Goal: Task Accomplishment & Management: Complete application form

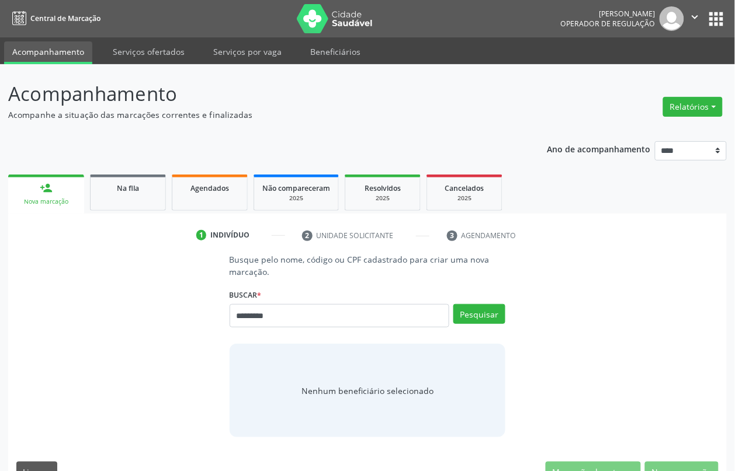
type input "*********"
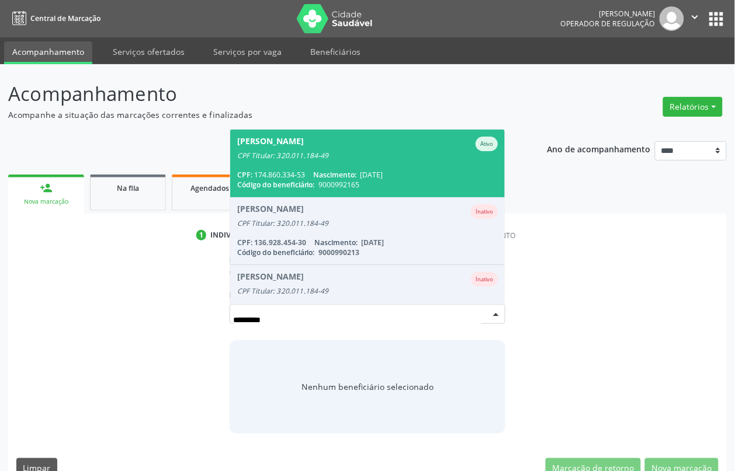
click at [305, 177] on div "CPF: 174.860.334-53 Nascimento: 06/04/1956" at bounding box center [367, 175] width 261 height 10
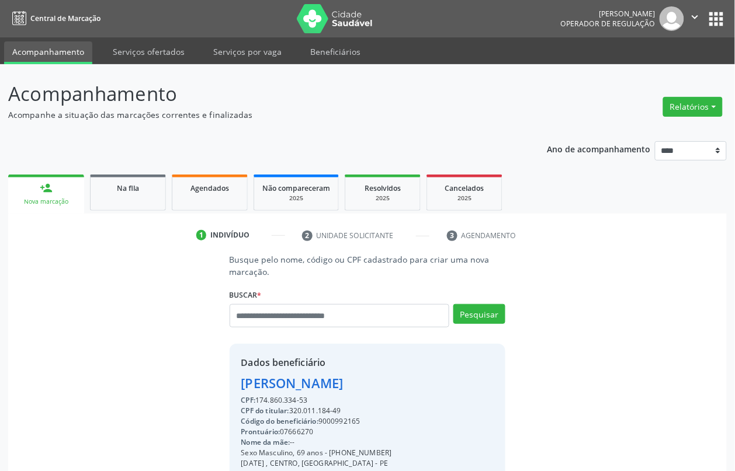
scroll to position [158, 0]
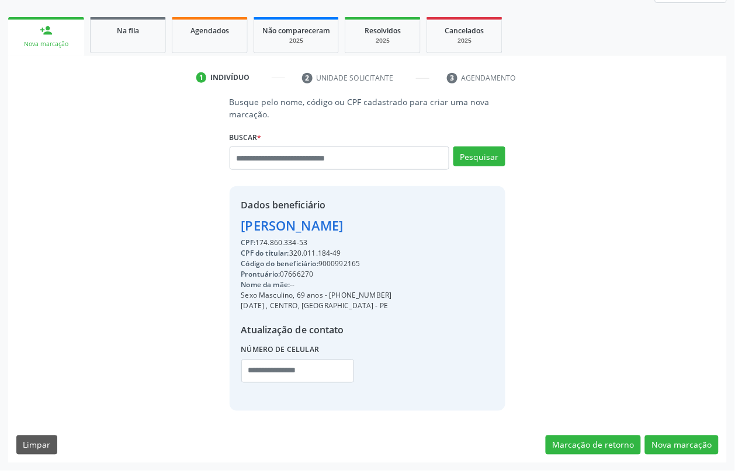
click at [346, 263] on div "Código do beneficiário: 9000992165" at bounding box center [316, 264] width 151 height 11
copy div "9000992165"
click at [211, 32] on span "Agendados" at bounding box center [209, 31] width 39 height 10
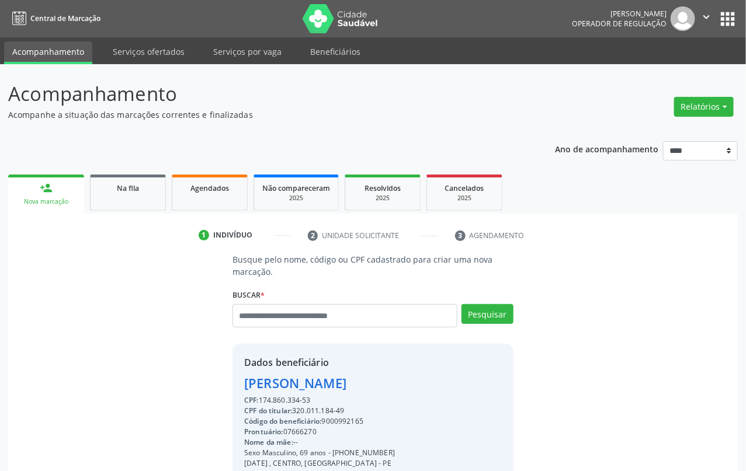
select select "*"
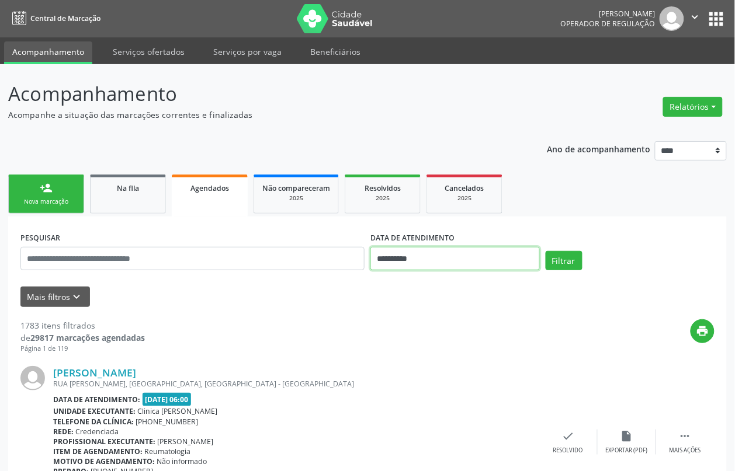
click at [437, 258] on input "**********" at bounding box center [454, 258] width 169 height 23
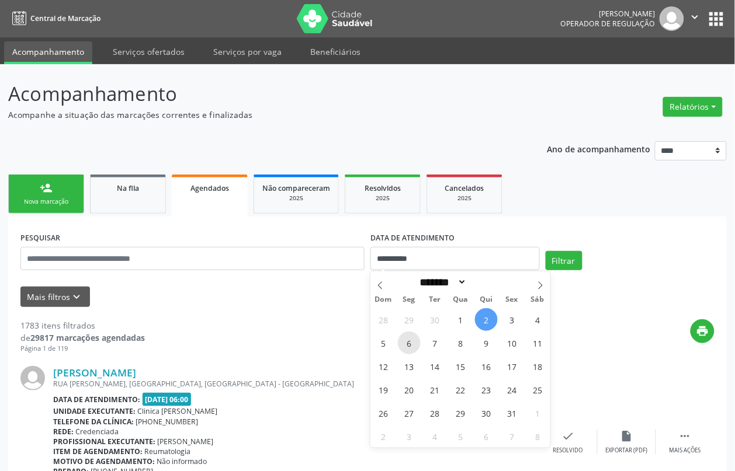
click at [410, 347] on span "6" at bounding box center [409, 343] width 23 height 23
type input "**********"
click at [432, 346] on span "7" at bounding box center [434, 343] width 23 height 23
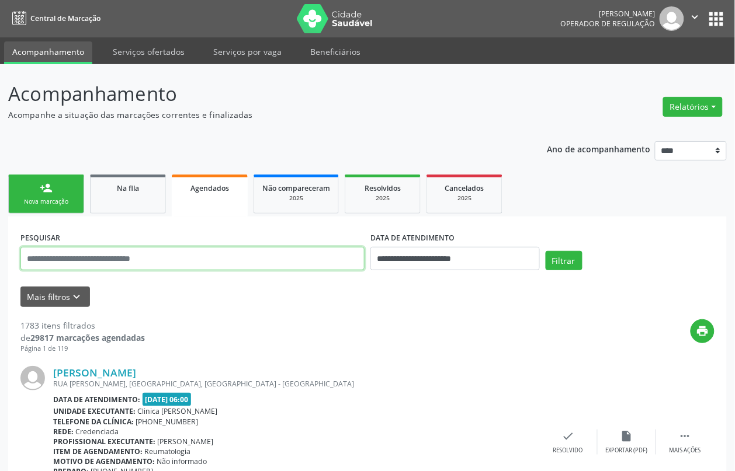
paste input "**********"
type input "**********"
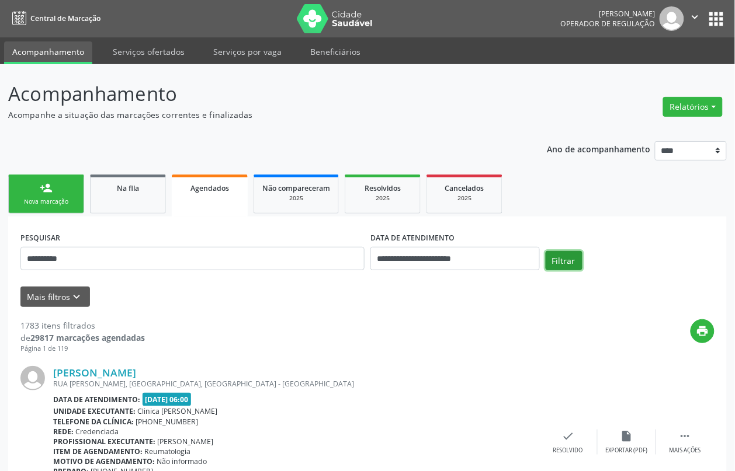
click at [558, 257] on button "Filtrar" at bounding box center [563, 261] width 37 height 20
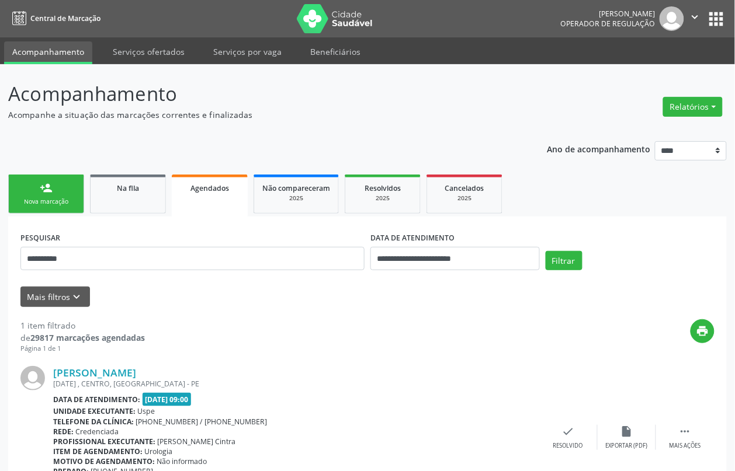
scroll to position [71, 0]
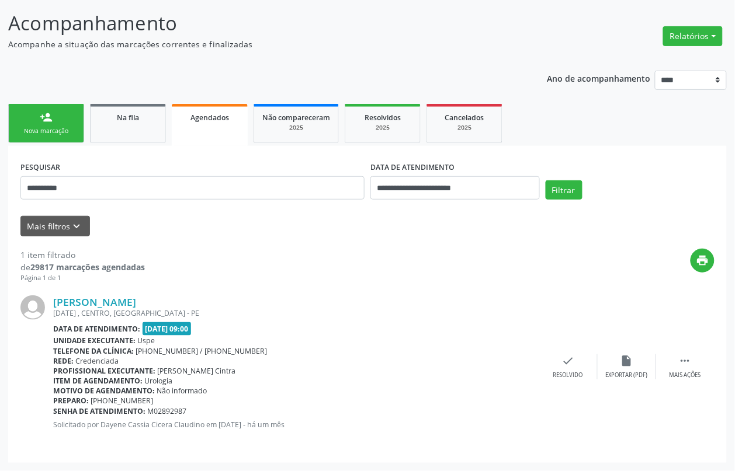
click at [50, 111] on div "person_add" at bounding box center [46, 117] width 13 height 13
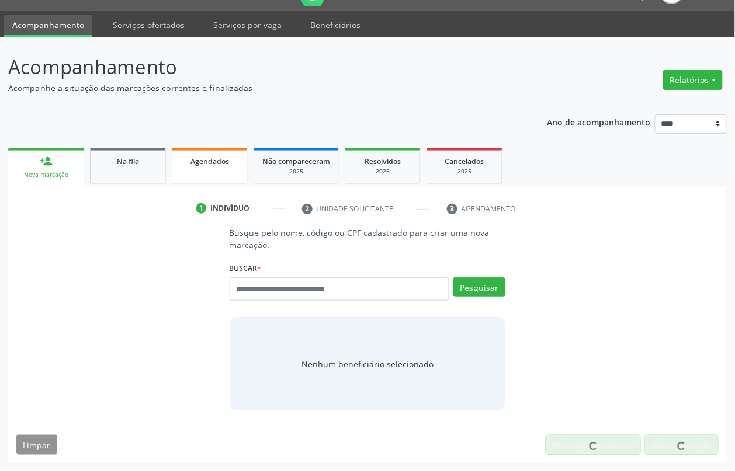
scroll to position [27, 0]
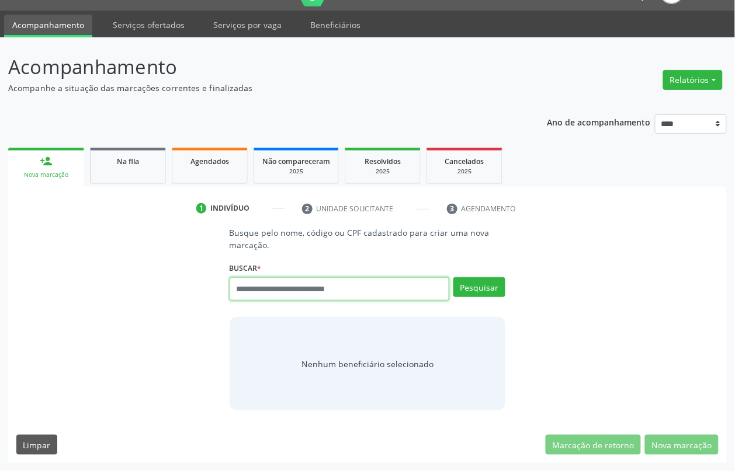
click at [317, 290] on input "text" at bounding box center [339, 288] width 220 height 23
type input "*********"
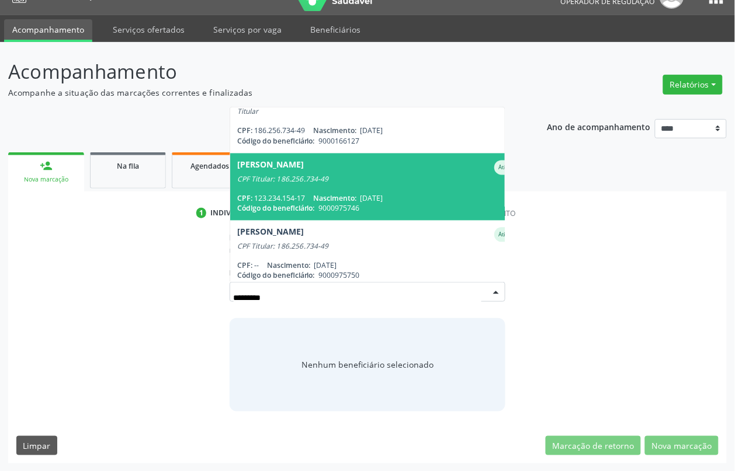
scroll to position [421, 0]
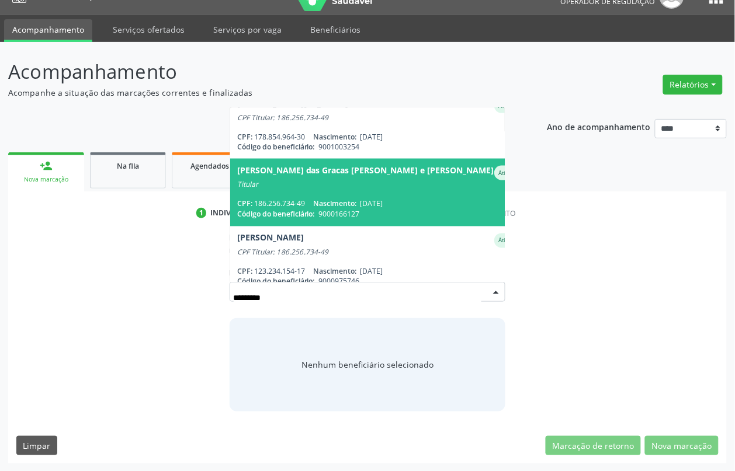
click at [281, 199] on div "CPF: 186.256.734-49 Nascimento: 31/10/1955" at bounding box center [376, 204] width 279 height 10
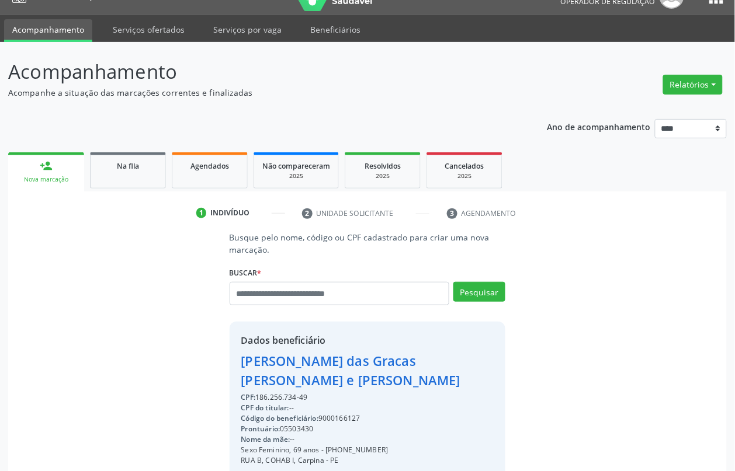
scroll to position [176, 0]
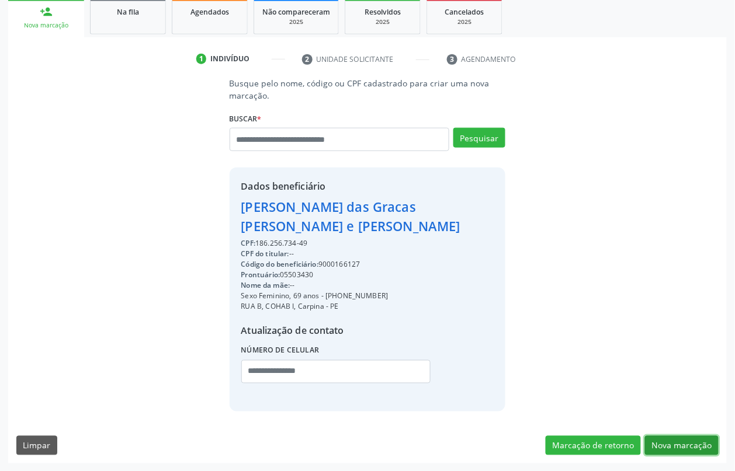
click at [667, 440] on button "Nova marcação" at bounding box center [682, 446] width 74 height 20
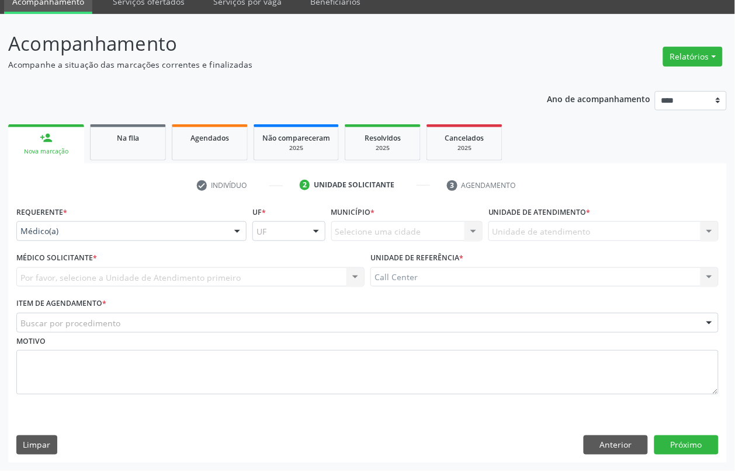
drag, startPoint x: 65, startPoint y: 234, endPoint x: 67, endPoint y: 250, distance: 16.4
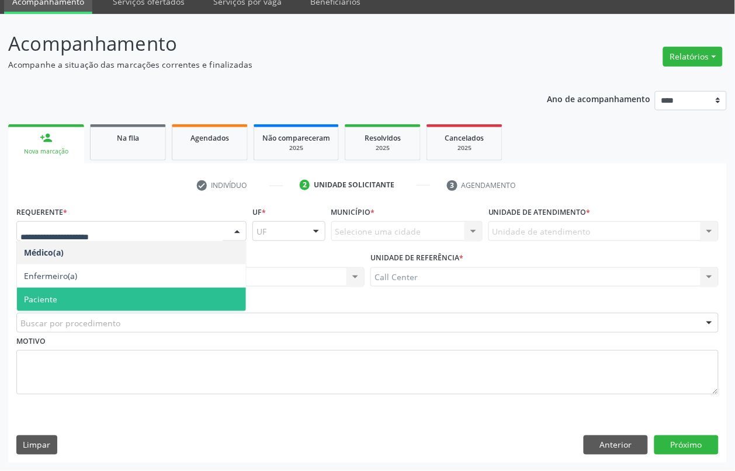
drag, startPoint x: 62, startPoint y: 294, endPoint x: 68, endPoint y: 308, distance: 15.2
click at [62, 295] on span "Paciente" at bounding box center [131, 299] width 229 height 23
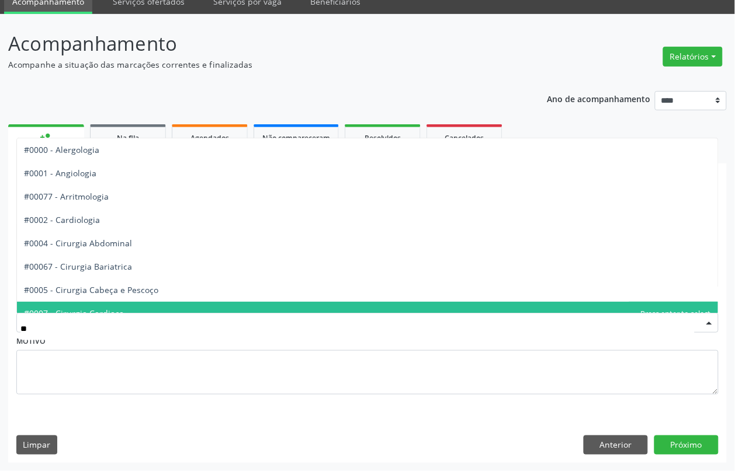
type input "***"
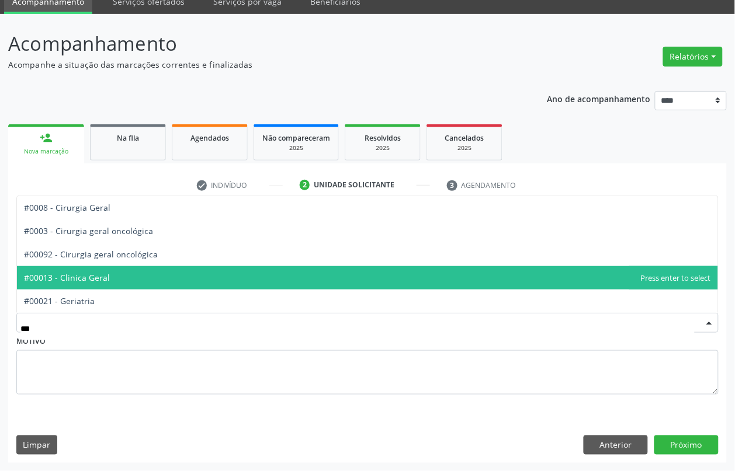
click at [98, 277] on span "#00013 - Clinica Geral" at bounding box center [67, 277] width 86 height 11
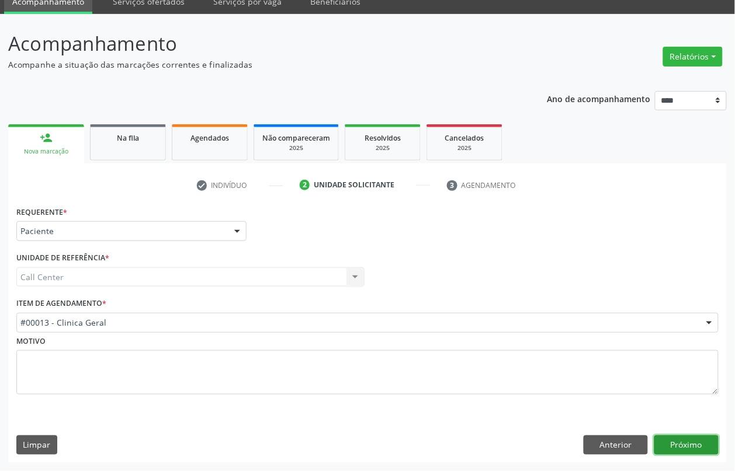
click at [693, 448] on button "Próximo" at bounding box center [686, 446] width 64 height 20
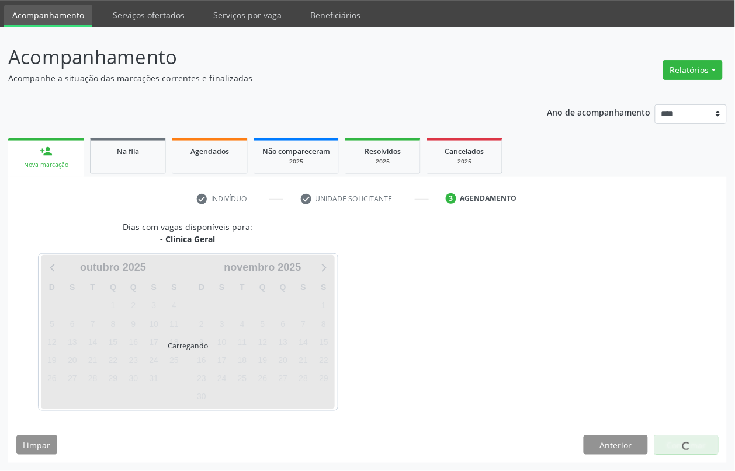
scroll to position [37, 0]
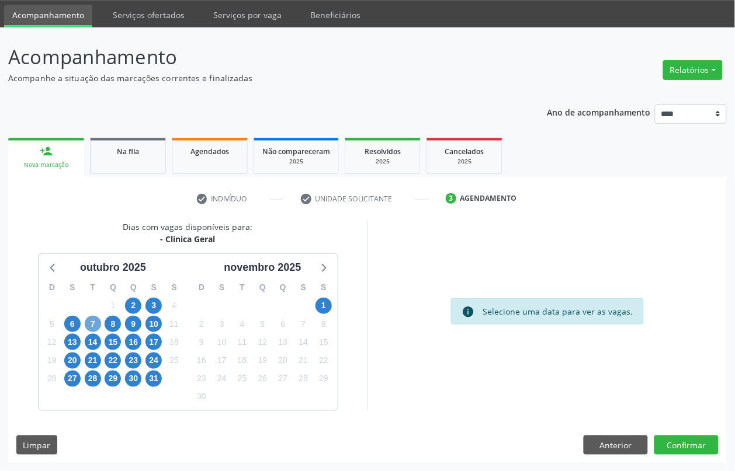
click at [91, 317] on span "7" at bounding box center [93, 324] width 16 height 16
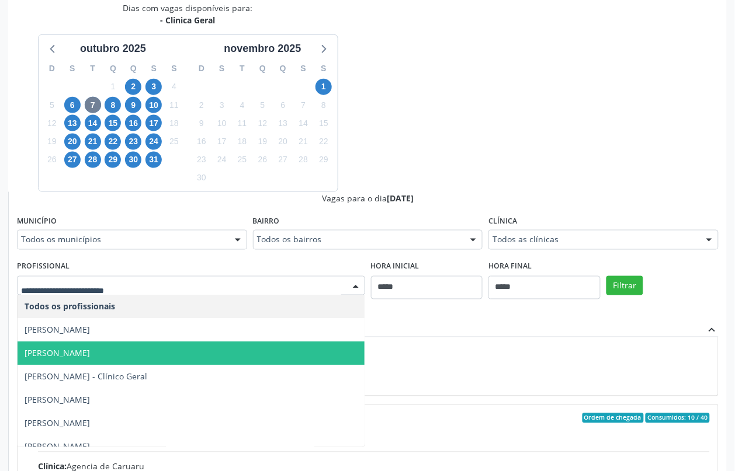
scroll to position [146, 0]
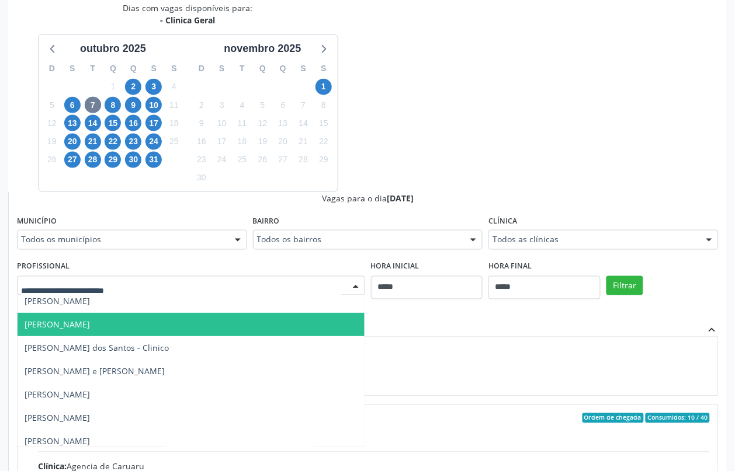
click at [65, 332] on span "Luiz Roberto de Araujo" at bounding box center [191, 324] width 347 height 23
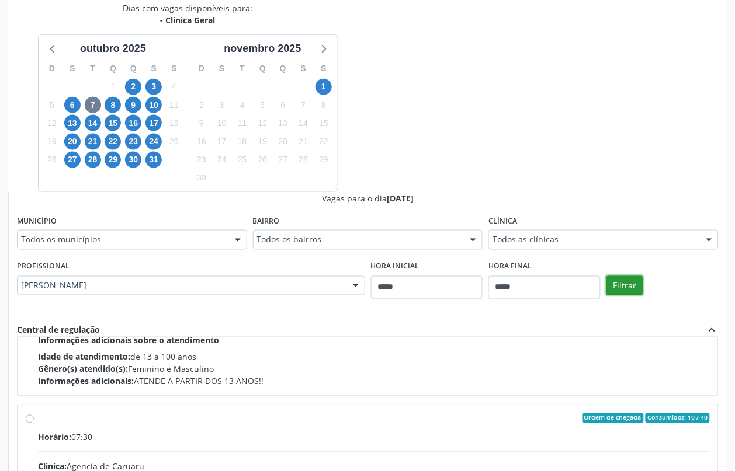
click at [614, 290] on button "Filtrar" at bounding box center [624, 286] width 37 height 20
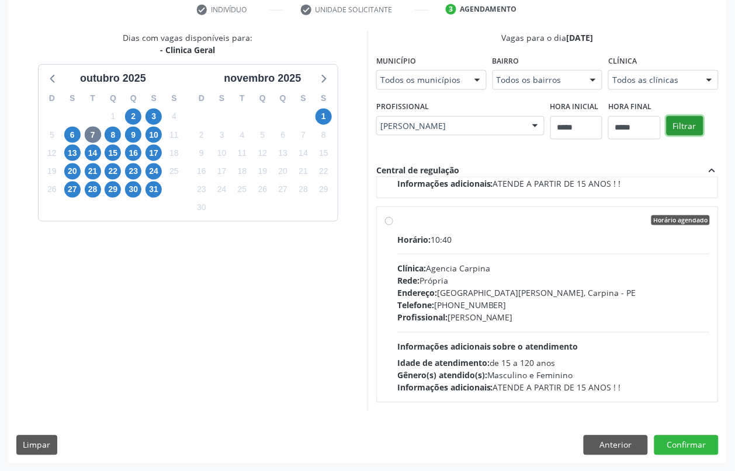
scroll to position [0, 0]
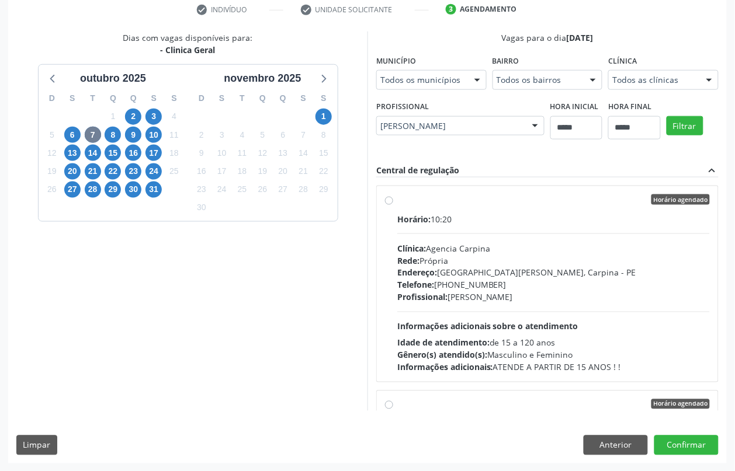
click at [404, 292] on span "Profissional:" at bounding box center [422, 297] width 50 height 11
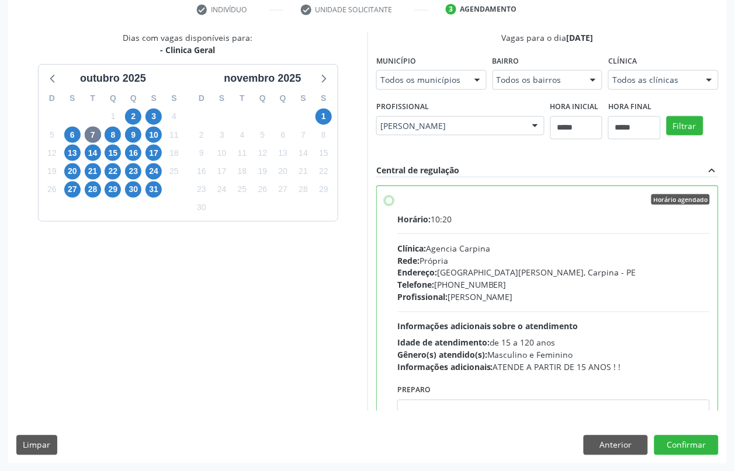
scroll to position [146, 0]
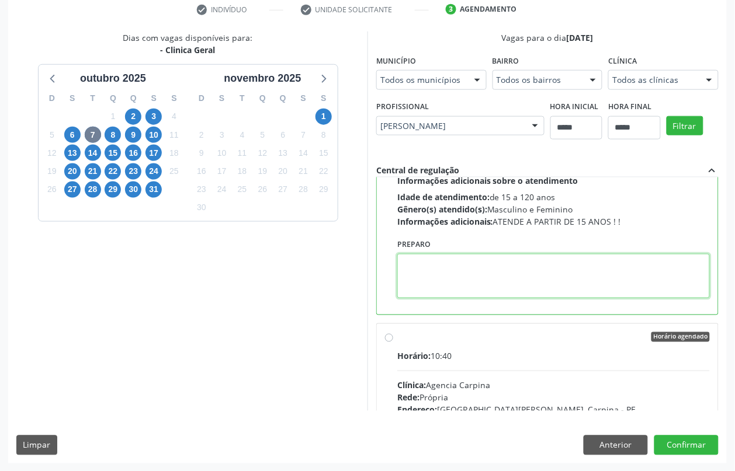
paste textarea "**********"
type textarea "**********"
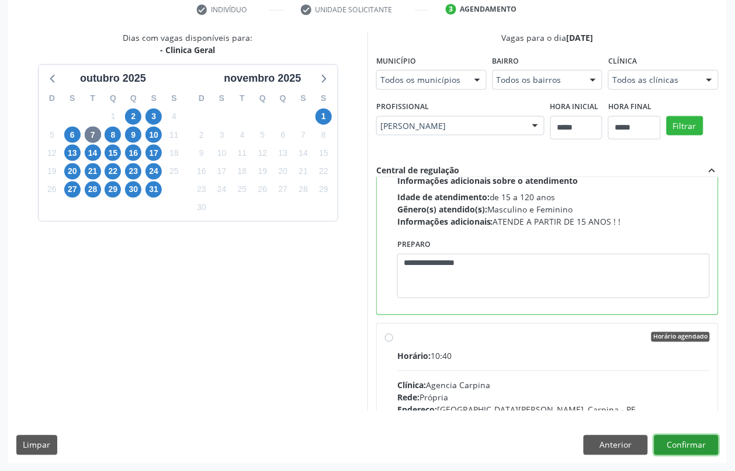
click at [691, 442] on button "Confirmar" at bounding box center [686, 446] width 64 height 20
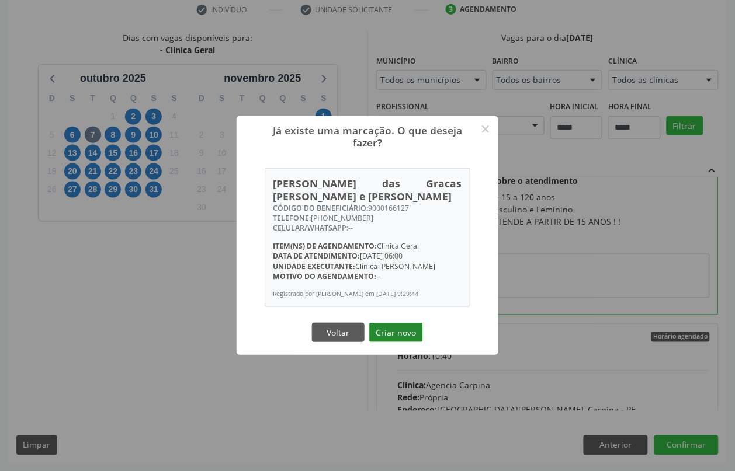
click at [408, 343] on button "Criar novo" at bounding box center [396, 333] width 54 height 20
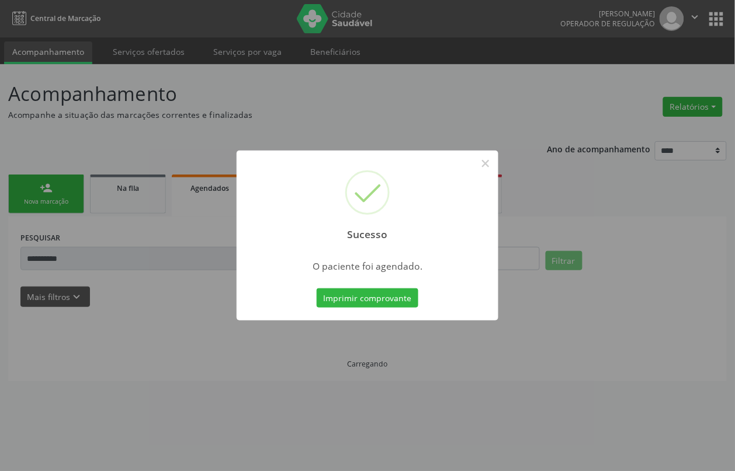
scroll to position [0, 0]
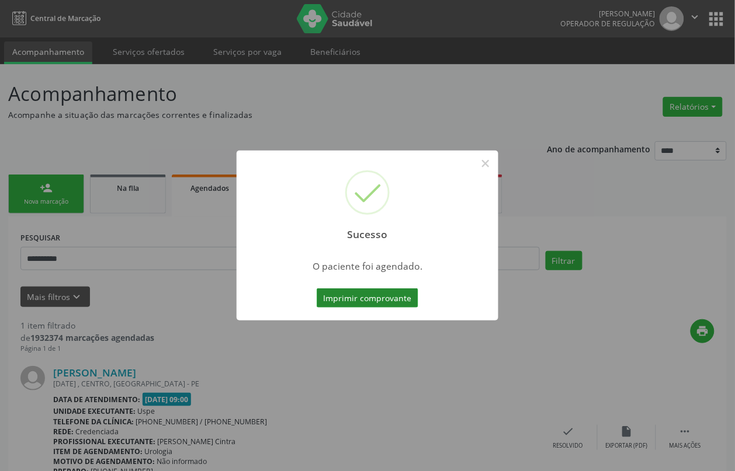
click at [386, 297] on button "Imprimir comprovante" at bounding box center [367, 298] width 102 height 20
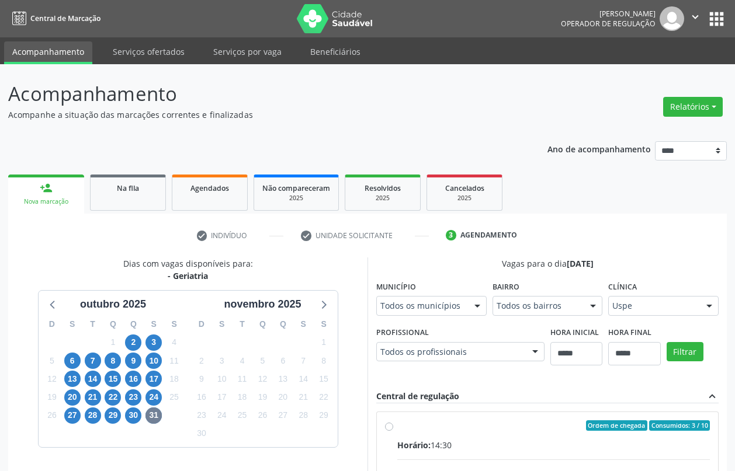
scroll to position [206, 0]
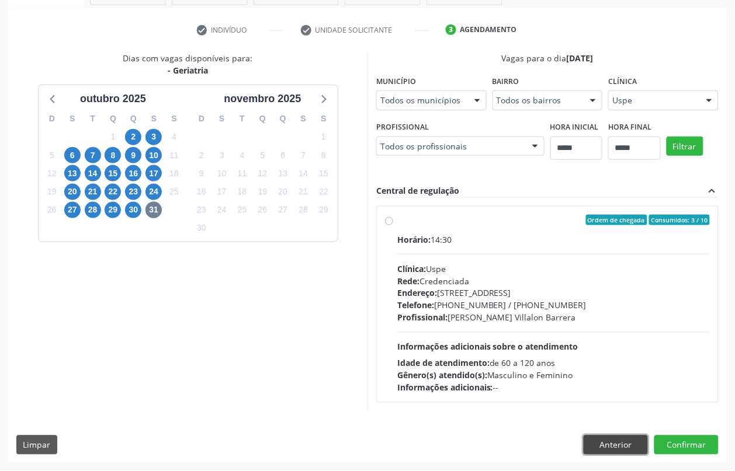
click at [613, 446] on button "Anterior" at bounding box center [615, 446] width 64 height 20
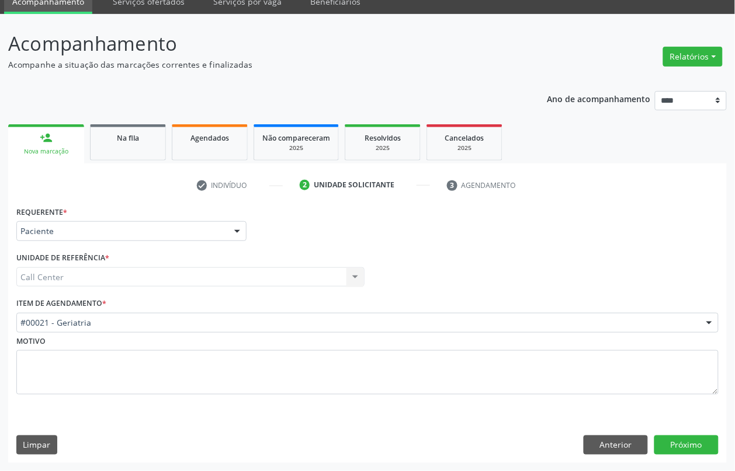
scroll to position [50, 0]
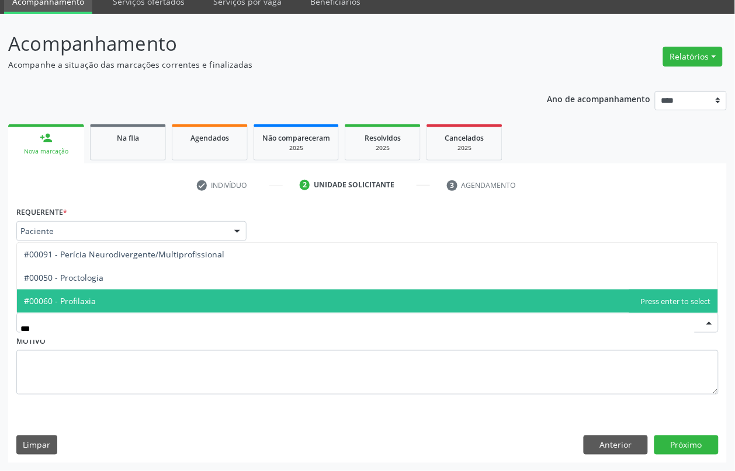
click at [101, 295] on span "#00060 - Profilaxia" at bounding box center [367, 301] width 701 height 23
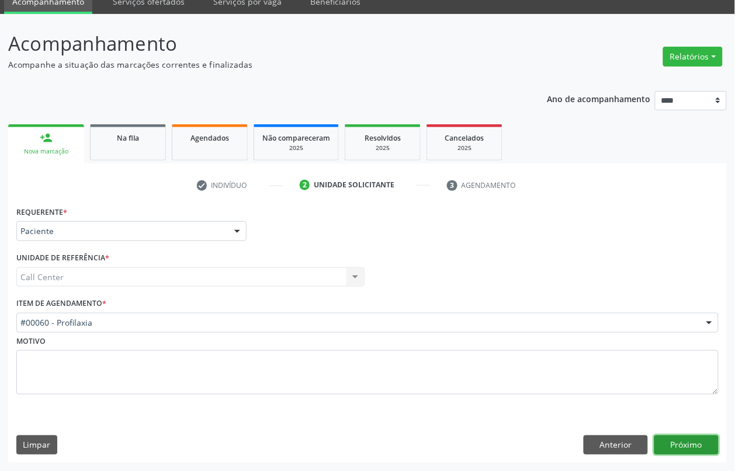
click at [704, 446] on button "Próximo" at bounding box center [686, 446] width 64 height 20
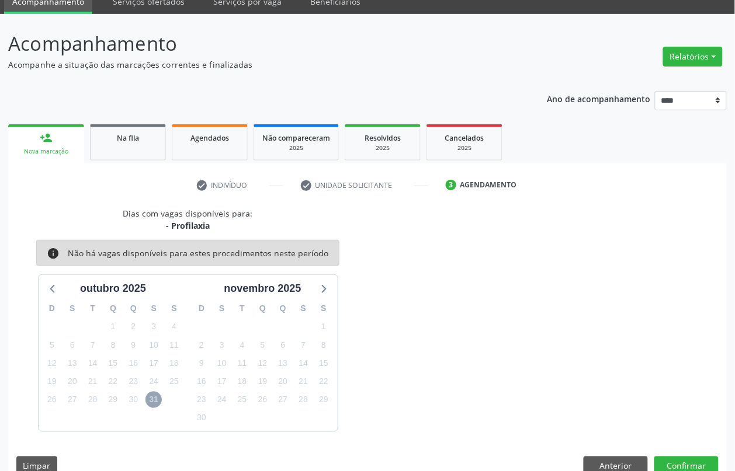
click at [155, 397] on span "31" at bounding box center [153, 400] width 16 height 16
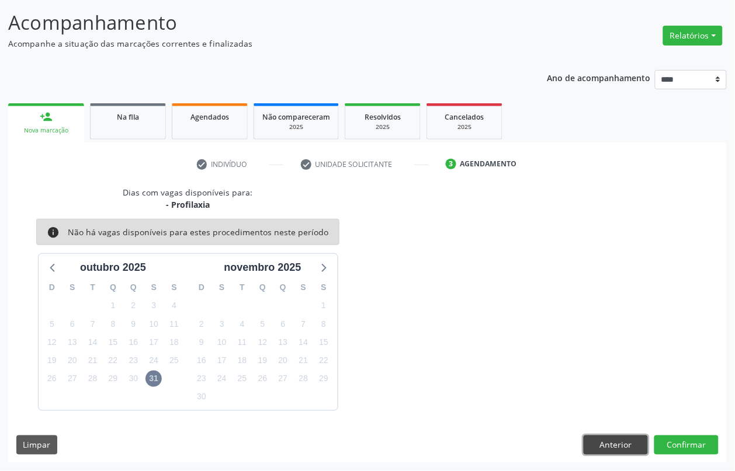
click at [604, 446] on button "Anterior" at bounding box center [615, 446] width 64 height 20
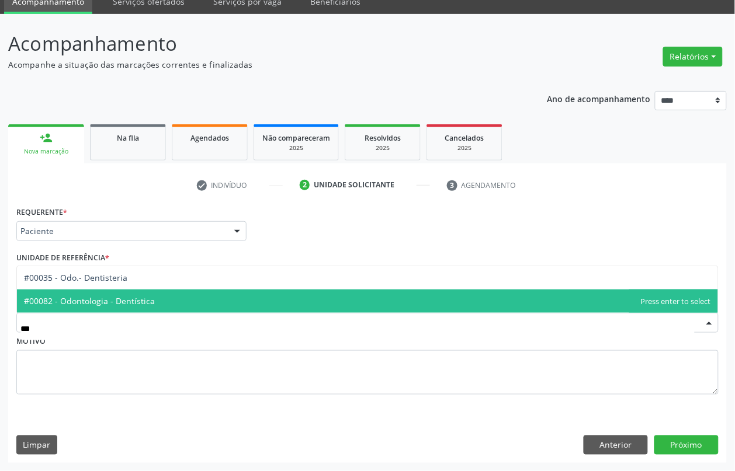
type input "****"
click at [141, 300] on span "#00082 - Odontologia - Dentística" at bounding box center [89, 300] width 131 height 11
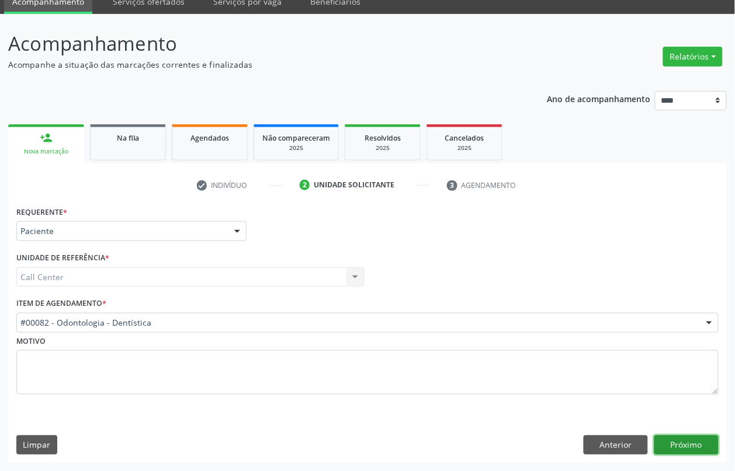
click at [673, 438] on button "Próximo" at bounding box center [686, 446] width 64 height 20
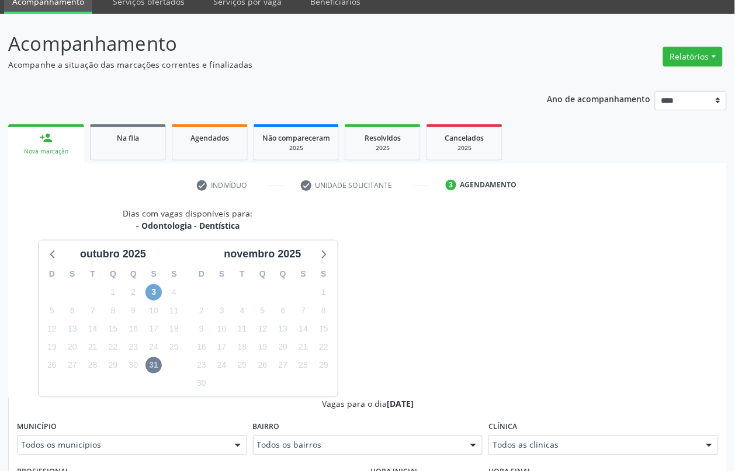
click at [155, 295] on span "3" at bounding box center [153, 292] width 16 height 16
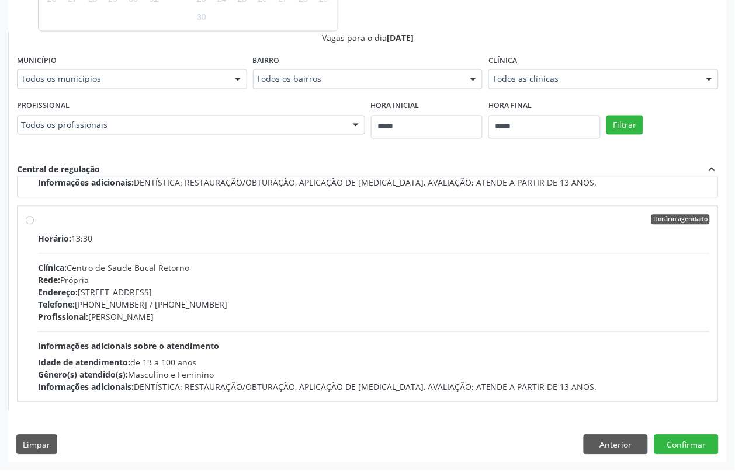
scroll to position [0, 0]
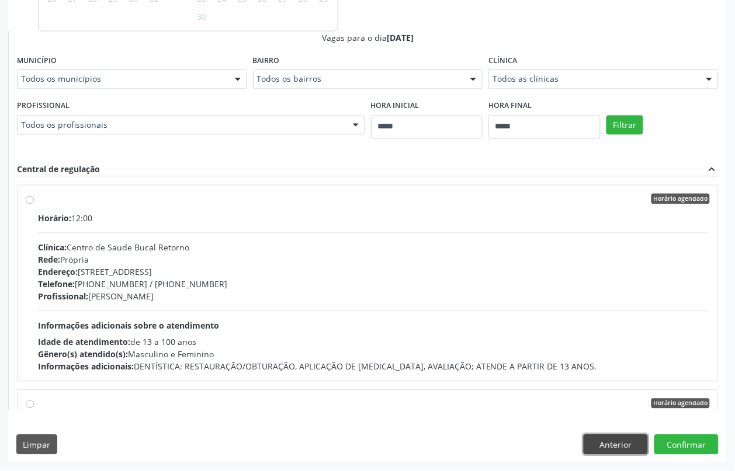
click at [616, 446] on button "Anterior" at bounding box center [615, 445] width 64 height 20
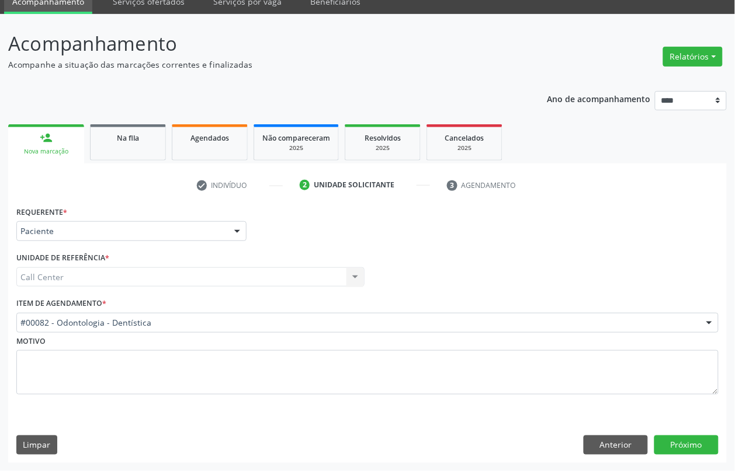
scroll to position [50, 0]
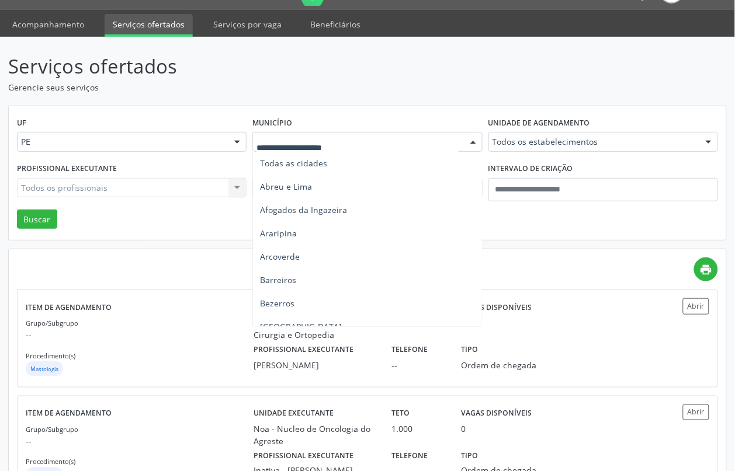
scroll to position [146, 0]
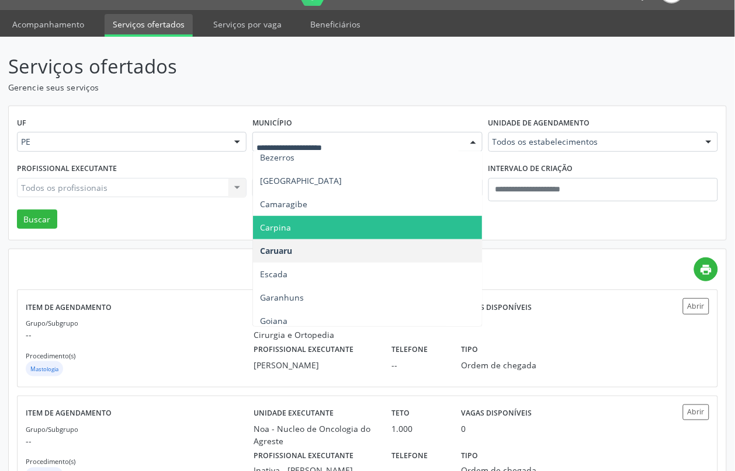
click at [298, 229] on span "Carpina" at bounding box center [367, 227] width 228 height 23
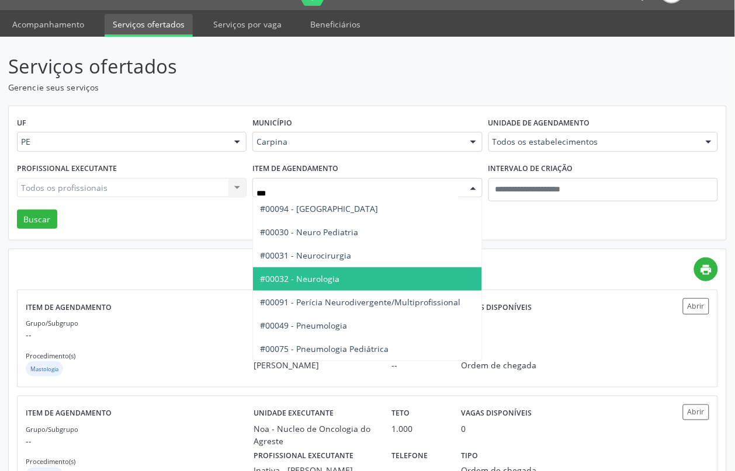
click at [322, 274] on span "#00032 - Neurologia" at bounding box center [299, 278] width 79 height 11
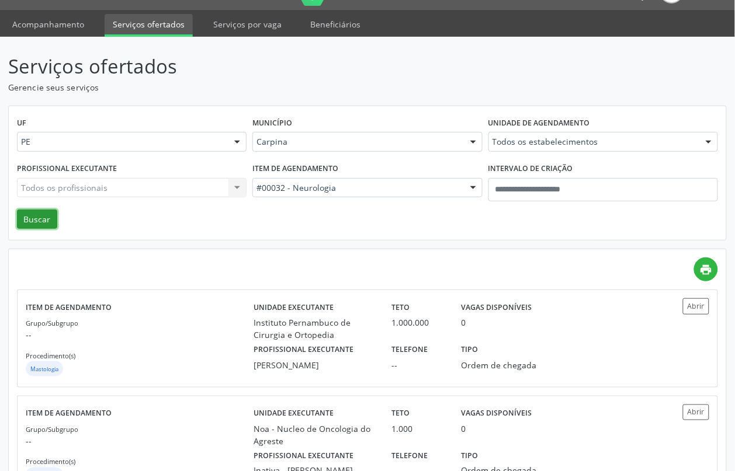
click at [36, 218] on button "Buscar" at bounding box center [37, 220] width 40 height 20
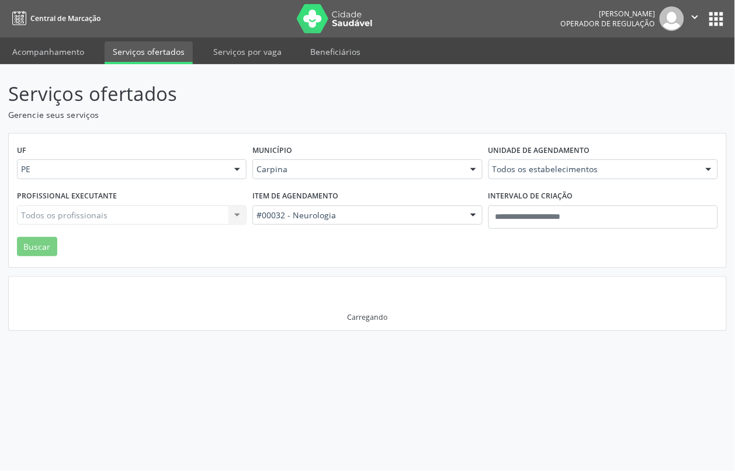
scroll to position [0, 0]
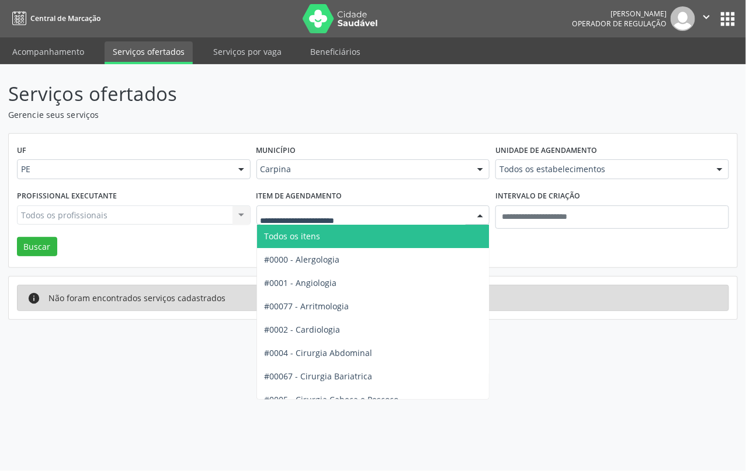
drag, startPoint x: 308, startPoint y: 238, endPoint x: 455, endPoint y: 228, distance: 148.1
click at [308, 238] on span "Todos os itens" at bounding box center [292, 236] width 56 height 11
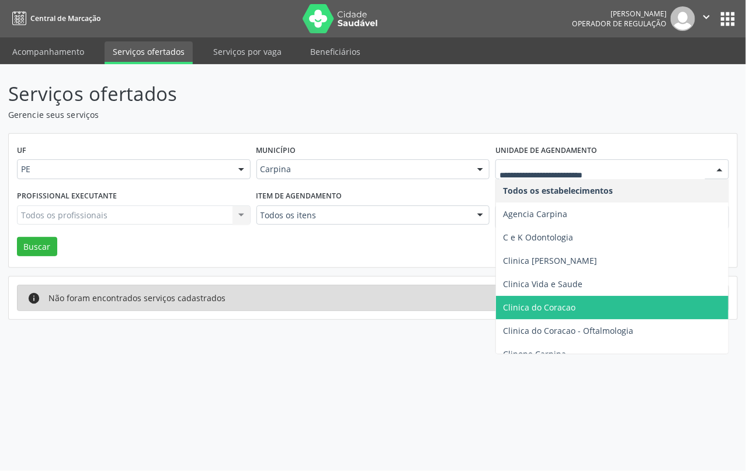
click at [530, 304] on span "Clinica do Coracao" at bounding box center [539, 307] width 72 height 11
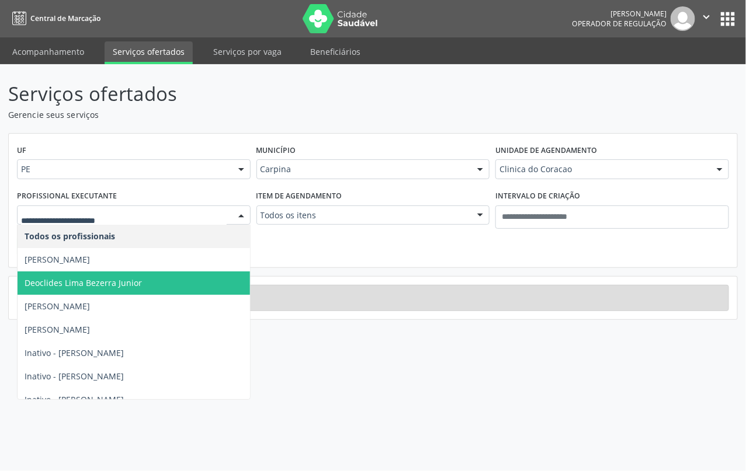
click at [114, 287] on span "Deoclides Lima Bezerra Junior" at bounding box center [83, 282] width 117 height 11
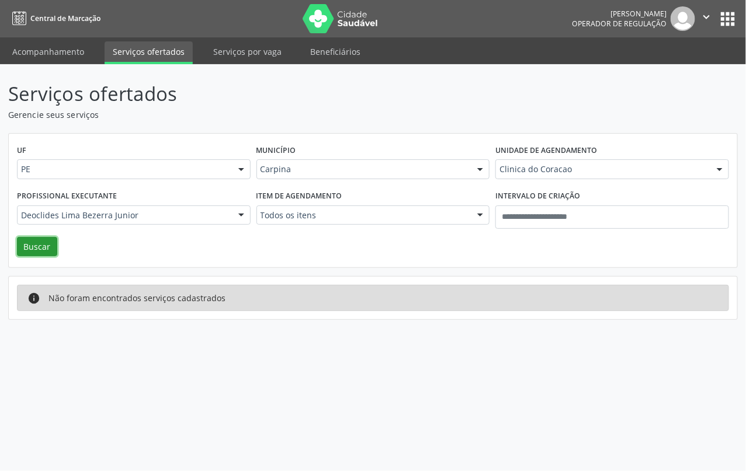
click at [53, 250] on button "Buscar" at bounding box center [37, 247] width 40 height 20
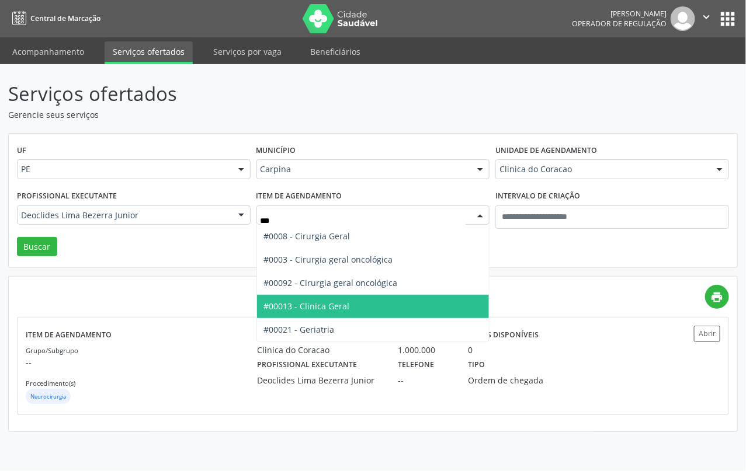
drag, startPoint x: 324, startPoint y: 305, endPoint x: 137, endPoint y: 279, distance: 188.6
click at [323, 305] on span "#00013 - Clinica Geral" at bounding box center [307, 306] width 86 height 11
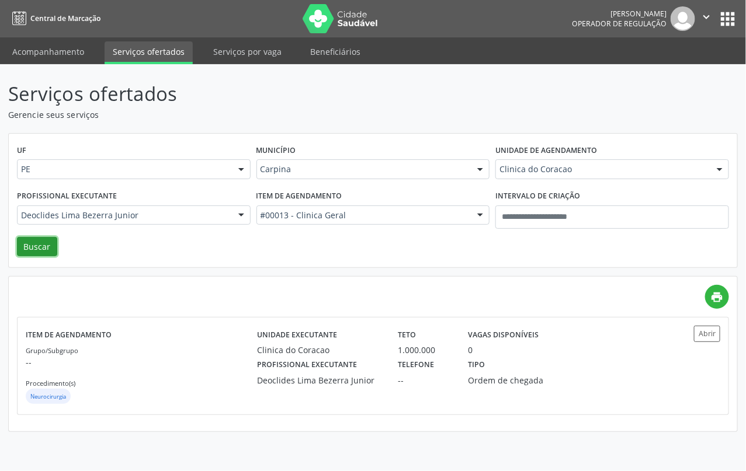
click at [36, 250] on button "Buscar" at bounding box center [37, 247] width 40 height 20
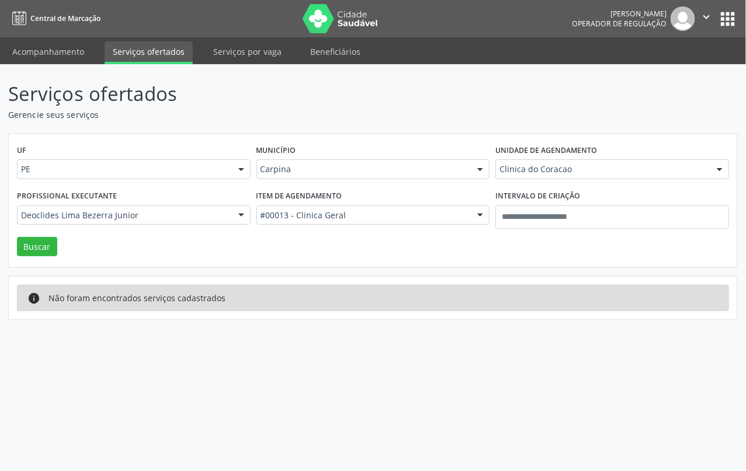
drag, startPoint x: 543, startPoint y: 168, endPoint x: 539, endPoint y: 178, distance: 11.3
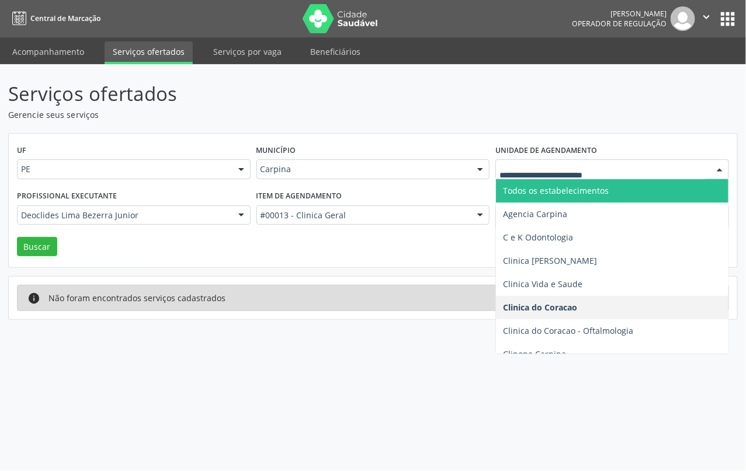
click at [527, 190] on span "Todos os estabelecimentos" at bounding box center [556, 190] width 106 height 11
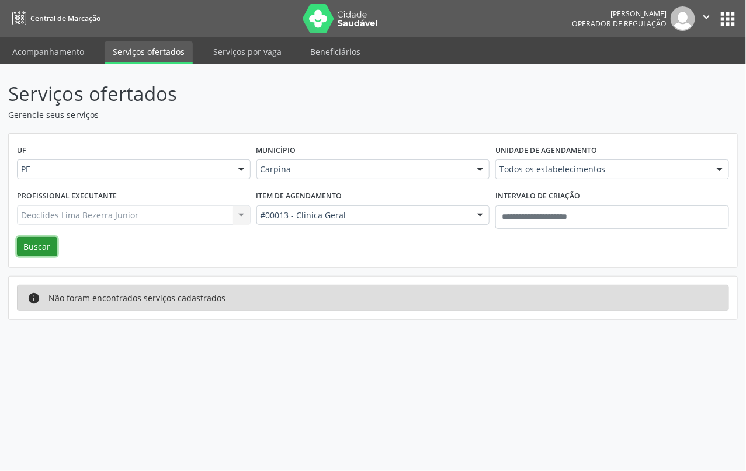
click at [44, 240] on button "Buscar" at bounding box center [37, 247] width 40 height 20
click at [42, 245] on button "Buscar" at bounding box center [37, 247] width 40 height 20
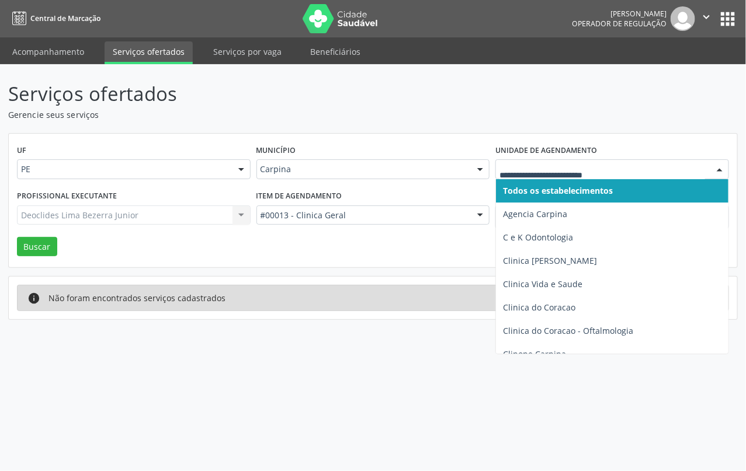
drag, startPoint x: 518, startPoint y: 170, endPoint x: 520, endPoint y: 200, distance: 29.8
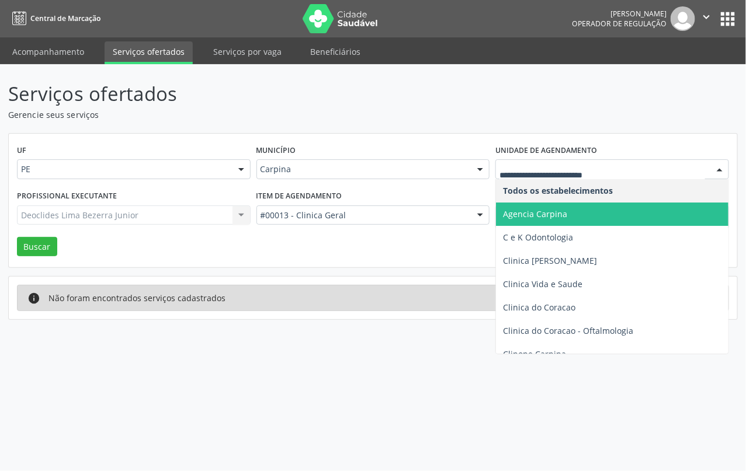
click at [520, 209] on span "Agencia Carpina" at bounding box center [535, 213] width 64 height 11
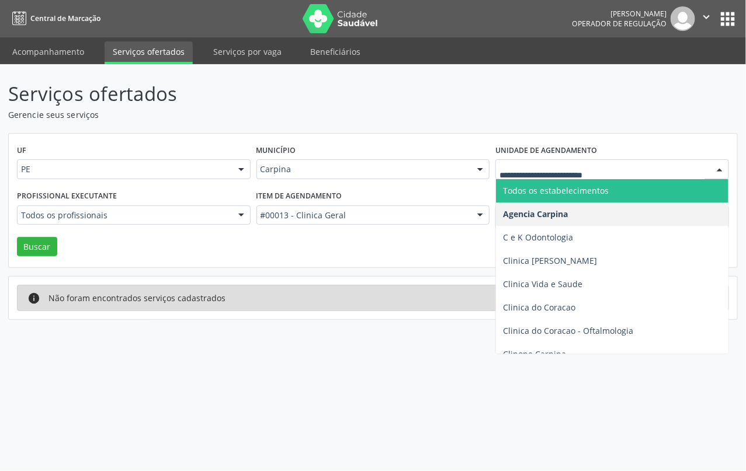
drag, startPoint x: 521, startPoint y: 189, endPoint x: 486, endPoint y: 196, distance: 35.2
click at [517, 192] on span "Todos os estabelecimentos" at bounding box center [556, 190] width 106 height 11
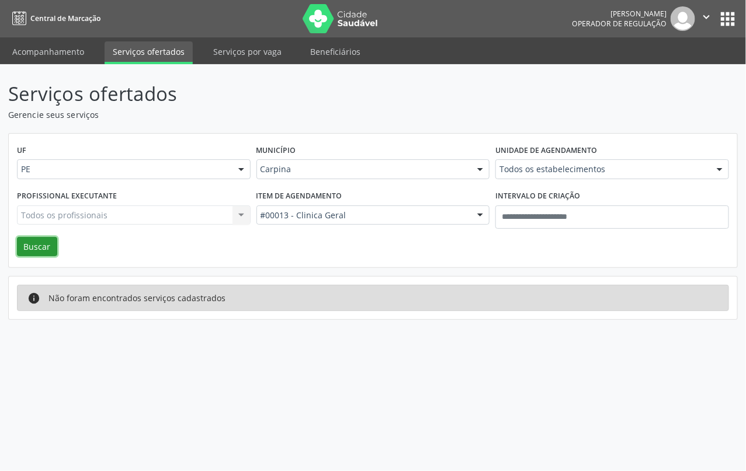
click at [47, 243] on button "Buscar" at bounding box center [37, 247] width 40 height 20
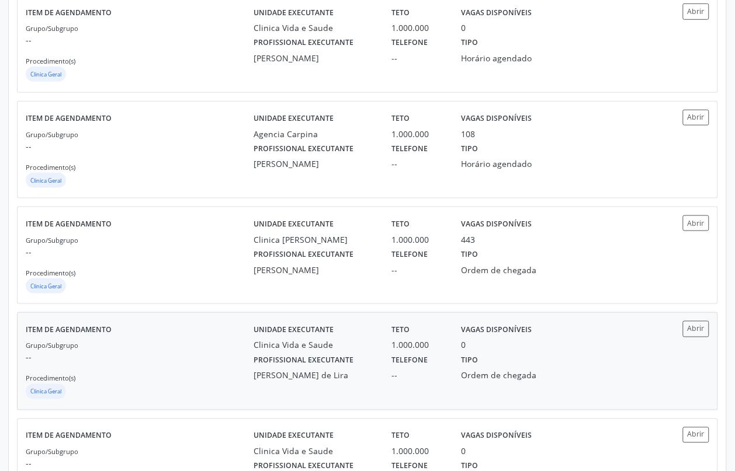
scroll to position [1097, 0]
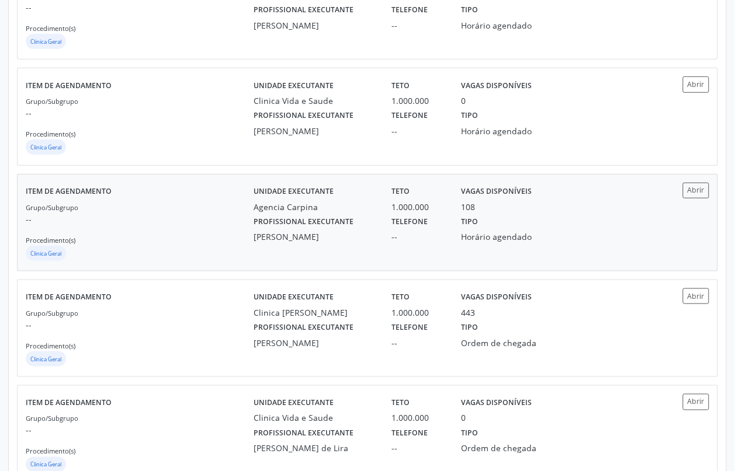
click at [187, 221] on p "--" at bounding box center [140, 219] width 228 height 12
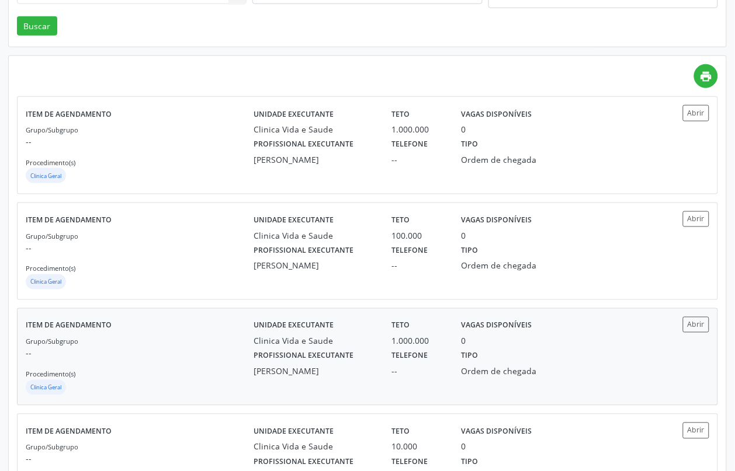
scroll to position [2, 0]
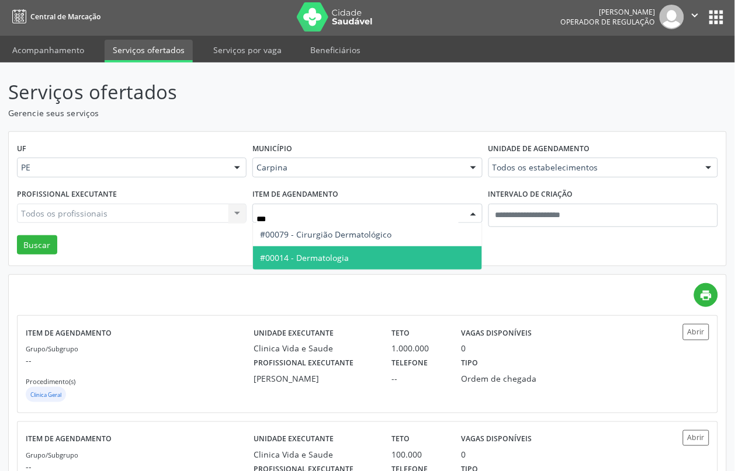
click at [343, 262] on span "#00014 - Dermatologia" at bounding box center [304, 257] width 89 height 11
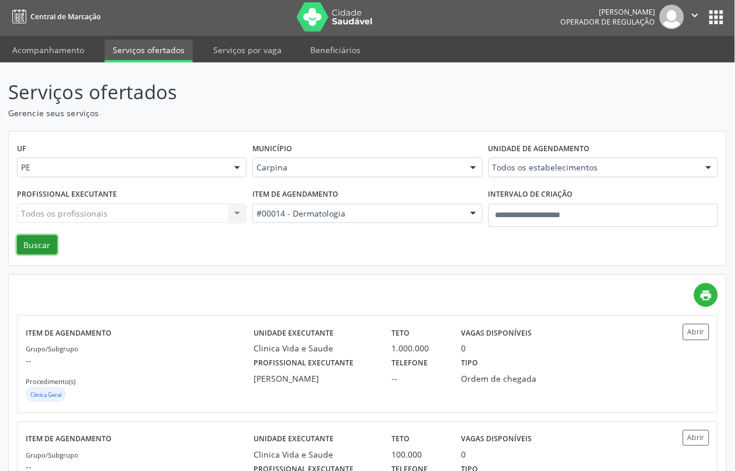
click at [41, 242] on button "Buscar" at bounding box center [37, 245] width 40 height 20
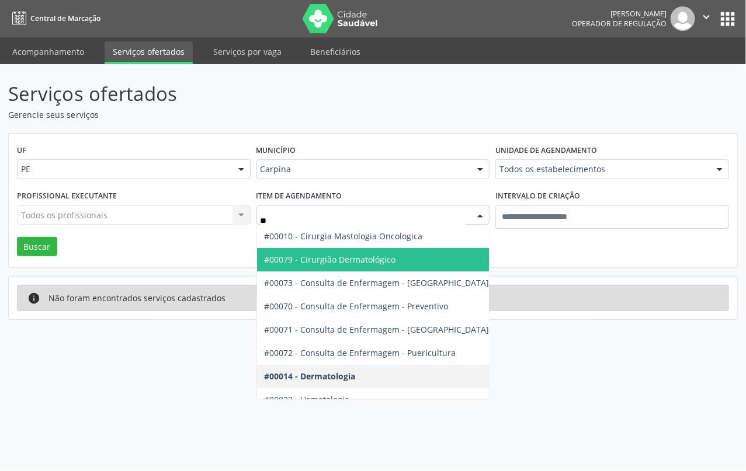
type input "***"
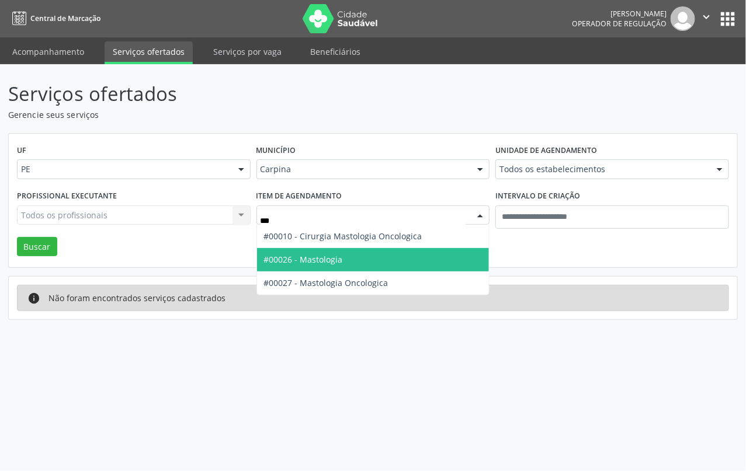
click at [340, 260] on span "#00026 - Mastologia" at bounding box center [373, 259] width 232 height 23
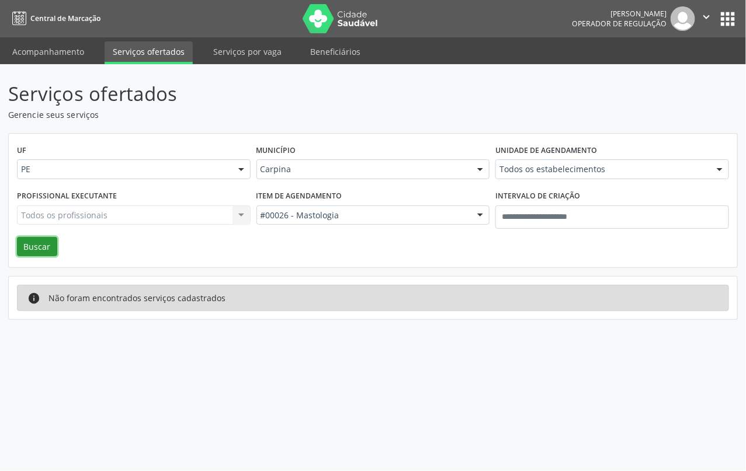
click at [27, 247] on button "Buscar" at bounding box center [37, 247] width 40 height 20
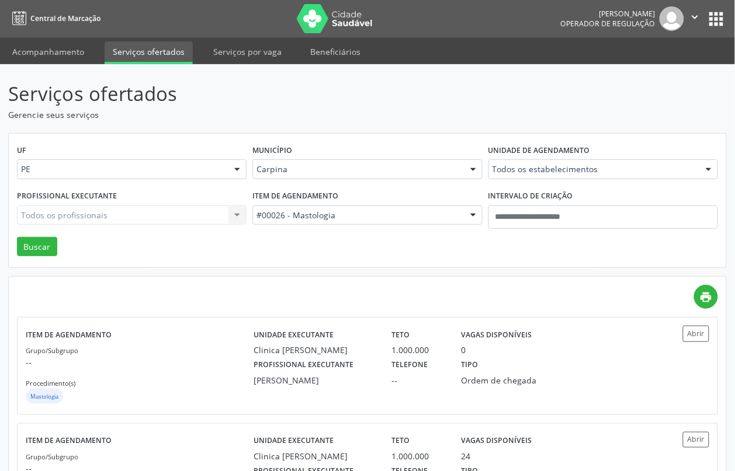
scroll to position [75, 0]
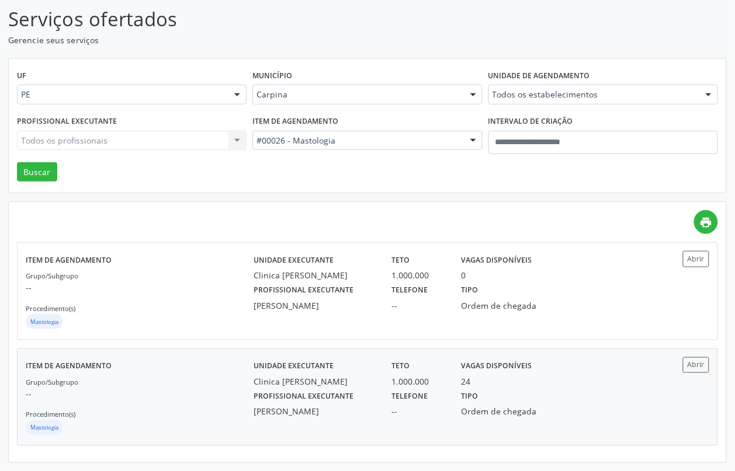
click at [217, 392] on p "--" at bounding box center [140, 394] width 228 height 12
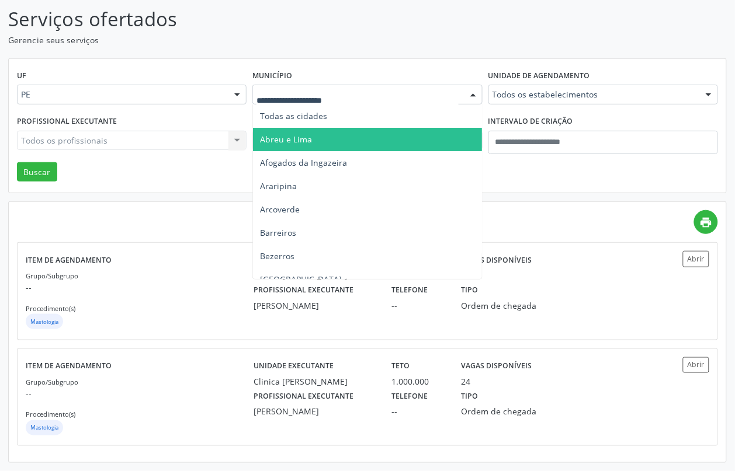
scroll to position [0, 0]
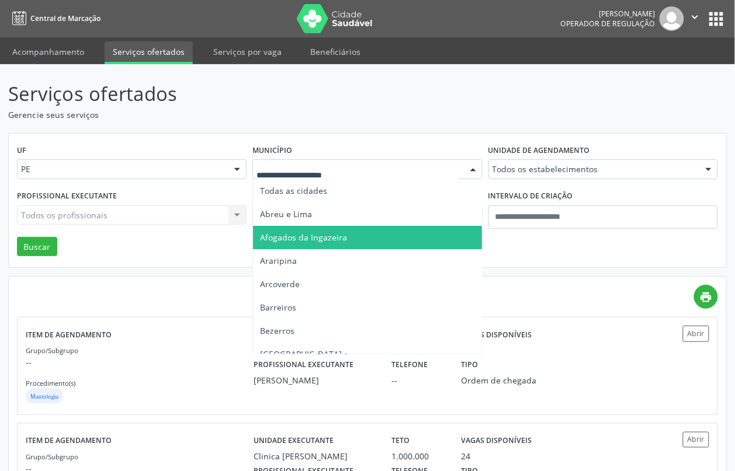
click at [322, 238] on span "Afogados da Ingazeira" at bounding box center [303, 237] width 87 height 11
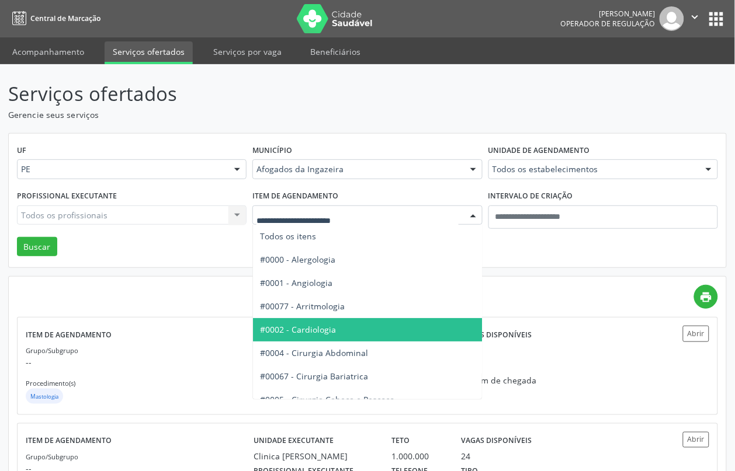
click at [311, 332] on span "#0002 - Cardiologia" at bounding box center [298, 329] width 76 height 11
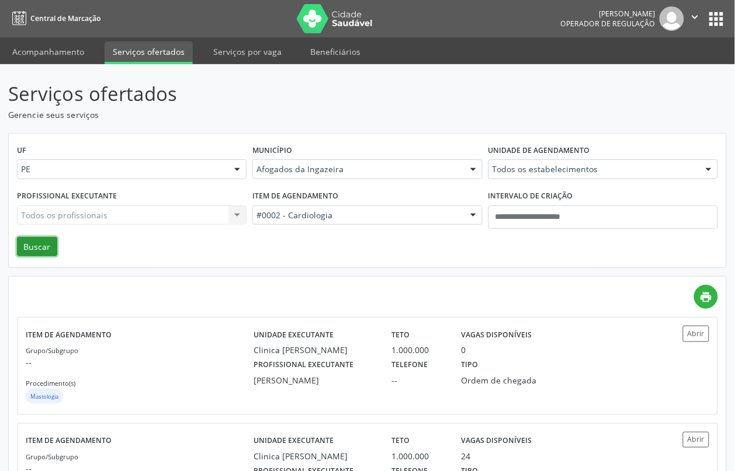
click at [34, 253] on button "Buscar" at bounding box center [37, 247] width 40 height 20
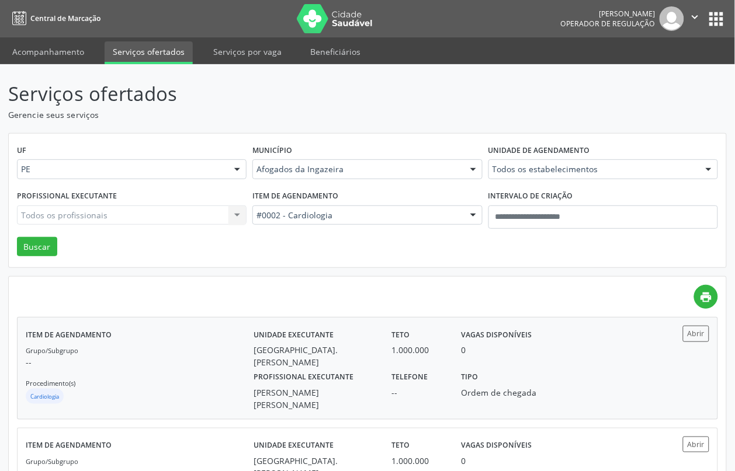
scroll to position [80, 0]
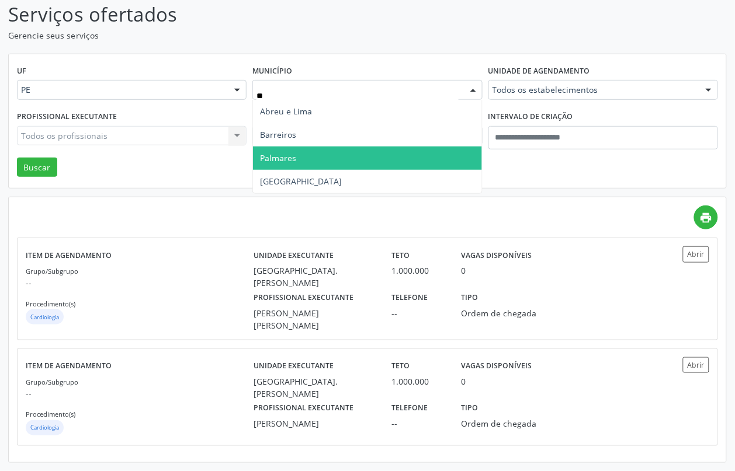
type input "***"
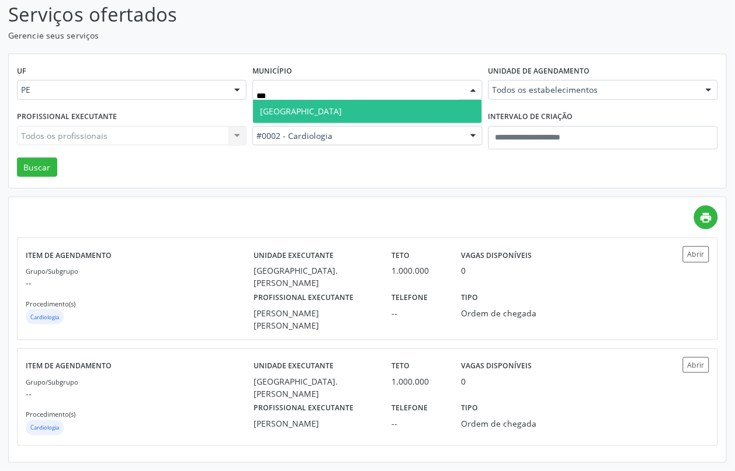
click at [340, 103] on span "Recife" at bounding box center [367, 111] width 228 height 23
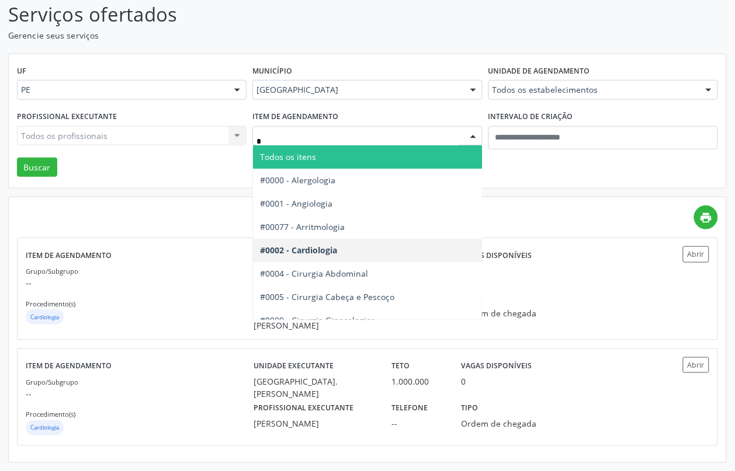
type input "**"
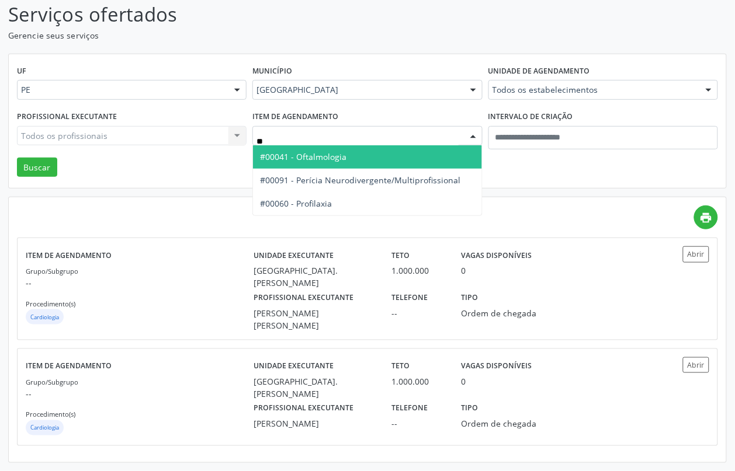
click at [329, 158] on span "#00041 - Oftalmologia" at bounding box center [303, 156] width 86 height 11
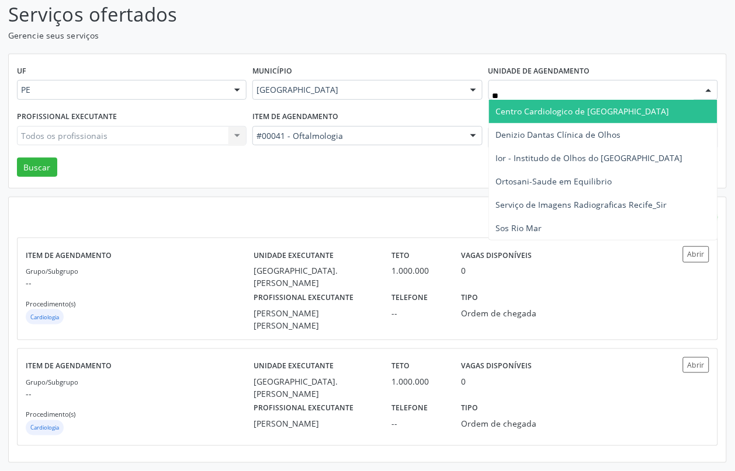
type input "***"
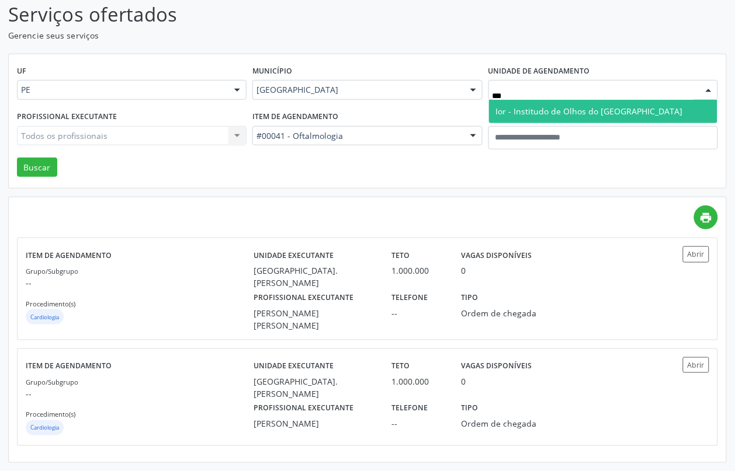
click at [520, 106] on span "Ior - Institudo de Olhos do [GEOGRAPHIC_DATA]" at bounding box center [589, 111] width 187 height 11
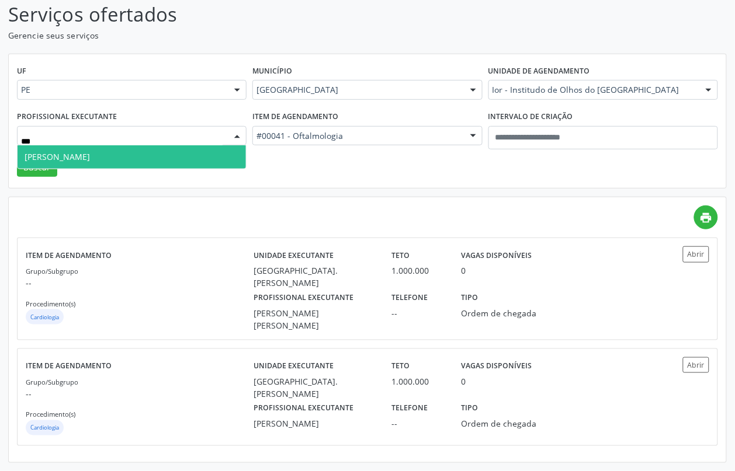
type input "****"
click at [90, 153] on span "Pedro Texeira Falcao Neto" at bounding box center [57, 156] width 65 height 11
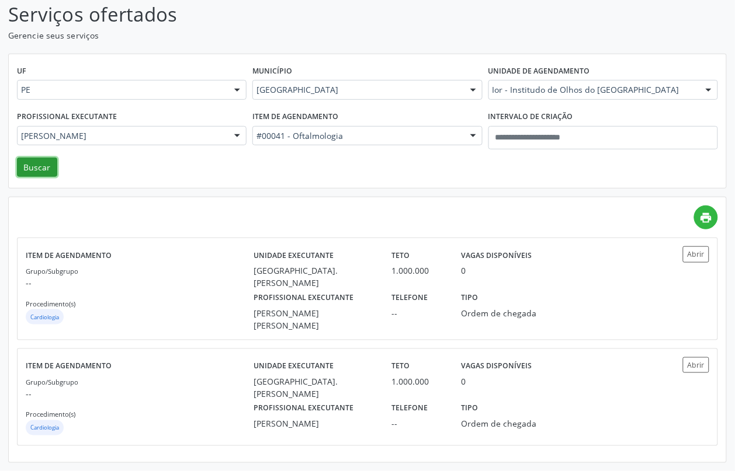
click at [26, 163] on button "Buscar" at bounding box center [37, 168] width 40 height 20
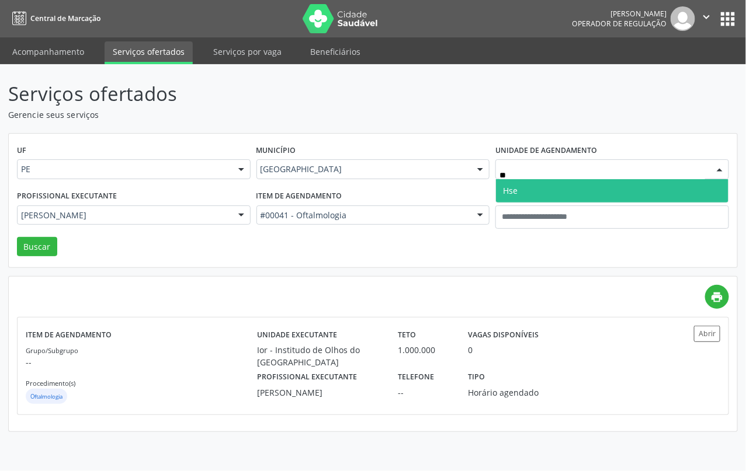
type input "***"
click at [524, 185] on span "Hse" at bounding box center [612, 190] width 232 height 23
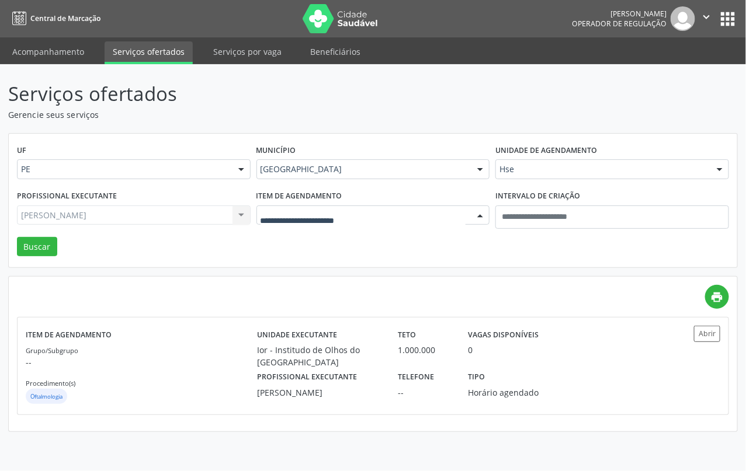
drag, startPoint x: 338, startPoint y: 212, endPoint x: 304, endPoint y: 224, distance: 35.8
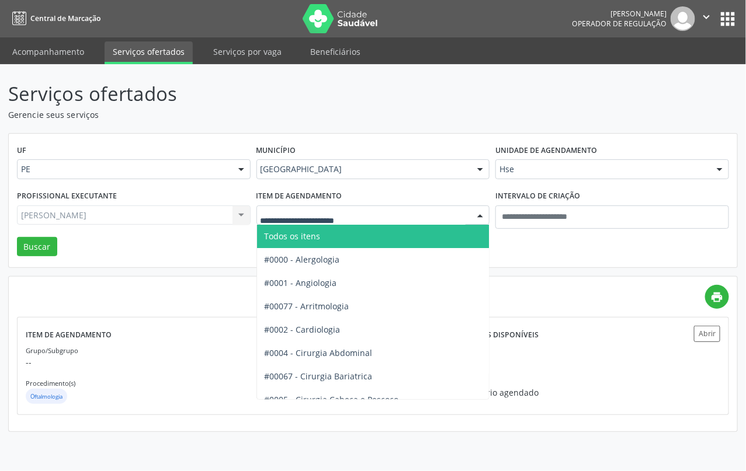
click at [290, 236] on span "Todos os itens" at bounding box center [292, 236] width 56 height 11
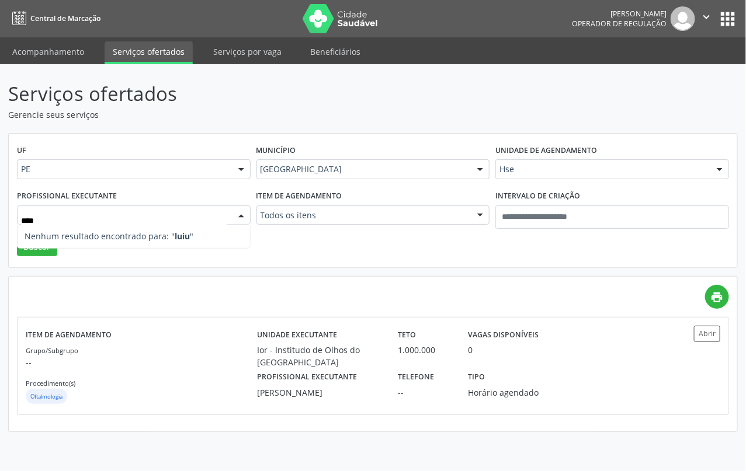
type input "***"
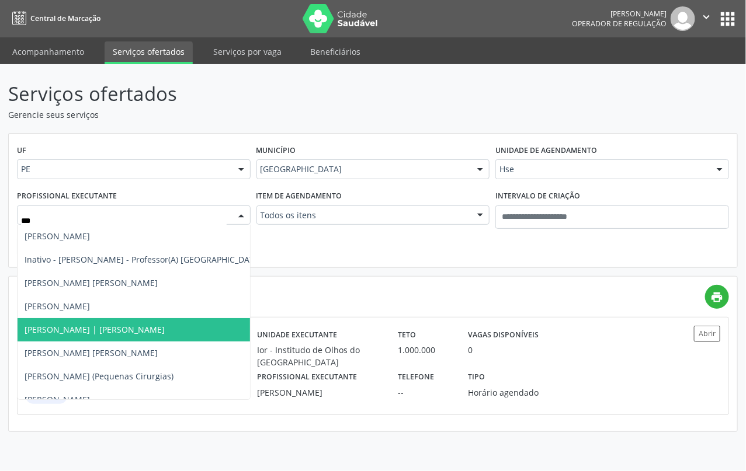
click at [89, 329] on span "[PERSON_NAME] | [PERSON_NAME]" at bounding box center [95, 329] width 140 height 11
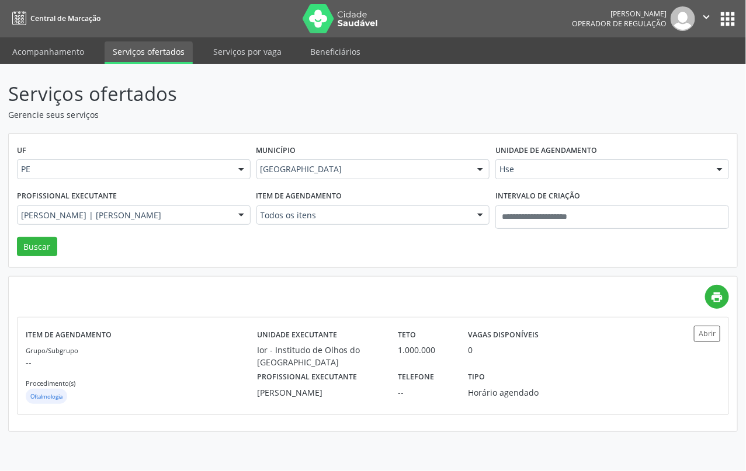
click at [47, 258] on div "UF PE PE Nenhum resultado encontrado para: " " Não há nenhuma opção para ser ex…" at bounding box center [373, 201] width 728 height 134
click at [38, 246] on button "Buscar" at bounding box center [37, 247] width 40 height 20
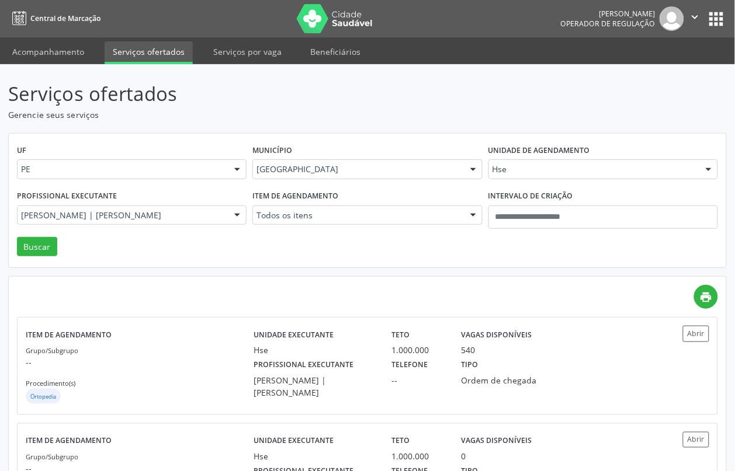
scroll to position [75, 0]
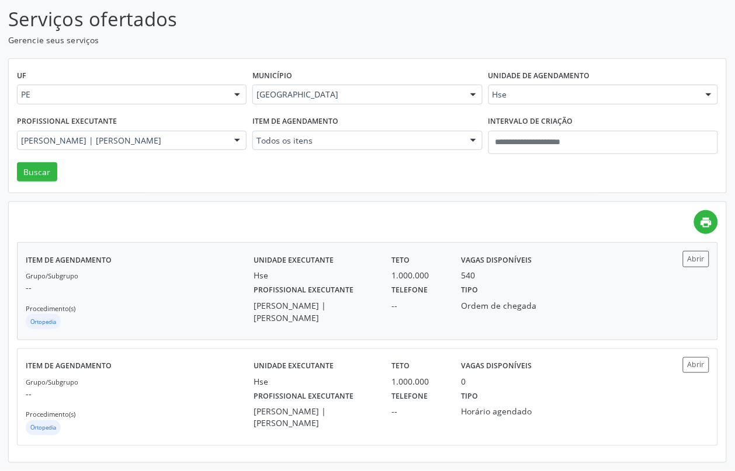
click at [199, 298] on div "Grupo/Subgrupo -- Procedimento(s) Ortopedia" at bounding box center [140, 300] width 228 height 62
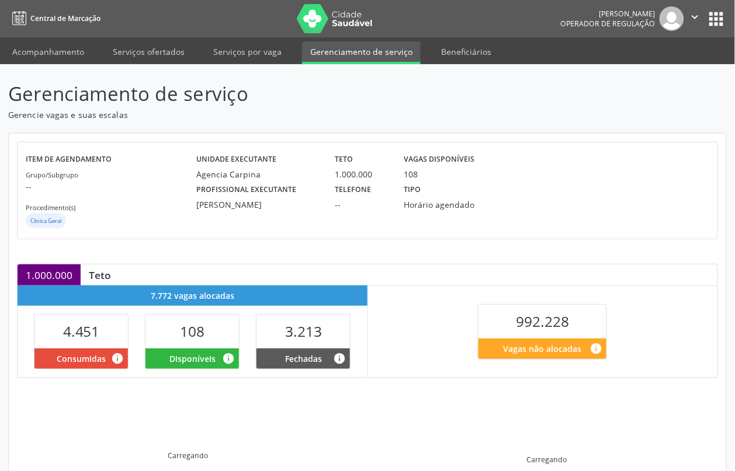
scroll to position [147, 0]
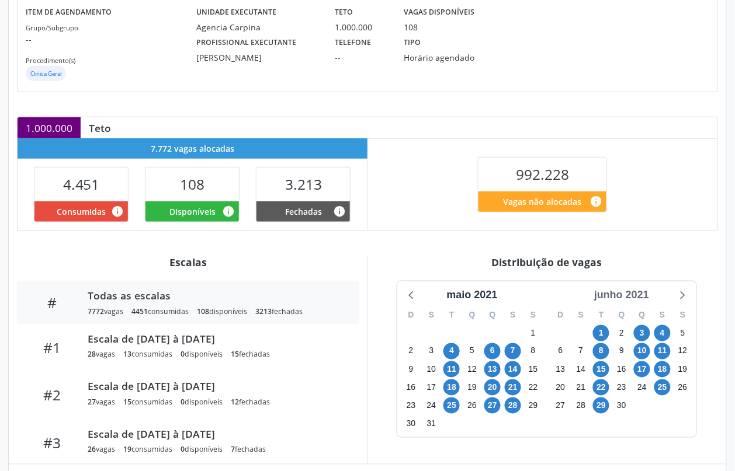
click at [631, 299] on div "junho 2021" at bounding box center [621, 295] width 64 height 16
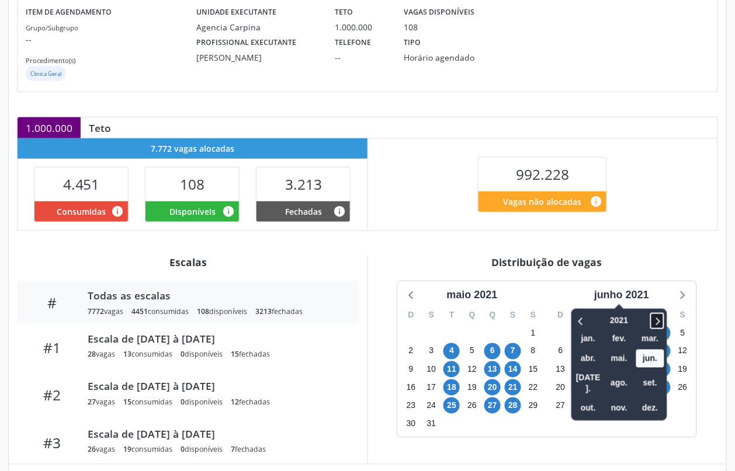
click at [660, 319] on icon at bounding box center [657, 321] width 12 height 14
click at [593, 399] on span "out." at bounding box center [588, 408] width 28 height 18
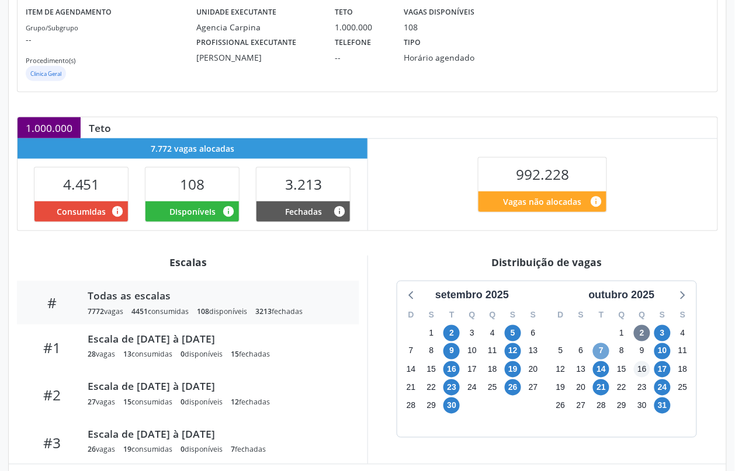
drag, startPoint x: 602, startPoint y: 352, endPoint x: 648, endPoint y: 375, distance: 51.7
click at [602, 354] on span "7" at bounding box center [601, 351] width 16 height 16
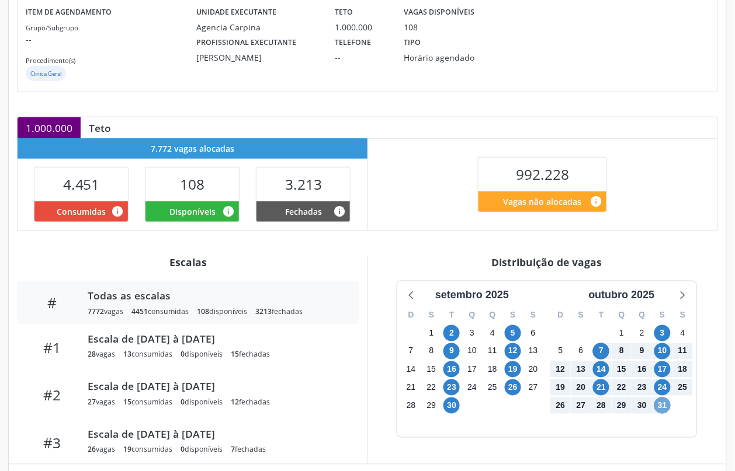
click at [669, 405] on span "31" at bounding box center [662, 406] width 16 height 16
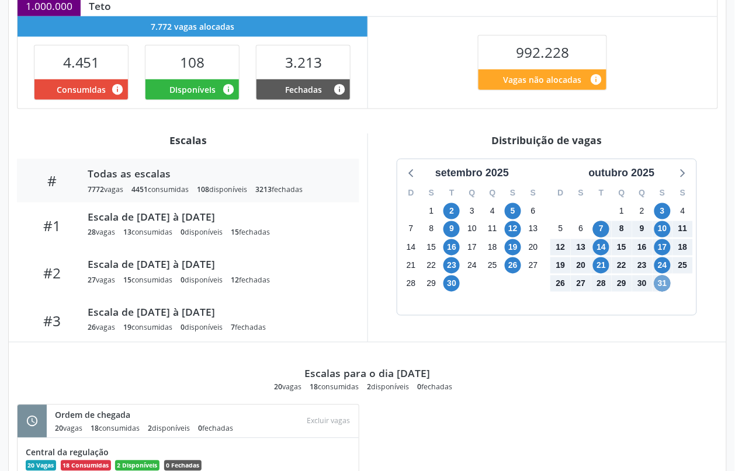
scroll to position [415, 0]
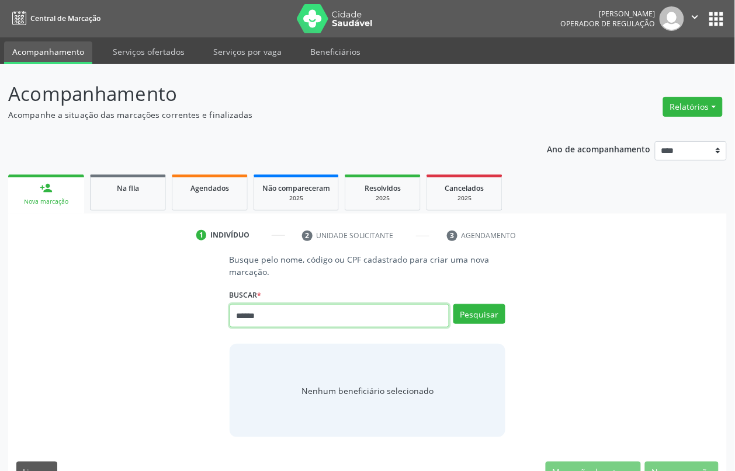
type input "******"
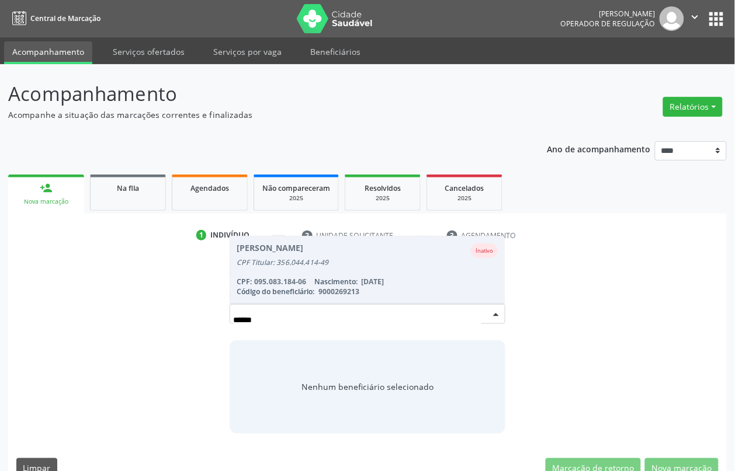
type input "*****"
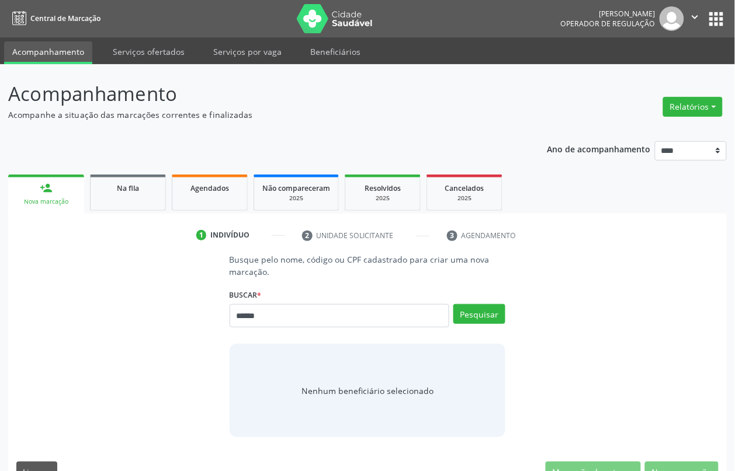
type input "******"
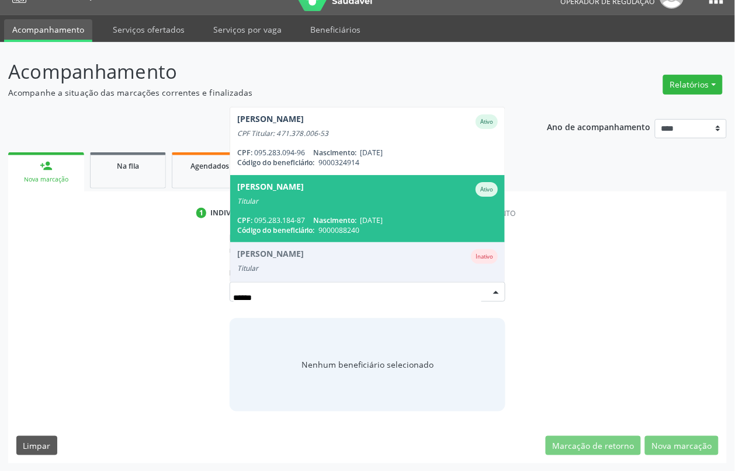
click at [337, 210] on span "Luiz Carlos Moura de Melo Ativo Titular CPF: 095.283.184-87 Nascimento: 07/09/1…" at bounding box center [367, 208] width 275 height 67
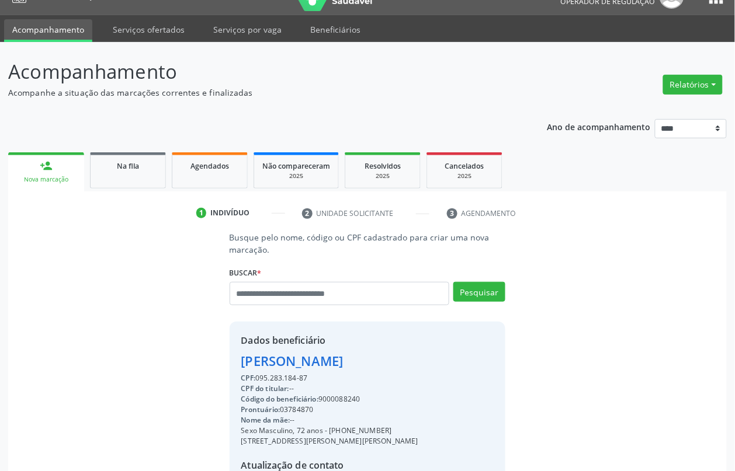
scroll to position [158, 0]
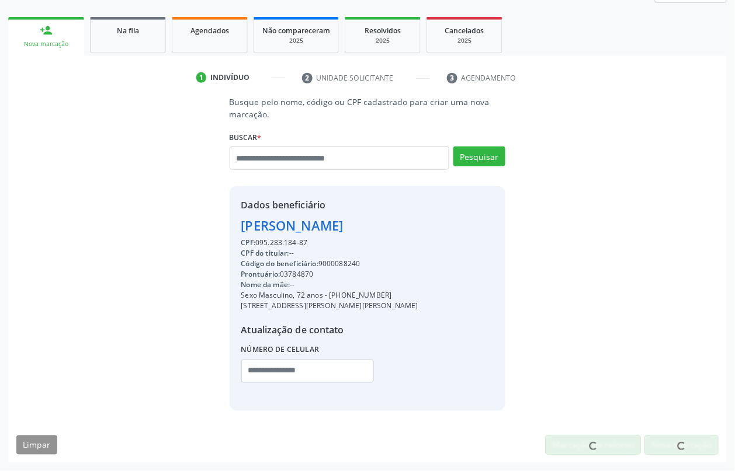
click at [336, 265] on div "Código do beneficiário: 9000088240" at bounding box center [329, 264] width 177 height 11
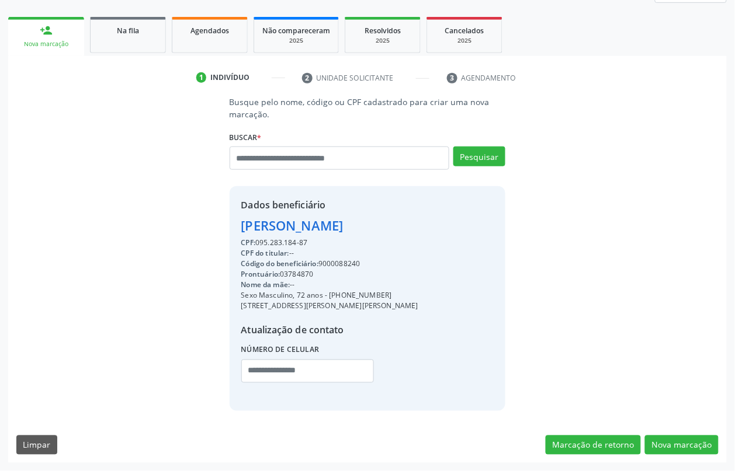
click at [336, 265] on div "Código do beneficiário: 9000088240" at bounding box center [329, 264] width 177 height 11
copy div "9000088240"
click at [190, 34] on span "Agendados" at bounding box center [209, 31] width 39 height 10
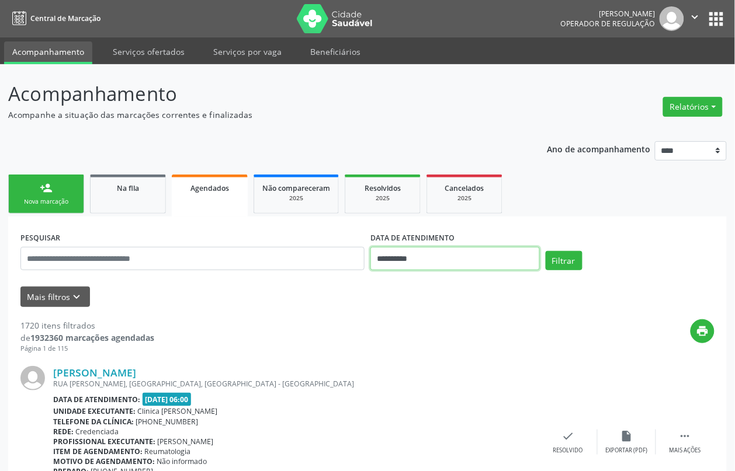
drag, startPoint x: 406, startPoint y: 266, endPoint x: 413, endPoint y: 269, distance: 7.1
click at [406, 266] on input "**********" at bounding box center [454, 258] width 169 height 23
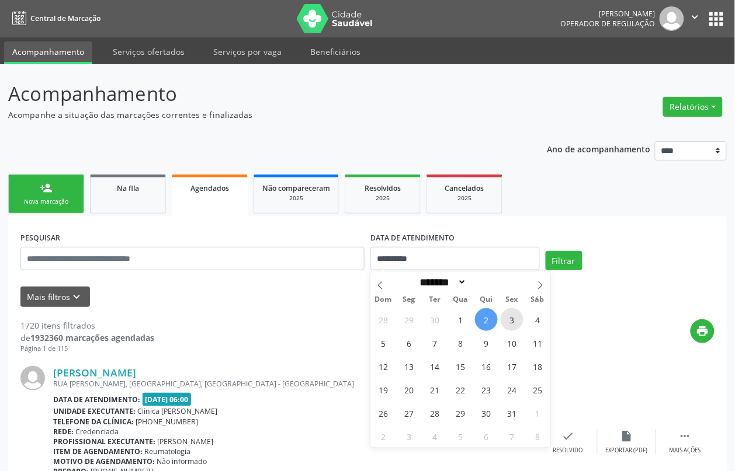
click at [516, 319] on span "3" at bounding box center [511, 319] width 23 height 23
type input "**********"
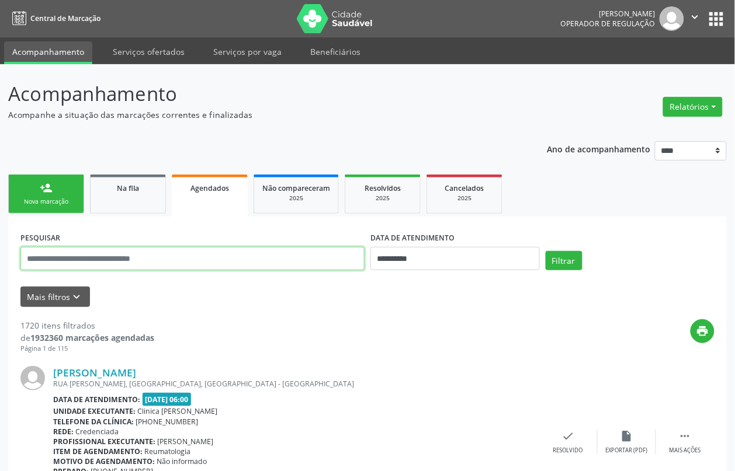
paste input "**********"
type input "**********"
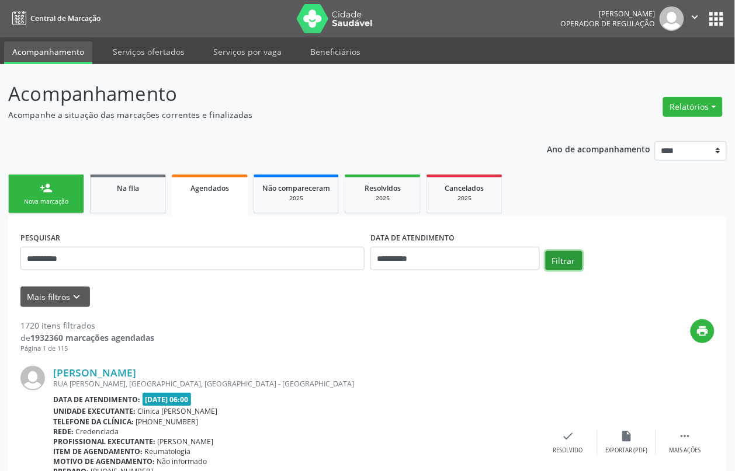
click at [558, 264] on button "Filtrar" at bounding box center [563, 261] width 37 height 20
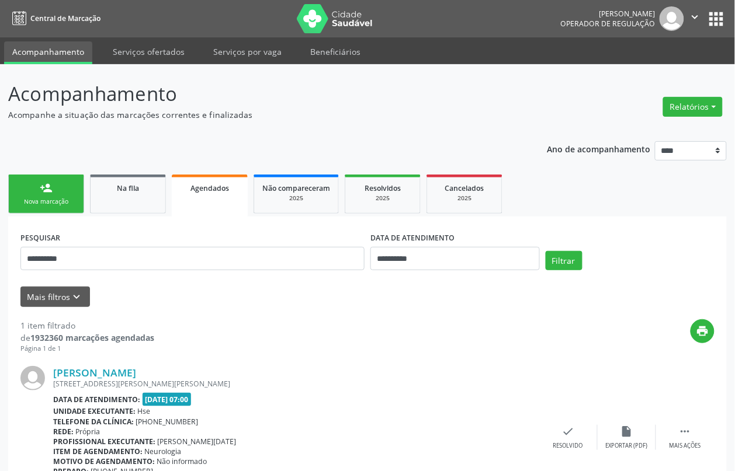
scroll to position [71, 0]
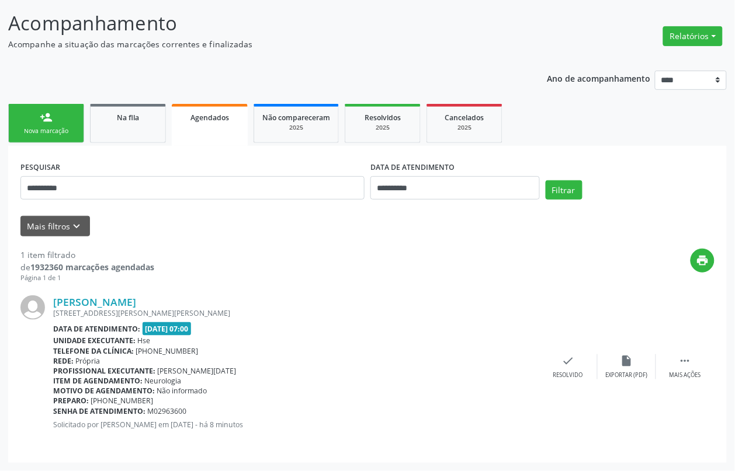
click at [56, 127] on div "Nova marcação" at bounding box center [46, 131] width 58 height 9
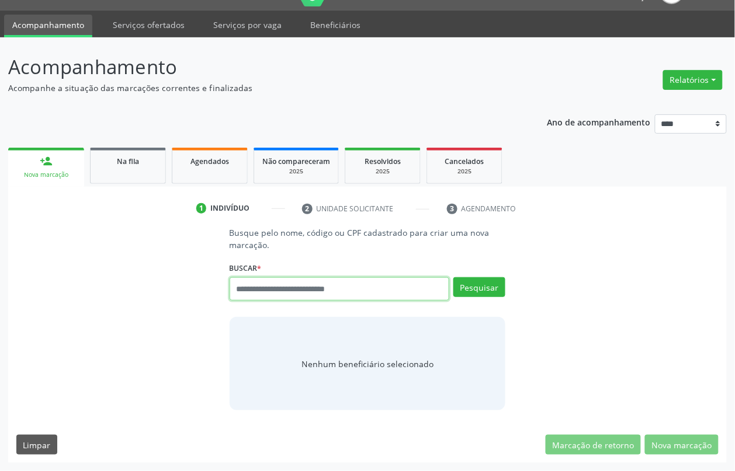
click at [304, 291] on input "text" at bounding box center [339, 288] width 220 height 23
type input "*********"
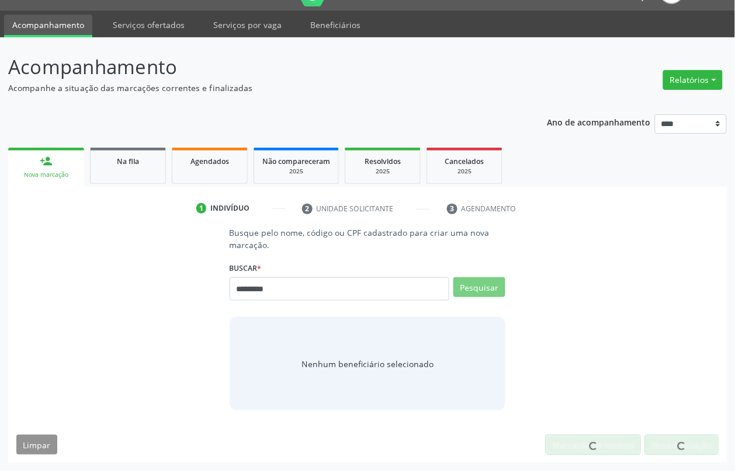
scroll to position [22, 0]
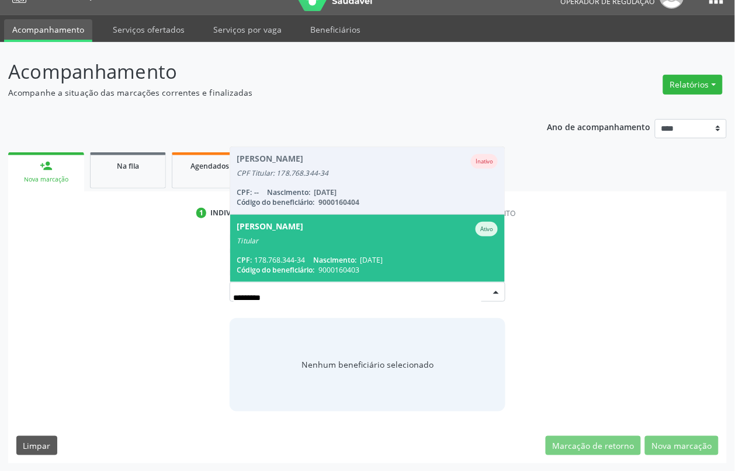
click at [318, 249] on span "Maria de Fatima Amorim Correia Ativo Titular CPF: 178.768.344-34 Nascimento: 16…" at bounding box center [367, 248] width 275 height 67
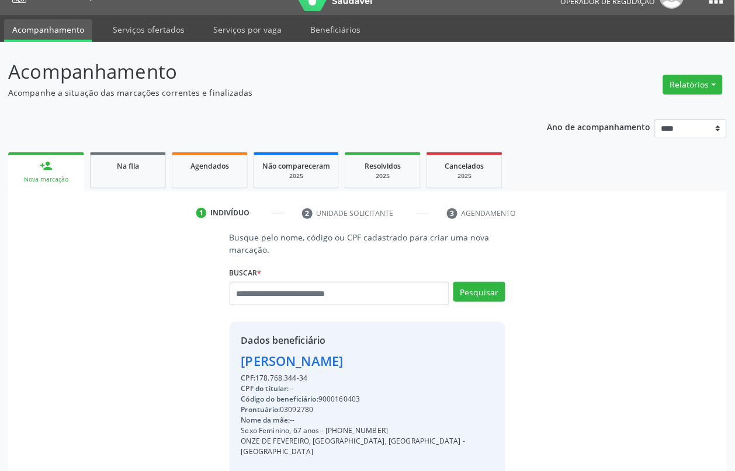
scroll to position [158, 0]
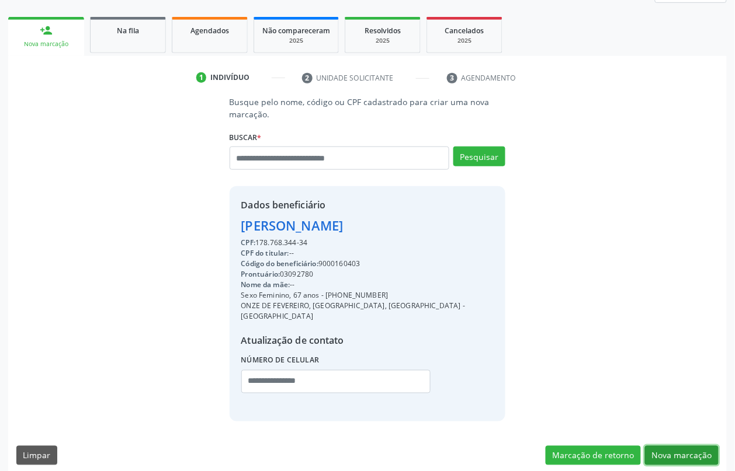
click at [667, 446] on button "Nova marcação" at bounding box center [682, 456] width 74 height 20
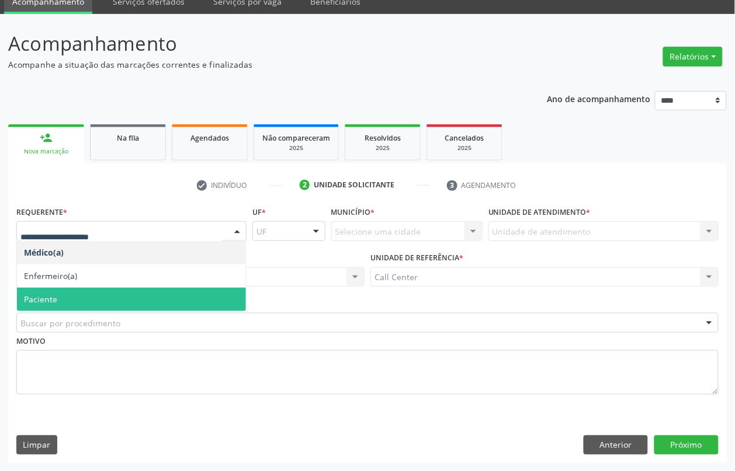
click at [66, 295] on span "Paciente" at bounding box center [131, 299] width 229 height 23
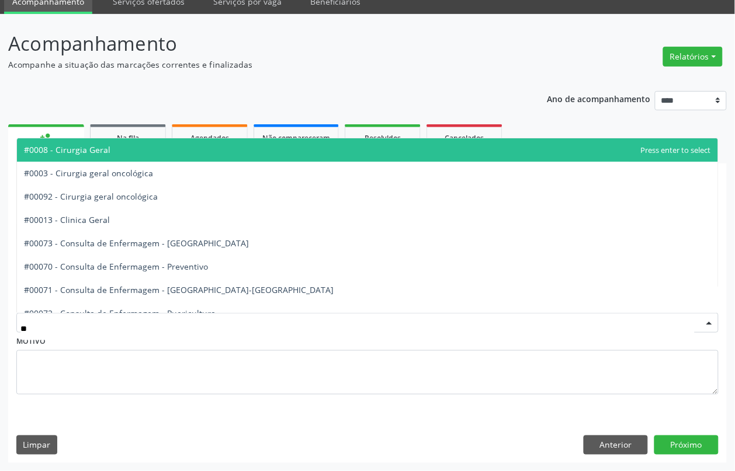
type input "***"
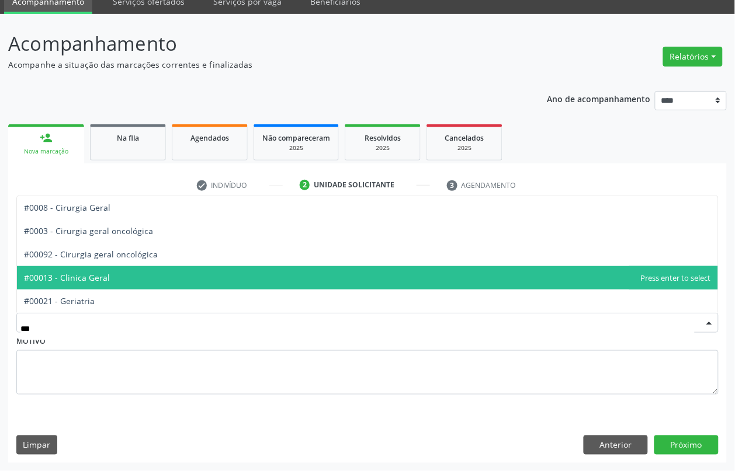
click at [100, 282] on span "#00013 - Clinica Geral" at bounding box center [67, 277] width 86 height 11
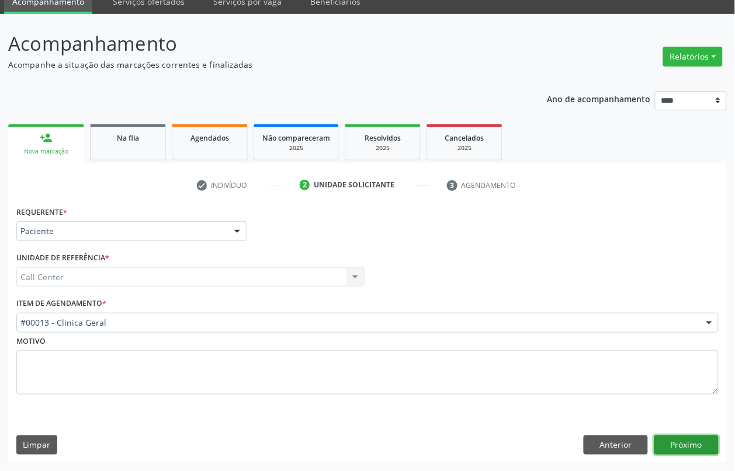
click at [676, 443] on button "Próximo" at bounding box center [686, 446] width 64 height 20
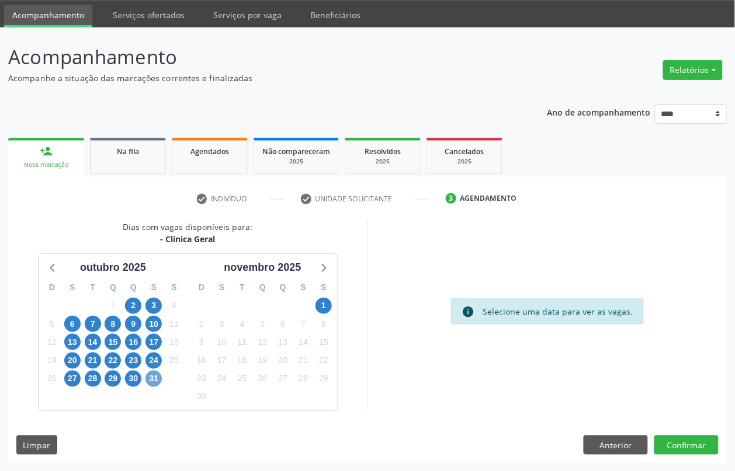
click at [151, 378] on span "31" at bounding box center [153, 379] width 16 height 16
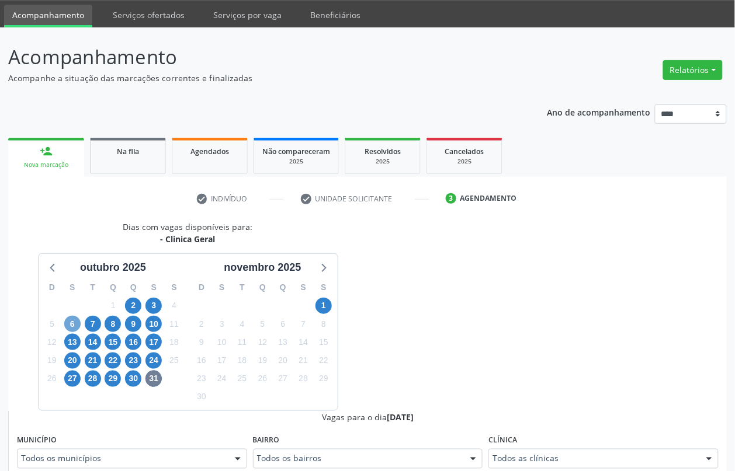
click at [69, 319] on span "6" at bounding box center [72, 324] width 16 height 16
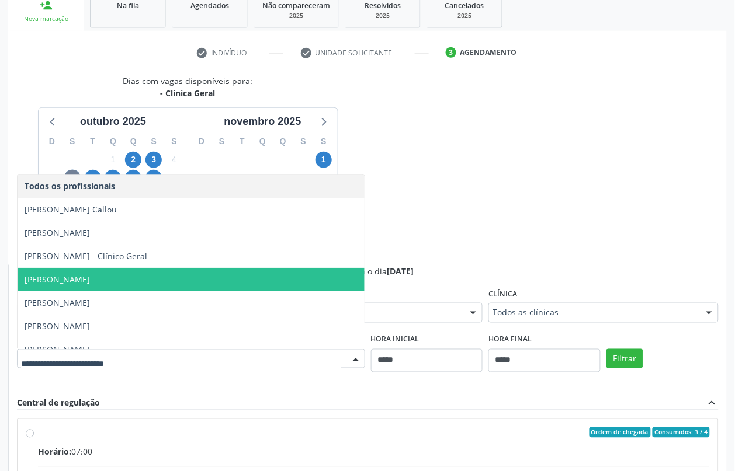
scroll to position [73, 0]
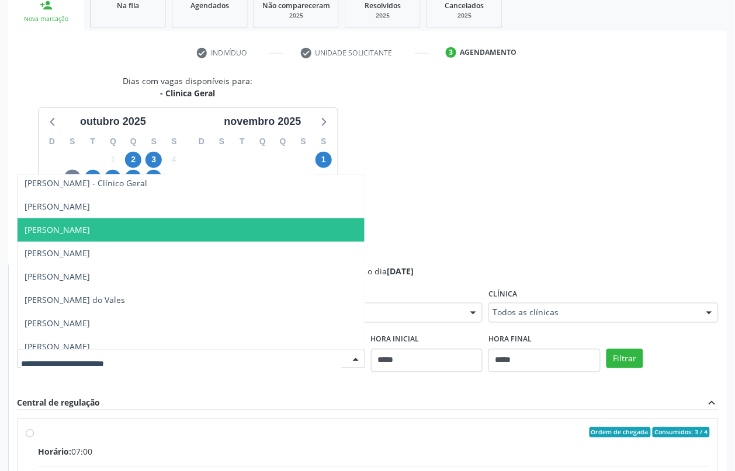
click at [422, 188] on div "Dias com vagas disponíveis para: - Clinica Geral outubro 2025 D S T Q Q S S 28 …" at bounding box center [367, 359] width 718 height 569
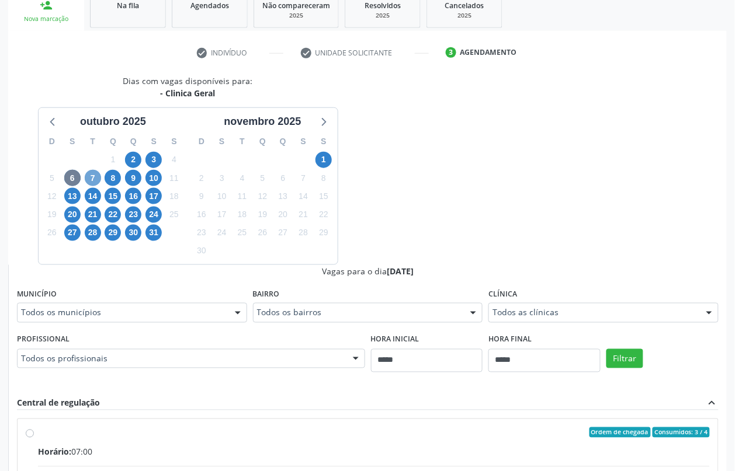
click at [91, 177] on span "7" at bounding box center [93, 178] width 16 height 16
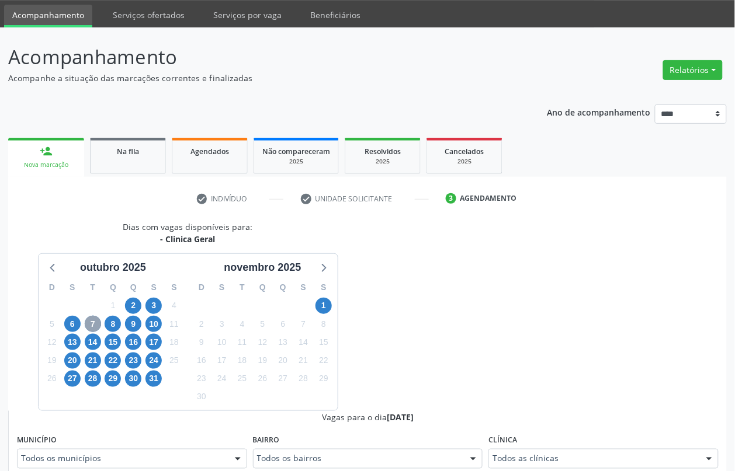
scroll to position [183, 0]
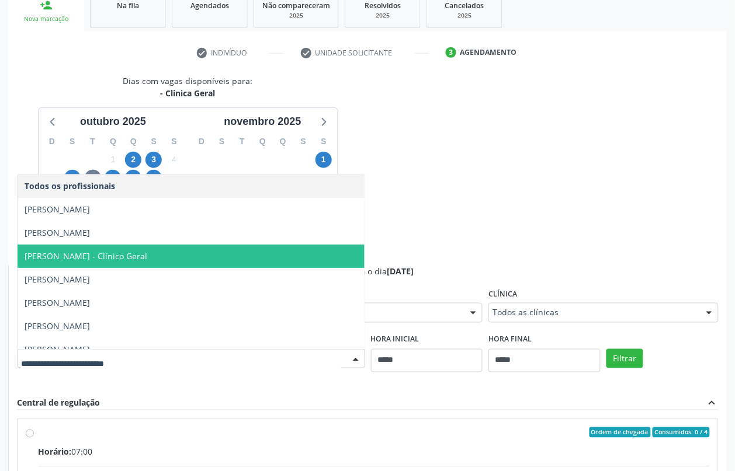
click at [440, 196] on div "Dias com vagas disponíveis para: - Clinica Geral outubro 2025 D S T Q Q S S 28 …" at bounding box center [367, 359] width 718 height 569
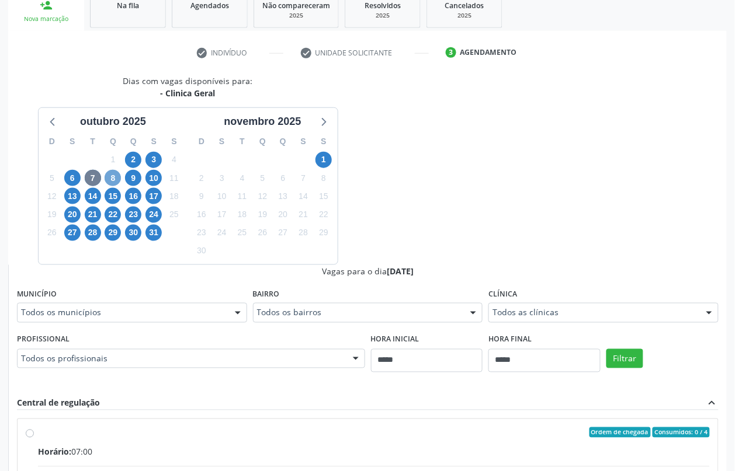
click at [115, 179] on span "8" at bounding box center [113, 178] width 16 height 16
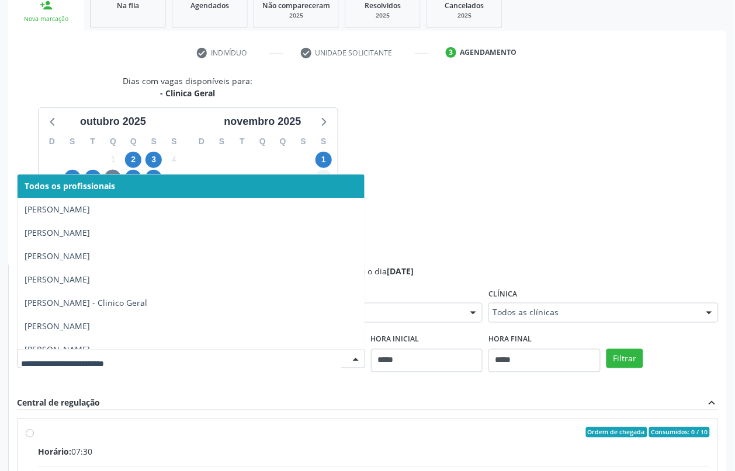
drag, startPoint x: 461, startPoint y: 169, endPoint x: 327, endPoint y: 183, distance: 135.0
click at [457, 173] on div "Dias com vagas disponíveis para: - Clinica Geral outubro 2025 D S T Q Q S S 28 …" at bounding box center [367, 359] width 718 height 569
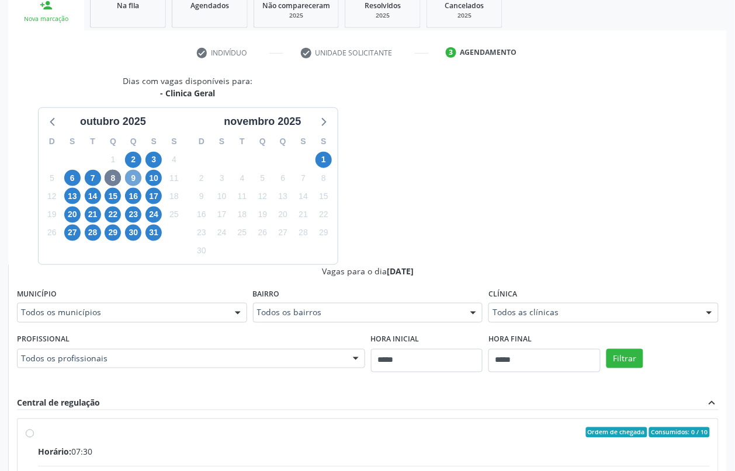
click at [139, 180] on span "9" at bounding box center [133, 178] width 16 height 16
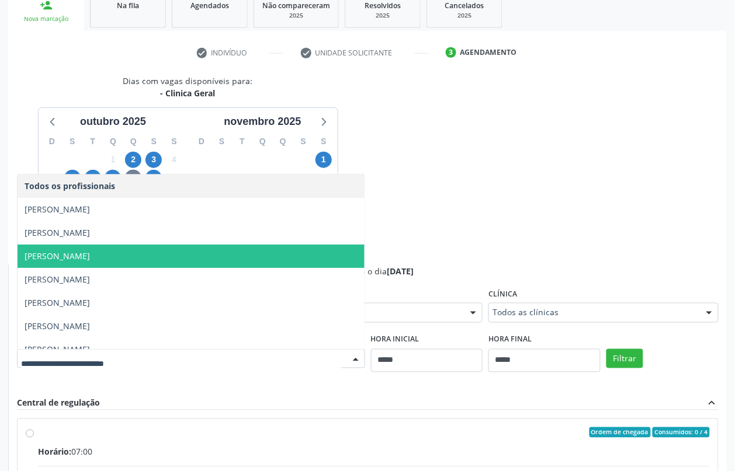
click at [485, 217] on div "Dias com vagas disponíveis para: - Clinica Geral outubro 2025 D S T Q Q S S 28 …" at bounding box center [367, 359] width 718 height 569
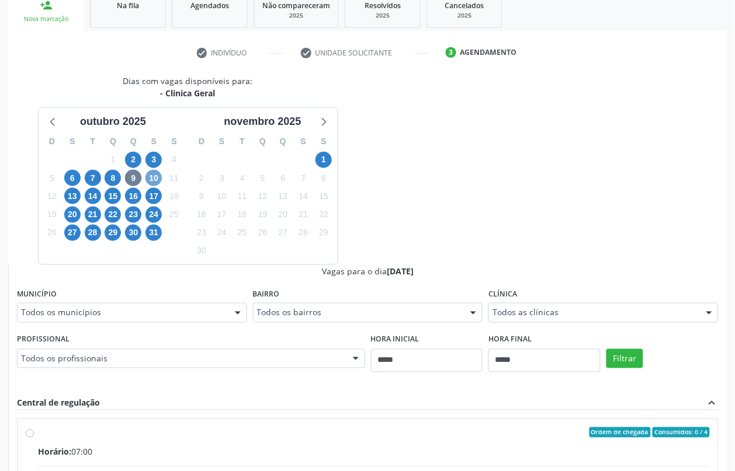
click at [149, 179] on span "10" at bounding box center [153, 178] width 16 height 16
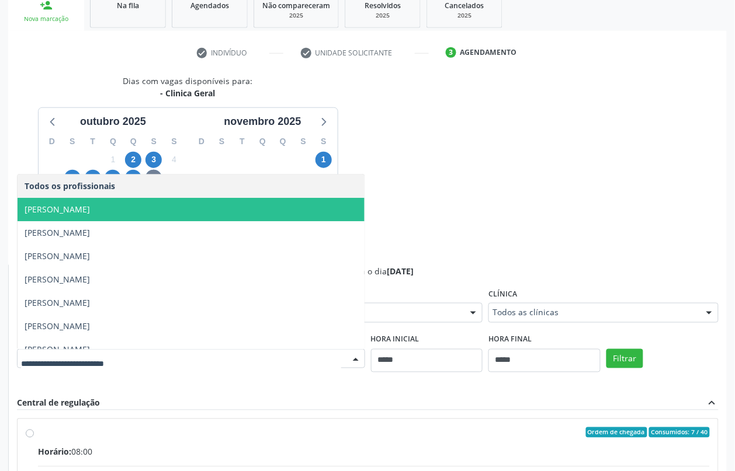
click at [90, 211] on span "Felipe Cesar Ferrer Oliveira" at bounding box center [57, 209] width 65 height 11
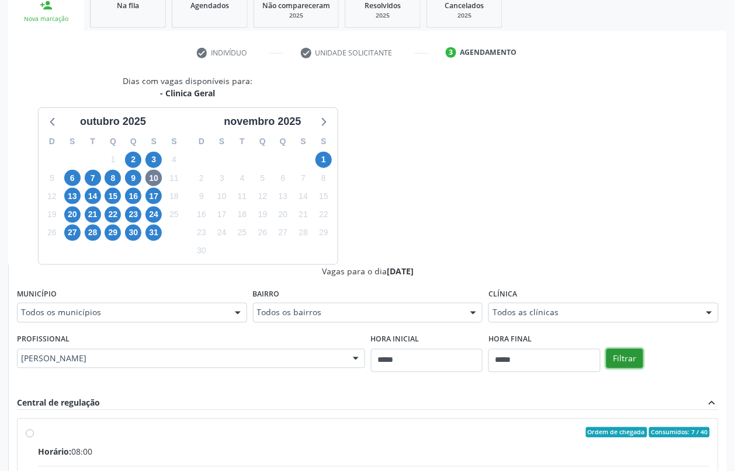
click at [628, 360] on button "Filtrar" at bounding box center [624, 359] width 37 height 20
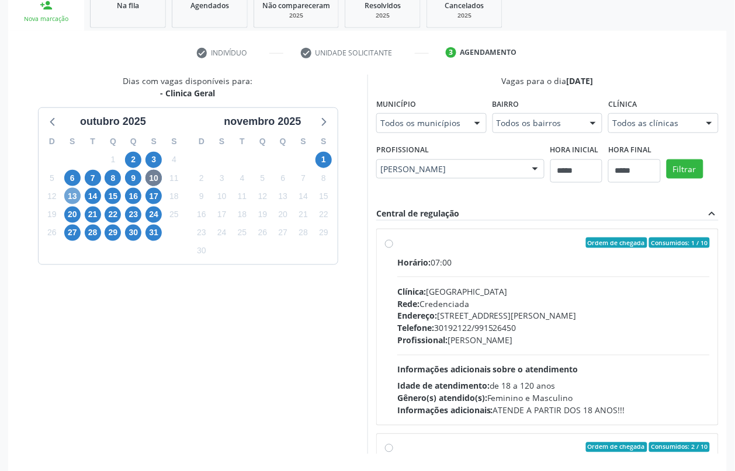
click at [67, 200] on span "13" at bounding box center [72, 196] width 16 height 16
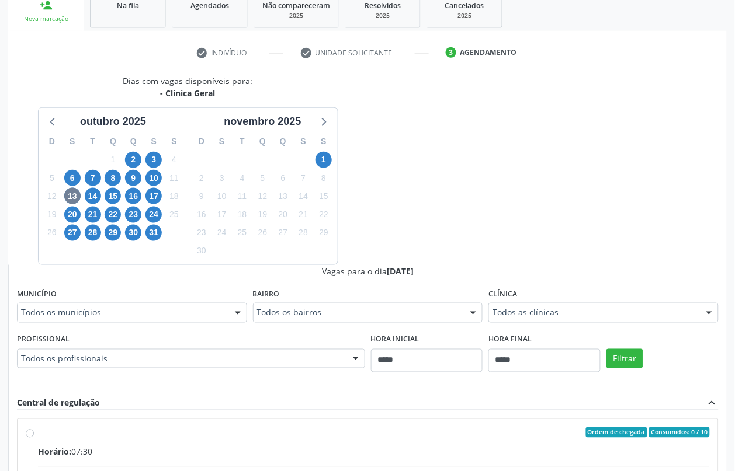
click at [287, 351] on div "Todos os profissionais" at bounding box center [191, 359] width 348 height 20
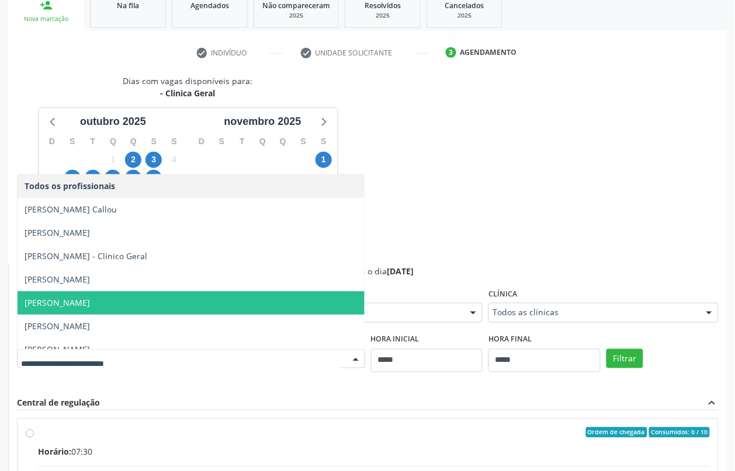
scroll to position [73, 0]
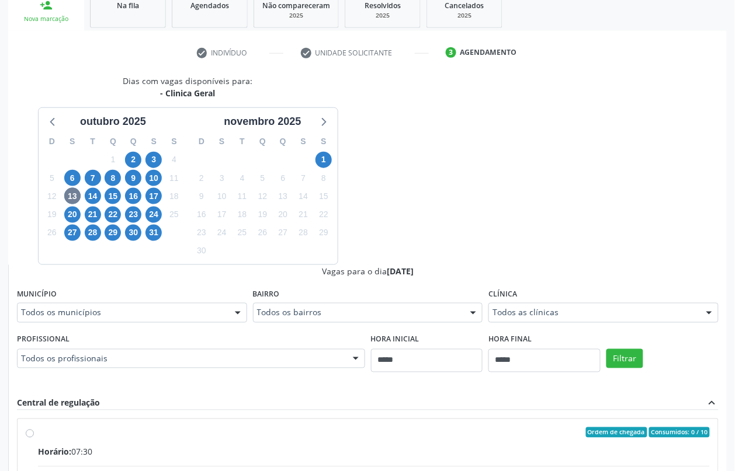
click at [395, 225] on div "Dias com vagas disponíveis para: - Clinica Geral outubro 2025 D S T Q Q S S 28 …" at bounding box center [367, 359] width 718 height 569
click at [94, 197] on span "14" at bounding box center [93, 196] width 16 height 16
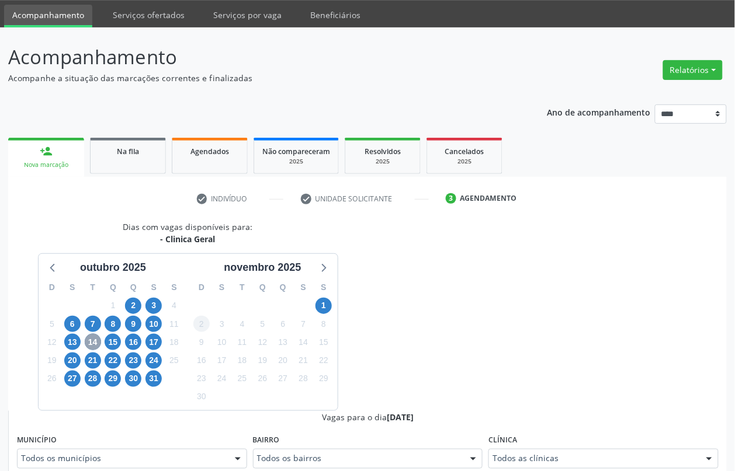
scroll to position [183, 0]
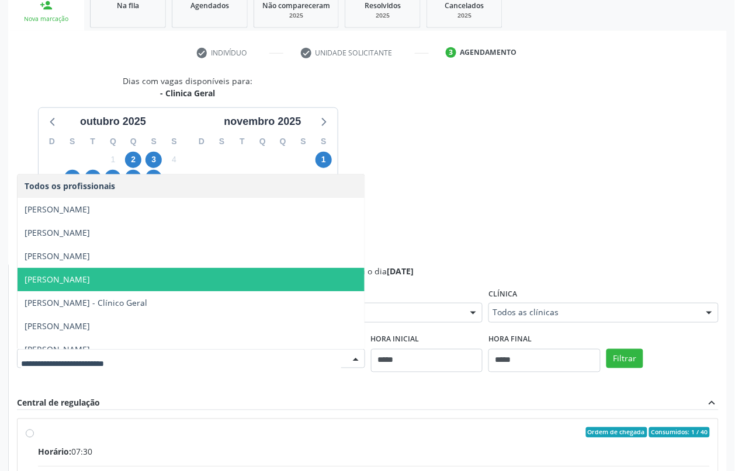
click at [86, 276] on span "Felipe Cesar Ferrer Oliveira" at bounding box center [57, 279] width 65 height 11
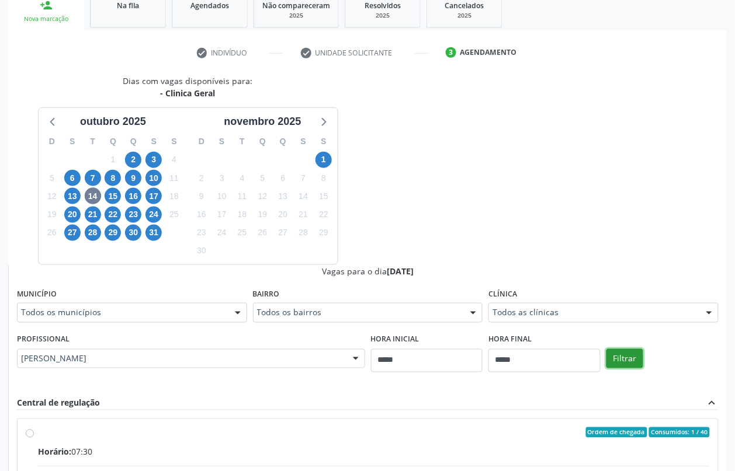
drag, startPoint x: 622, startPoint y: 356, endPoint x: 589, endPoint y: 354, distance: 33.3
click at [620, 356] on button "Filtrar" at bounding box center [624, 359] width 37 height 20
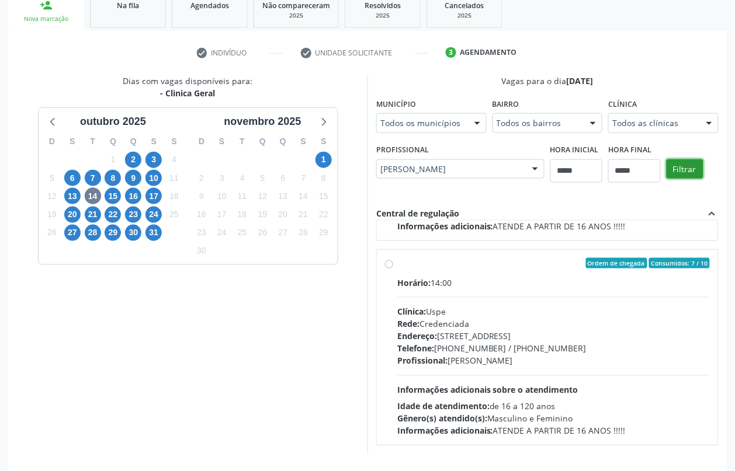
scroll to position [226, 0]
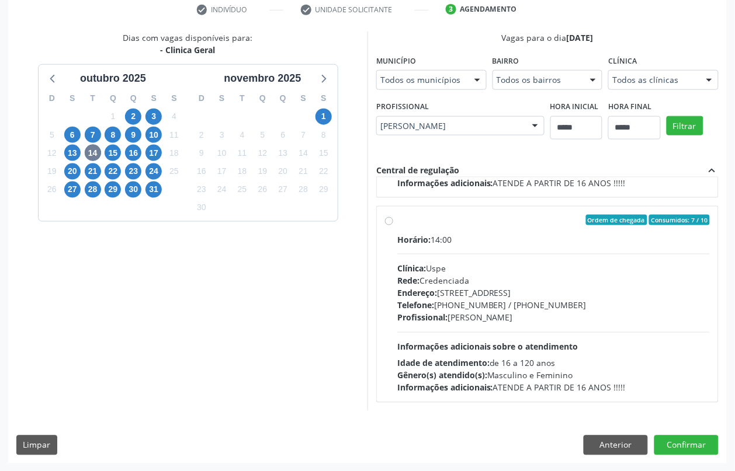
click at [416, 296] on span "Endereço:" at bounding box center [417, 293] width 40 height 11
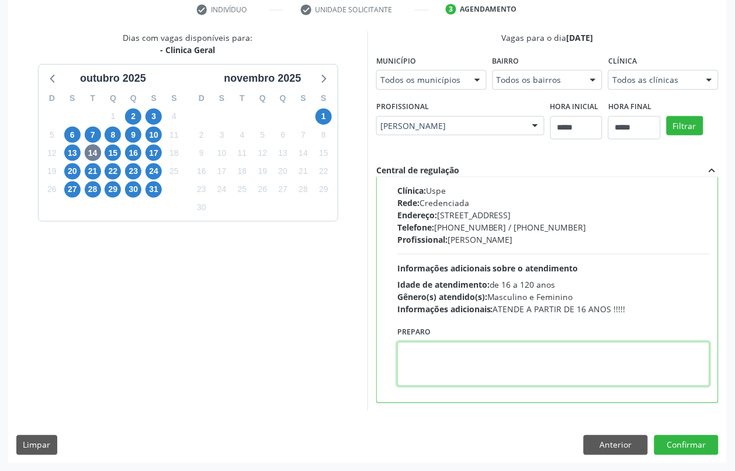
click at [442, 364] on textarea at bounding box center [553, 364] width 312 height 44
paste textarea "**********"
type textarea "**********"
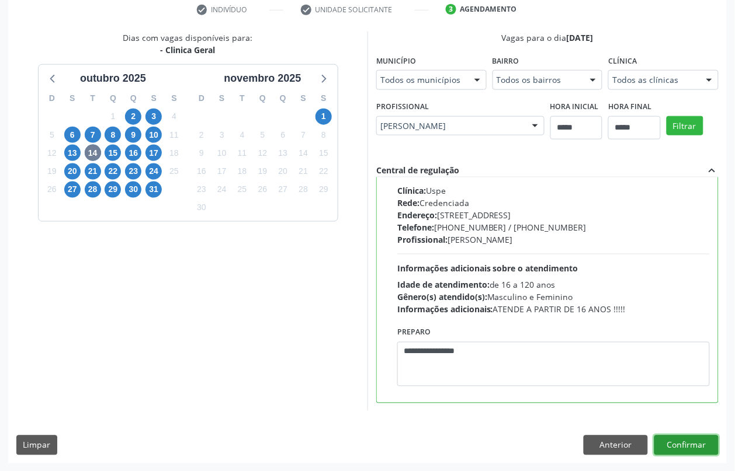
click at [698, 451] on button "Confirmar" at bounding box center [686, 446] width 64 height 20
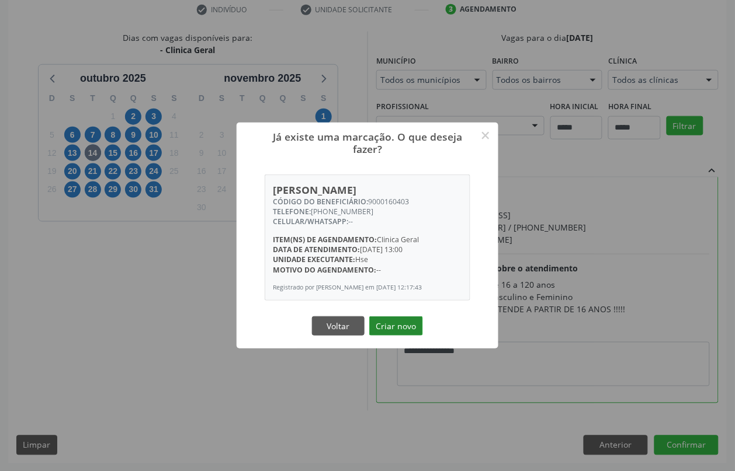
click at [392, 333] on button "Criar novo" at bounding box center [396, 326] width 54 height 20
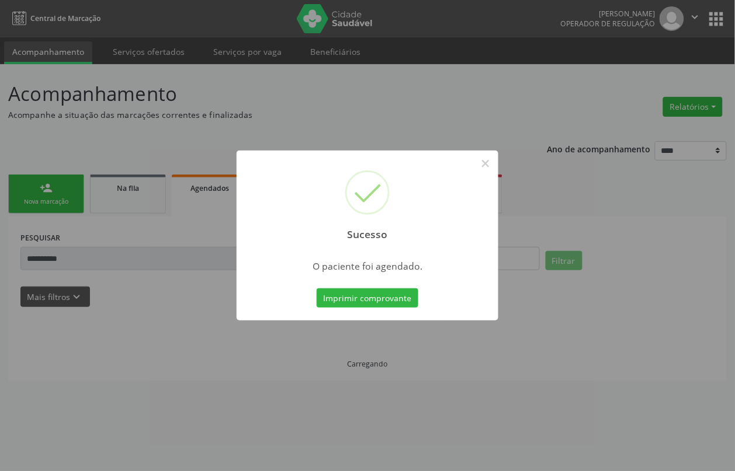
scroll to position [0, 0]
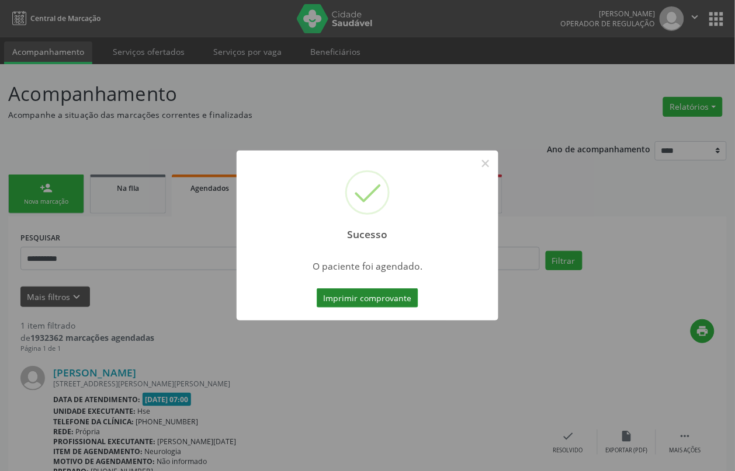
click at [390, 295] on button "Imprimir comprovante" at bounding box center [367, 298] width 102 height 20
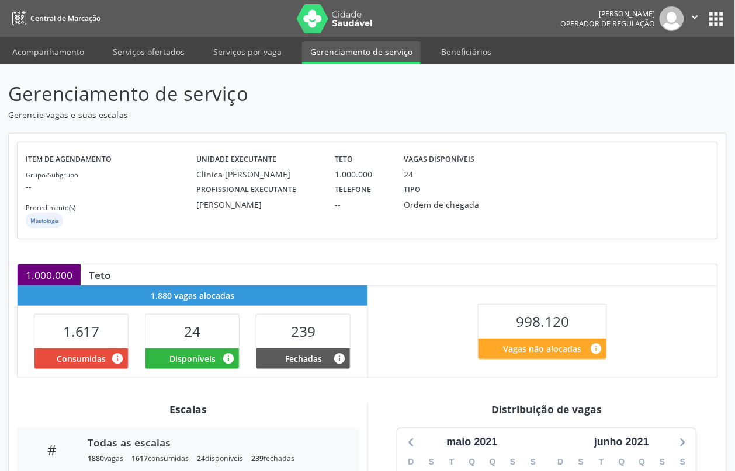
scroll to position [208, 0]
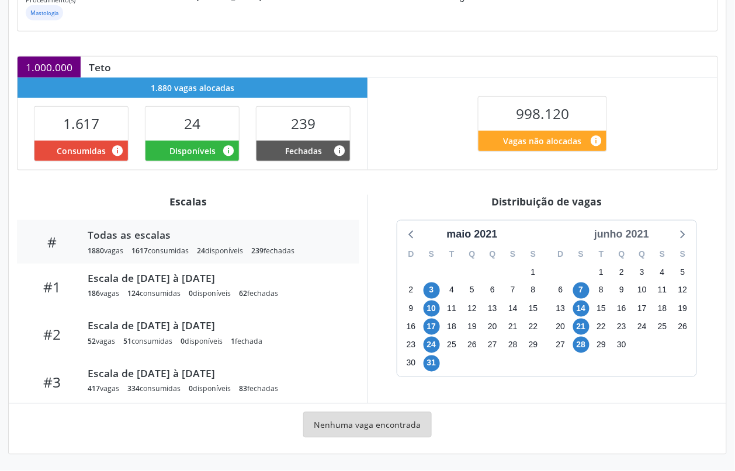
click at [641, 231] on div "junho 2021" at bounding box center [621, 235] width 64 height 16
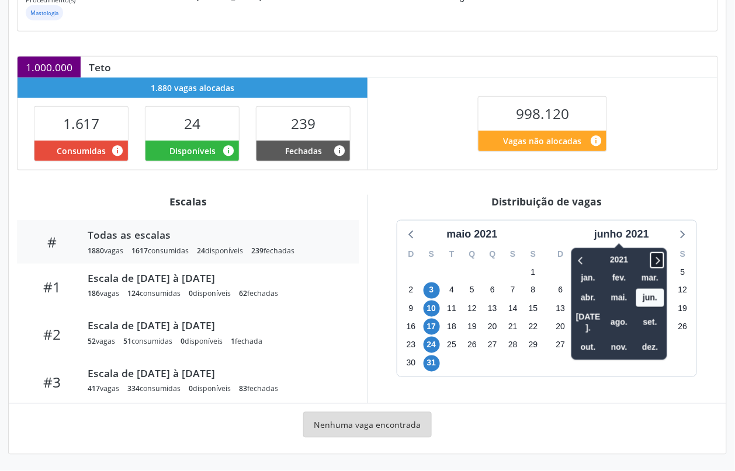
click at [663, 258] on icon at bounding box center [657, 260] width 12 height 14
click at [616, 340] on span "nov." at bounding box center [619, 348] width 28 height 18
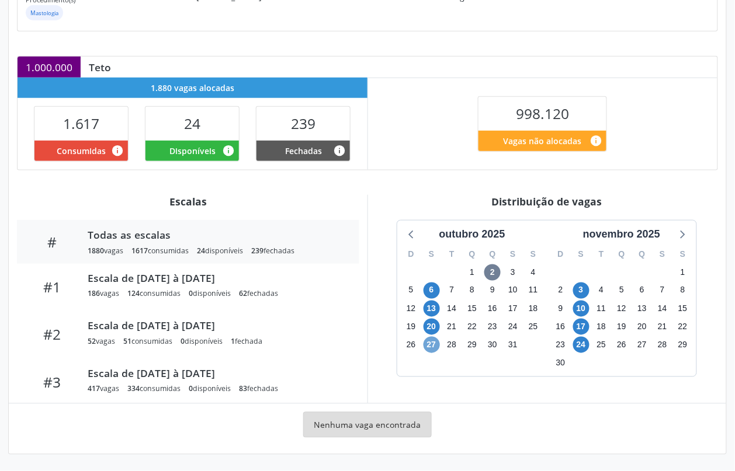
click at [429, 340] on span "27" at bounding box center [431, 345] width 16 height 16
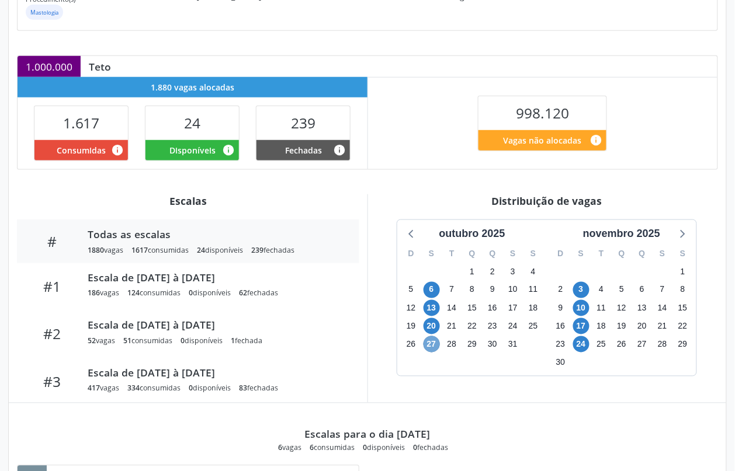
scroll to position [0, 0]
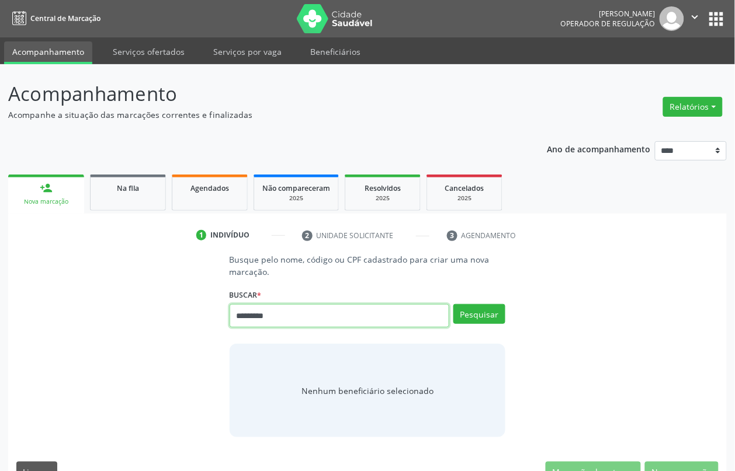
type input "*********"
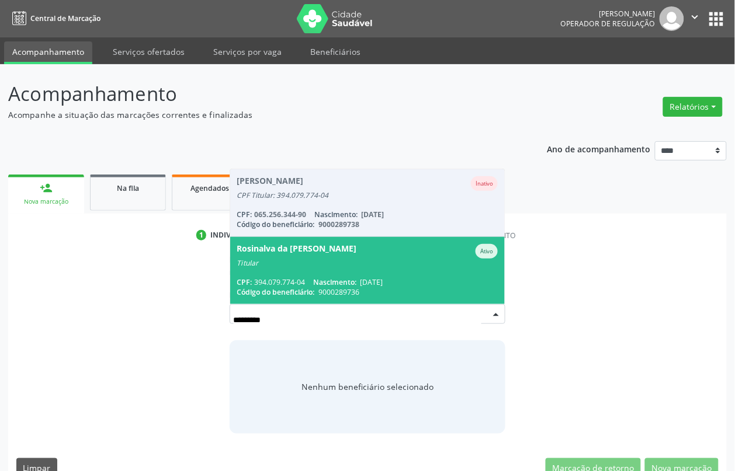
click at [375, 263] on div "Titular" at bounding box center [367, 263] width 261 height 9
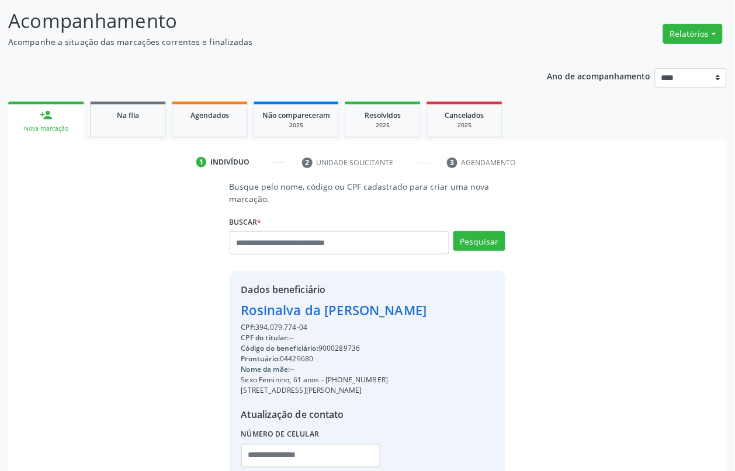
scroll to position [158, 0]
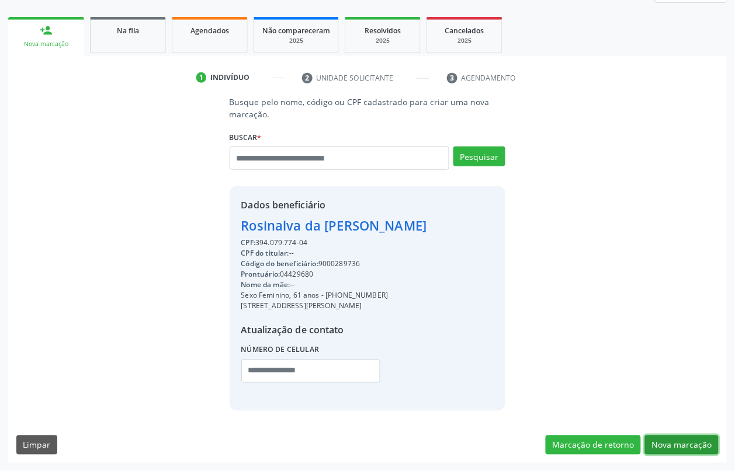
click at [682, 440] on button "Nova marcação" at bounding box center [682, 446] width 74 height 20
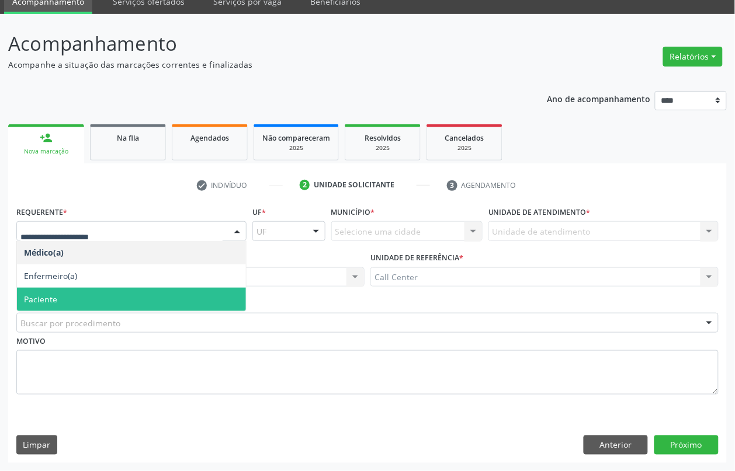
click at [60, 301] on span "Paciente" at bounding box center [131, 299] width 229 height 23
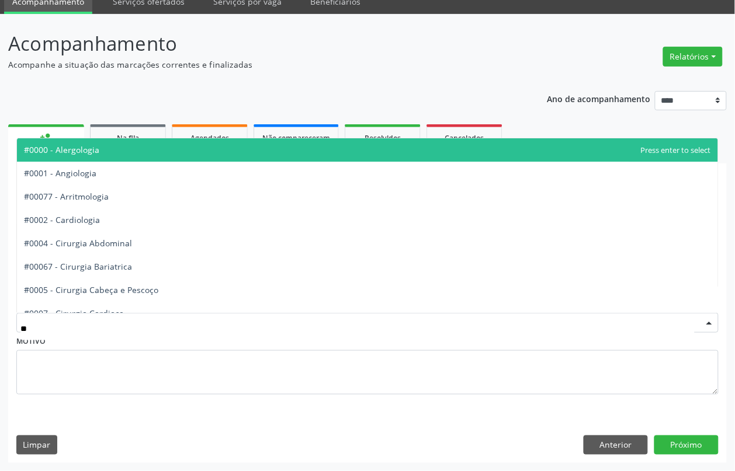
type input "***"
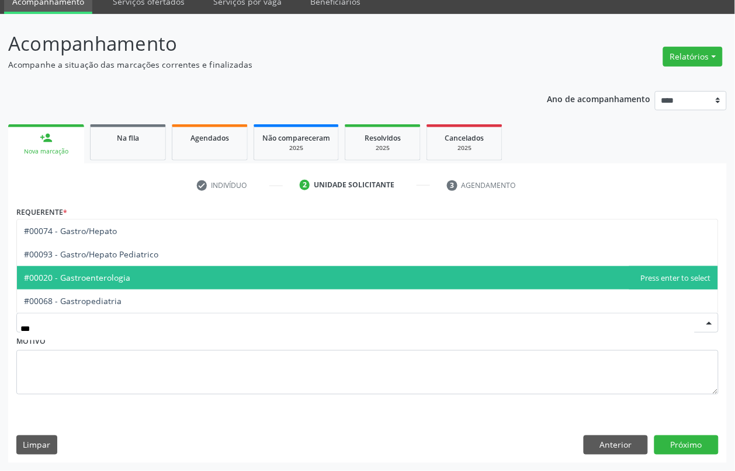
click at [96, 277] on span "#00020 - Gastroenterologia" at bounding box center [77, 277] width 106 height 11
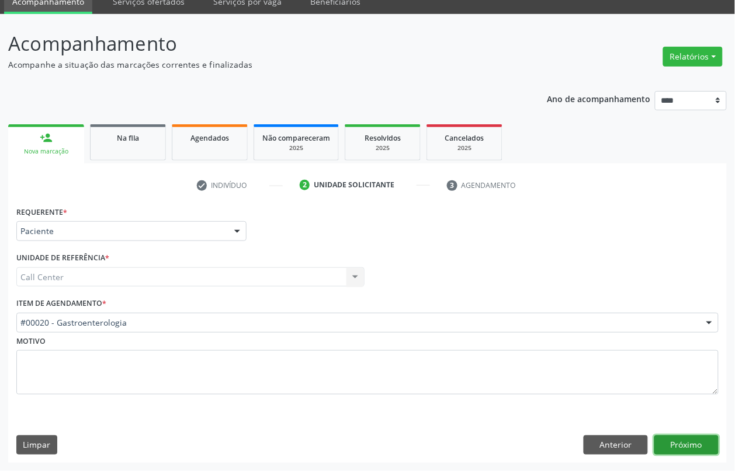
click at [689, 447] on button "Próximo" at bounding box center [686, 446] width 64 height 20
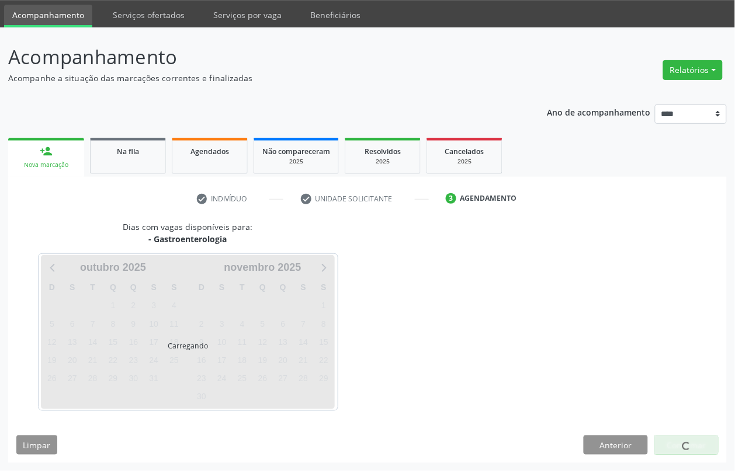
scroll to position [37, 0]
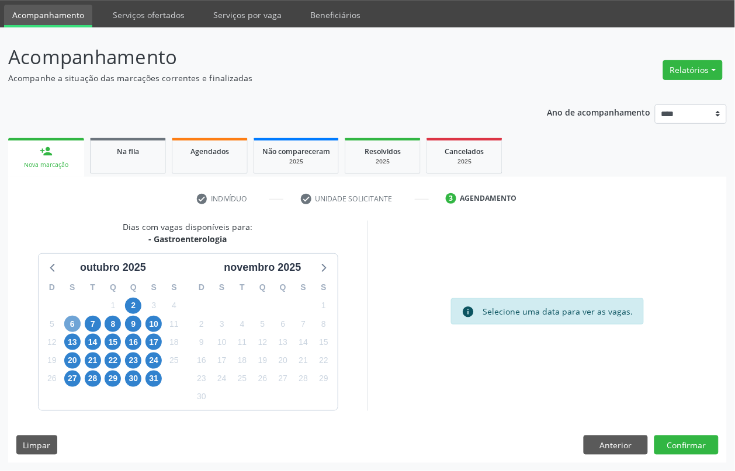
click at [72, 324] on span "6" at bounding box center [72, 324] width 16 height 16
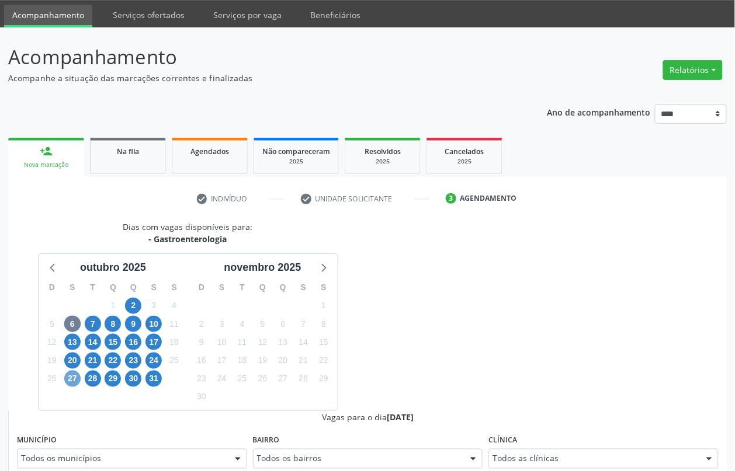
click at [71, 381] on span "27" at bounding box center [72, 379] width 16 height 16
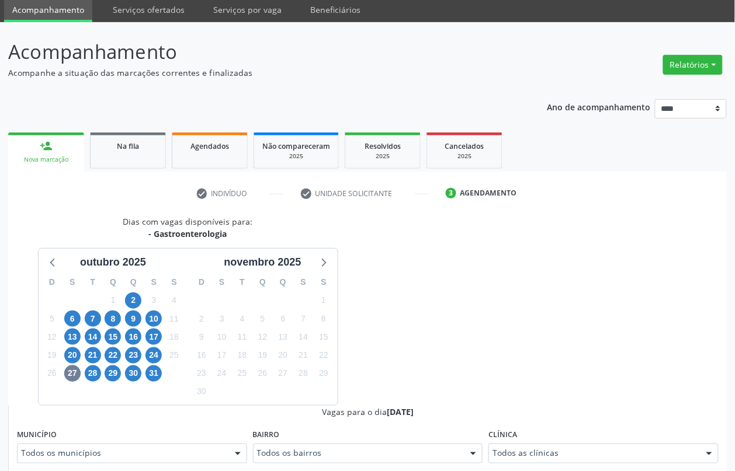
click at [533, 451] on div "Todos as clínicas" at bounding box center [603, 454] width 230 height 20
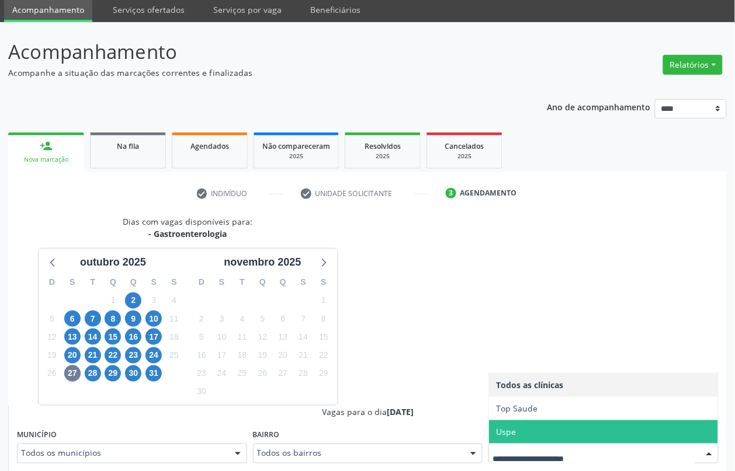
click at [532, 439] on span "Uspe" at bounding box center [603, 431] width 229 height 23
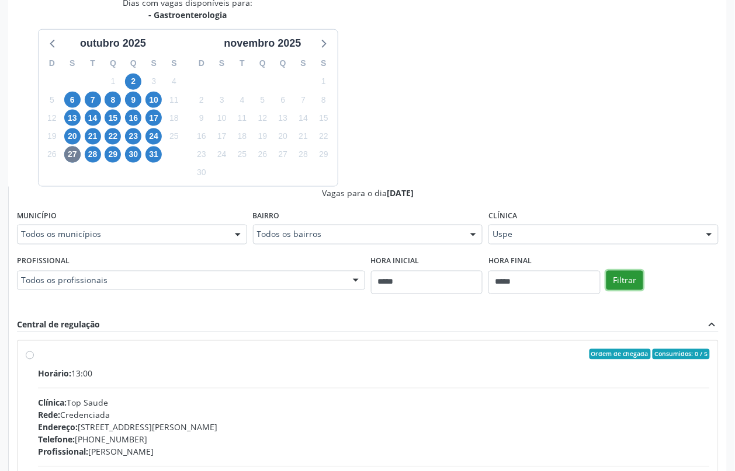
click at [631, 284] on button "Filtrar" at bounding box center [624, 281] width 37 height 20
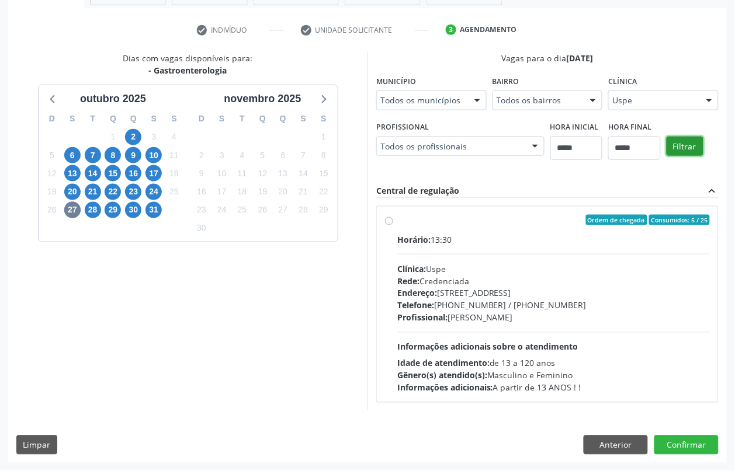
scroll to position [206, 0]
click at [433, 336] on div "Horário: 13:30 Clínica: Uspe Rede: Credenciada Endereço: Rua do Espinheiro, nº …" at bounding box center [553, 314] width 312 height 161
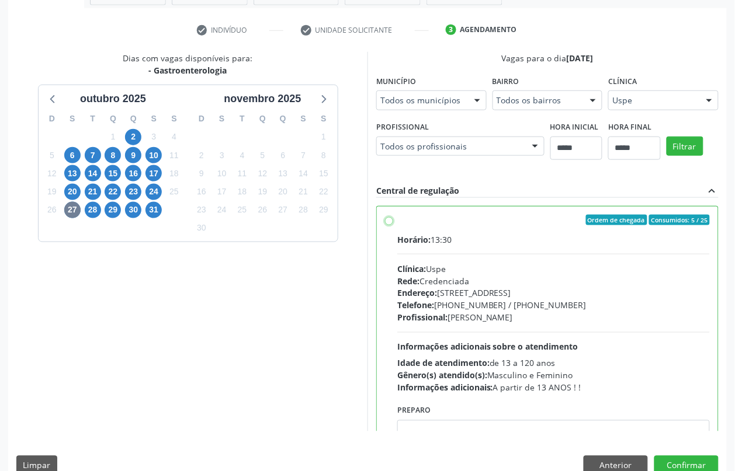
scroll to position [58, 0]
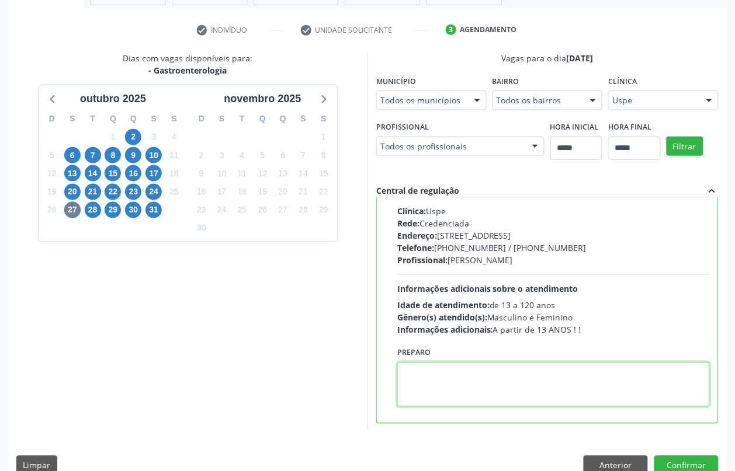
paste textarea "**********"
type textarea "**********"
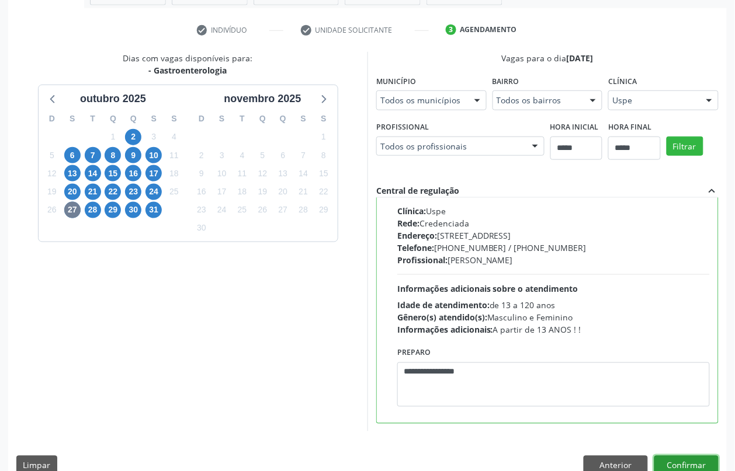
click at [672, 464] on button "Confirmar" at bounding box center [686, 466] width 64 height 20
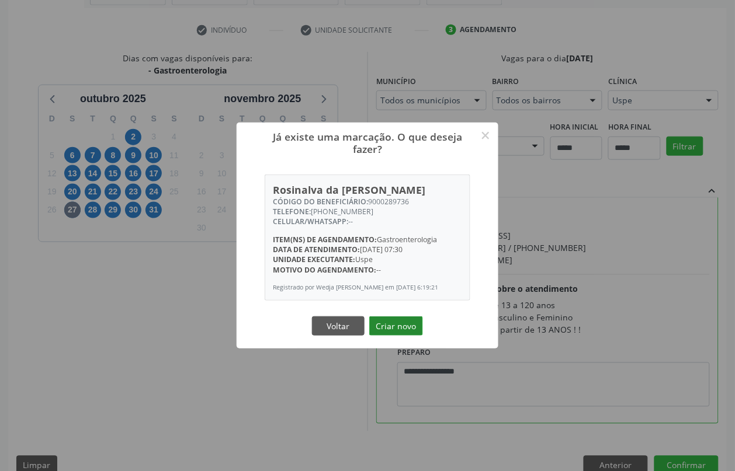
click at [412, 331] on button "Criar novo" at bounding box center [396, 326] width 54 height 20
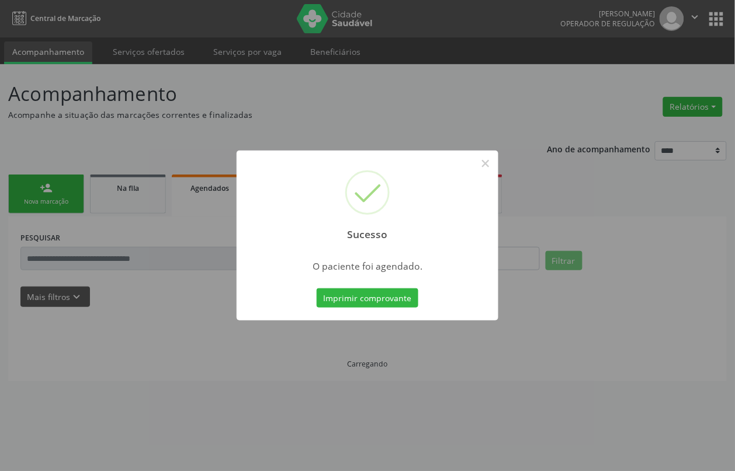
scroll to position [0, 0]
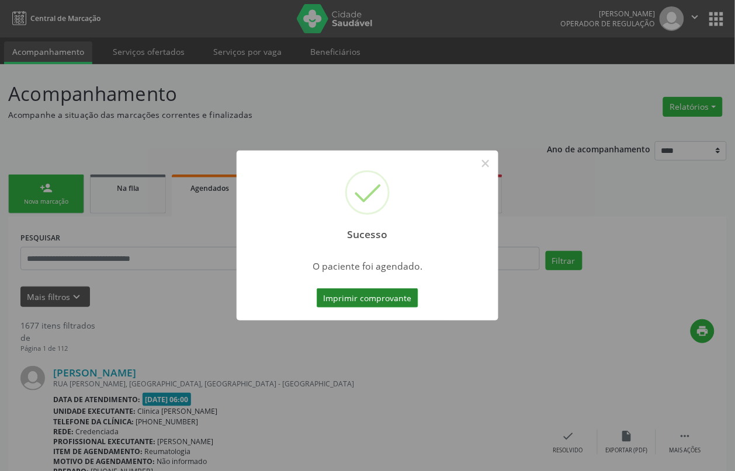
click at [406, 298] on button "Imprimir comprovante" at bounding box center [367, 298] width 102 height 20
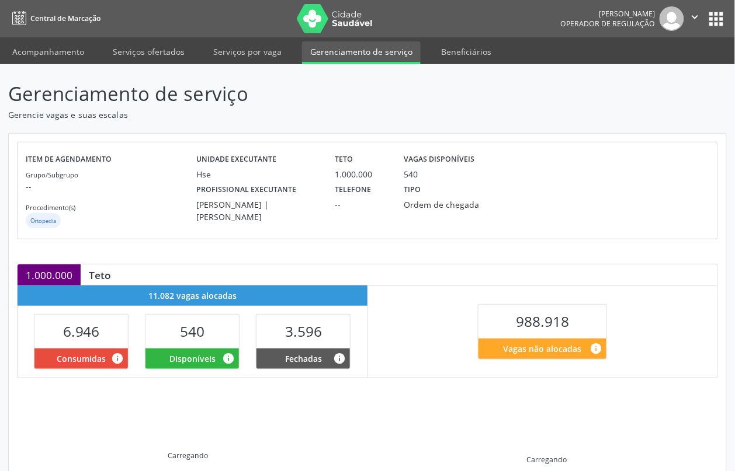
scroll to position [147, 0]
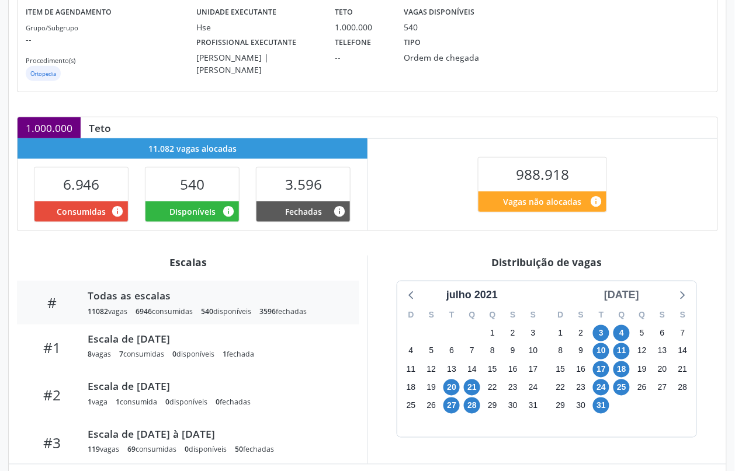
click at [639, 295] on div "[DATE]" at bounding box center [621, 295] width 44 height 16
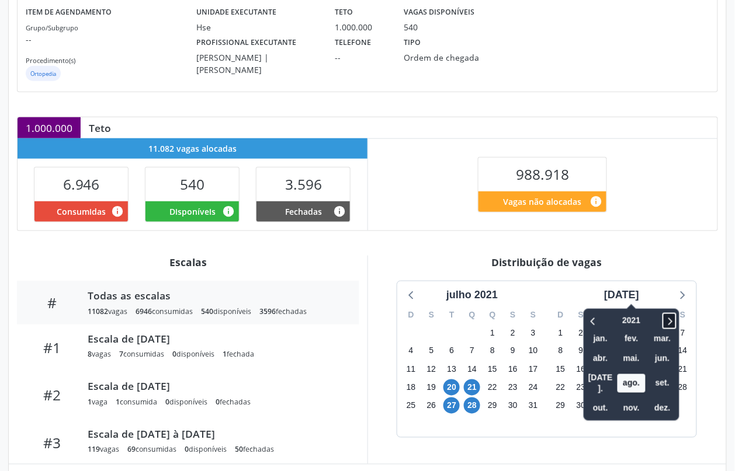
click at [664, 319] on icon at bounding box center [669, 321] width 12 height 14
click at [588, 399] on span "out." at bounding box center [600, 408] width 28 height 18
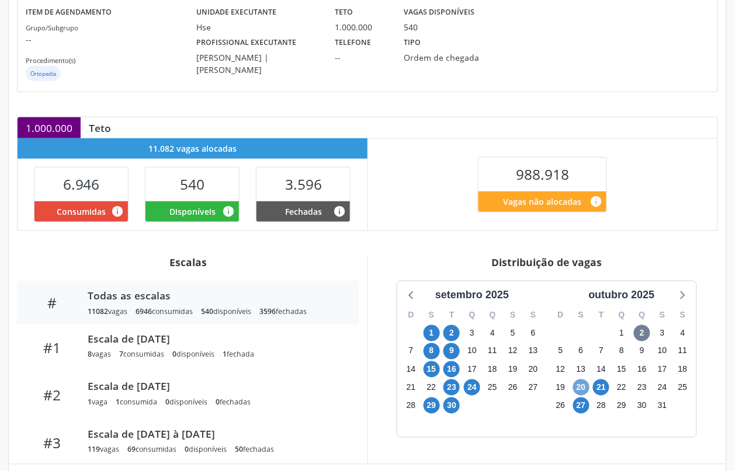
click at [579, 387] on span "20" at bounding box center [581, 388] width 16 height 16
click at [583, 407] on span "27" at bounding box center [581, 406] width 16 height 16
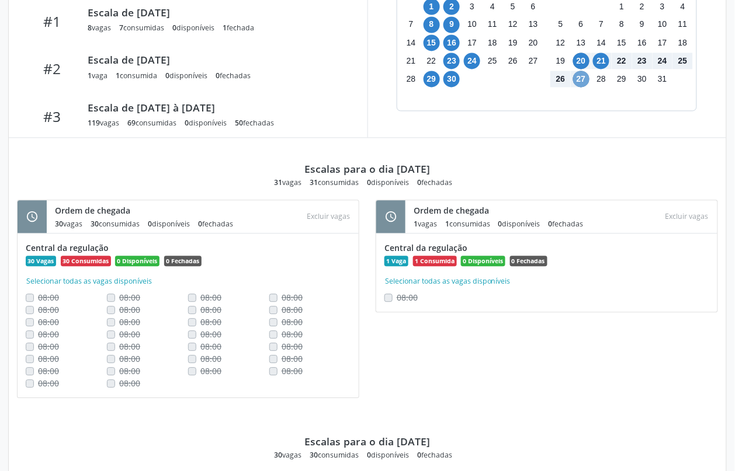
scroll to position [328, 0]
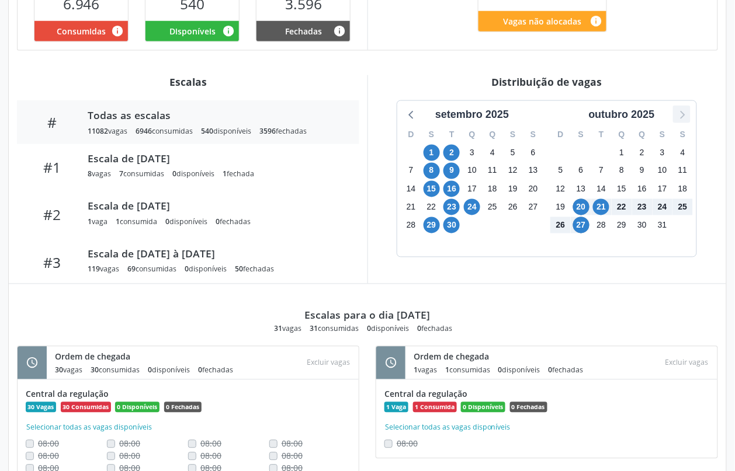
click at [684, 120] on icon at bounding box center [681, 114] width 15 height 15
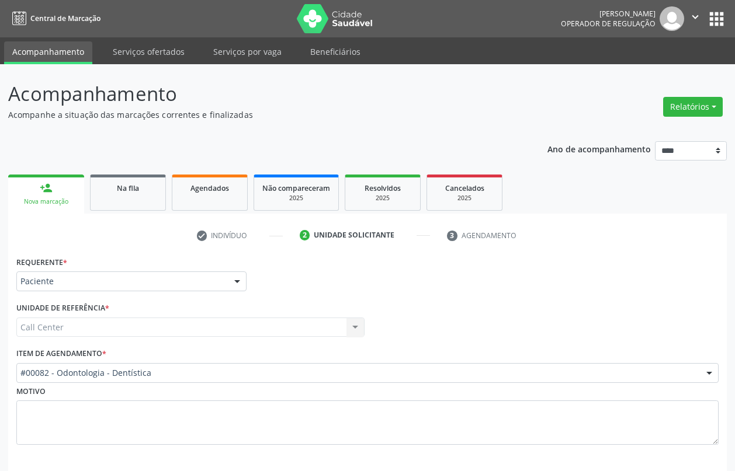
scroll to position [50, 0]
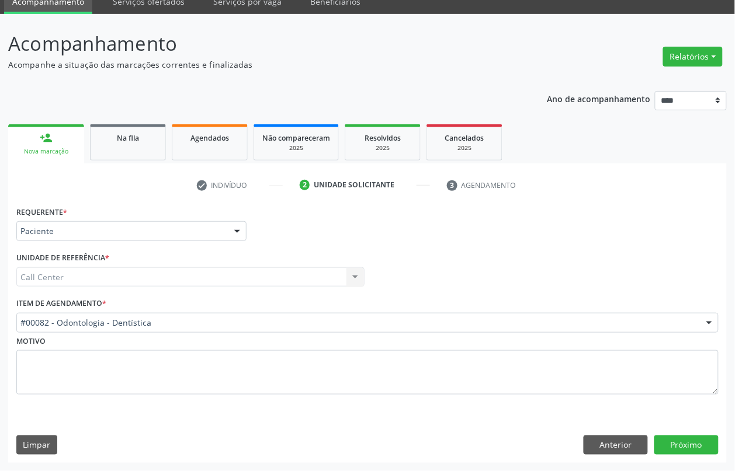
click at [167, 316] on div "#00082 - Odontologia - Dentística" at bounding box center [367, 323] width 702 height 20
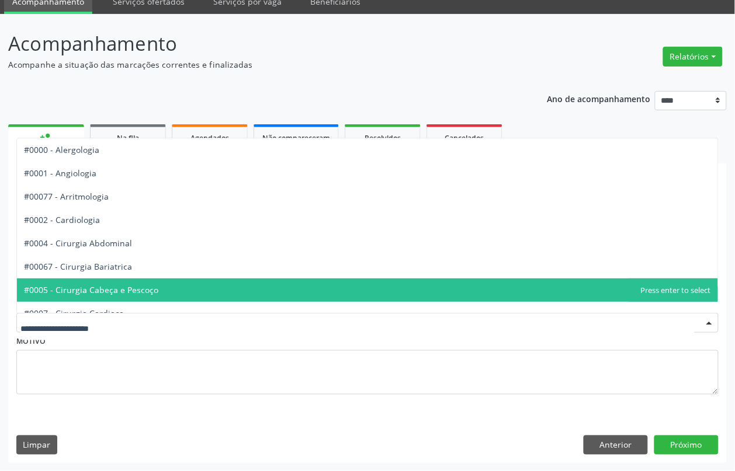
type input "*"
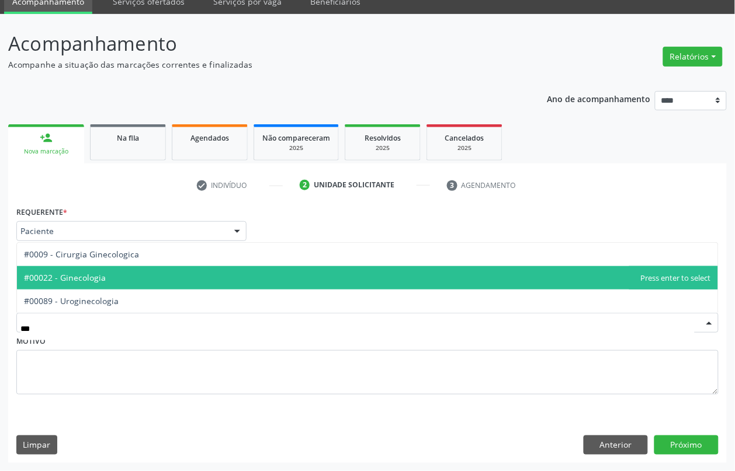
type input "****"
click at [169, 281] on span "#00022 - Ginecologia" at bounding box center [367, 277] width 701 height 23
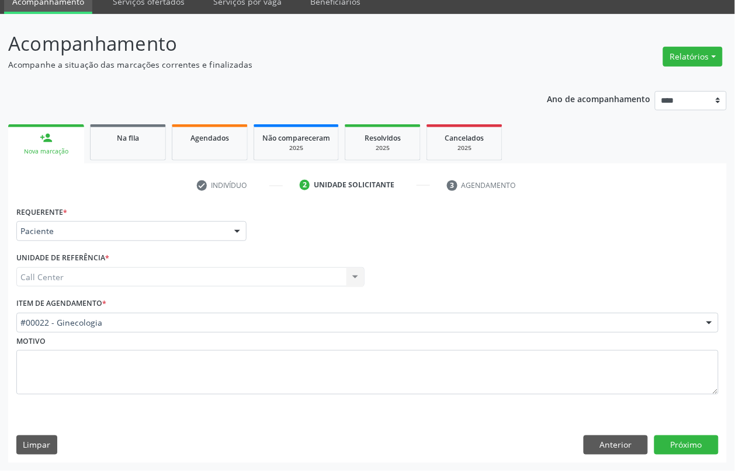
click at [676, 433] on div "Requerente * Paciente Médico(a) Enfermeiro(a) Paciente Nenhum resultado encontr…" at bounding box center [367, 333] width 718 height 260
click at [675, 437] on button "Próximo" at bounding box center [686, 446] width 64 height 20
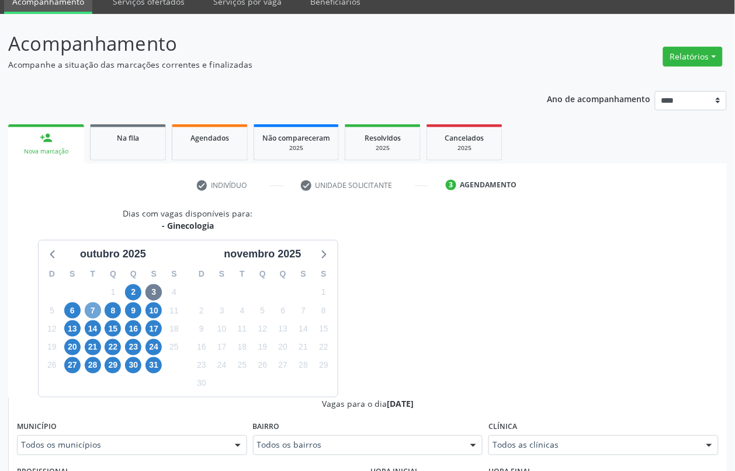
click at [91, 311] on span "7" at bounding box center [93, 310] width 16 height 16
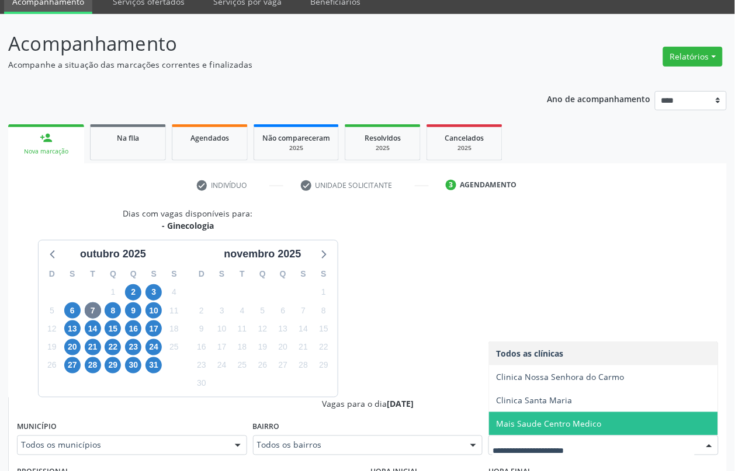
click at [529, 425] on span "Mais Saude Centro Medico" at bounding box center [548, 423] width 105 height 11
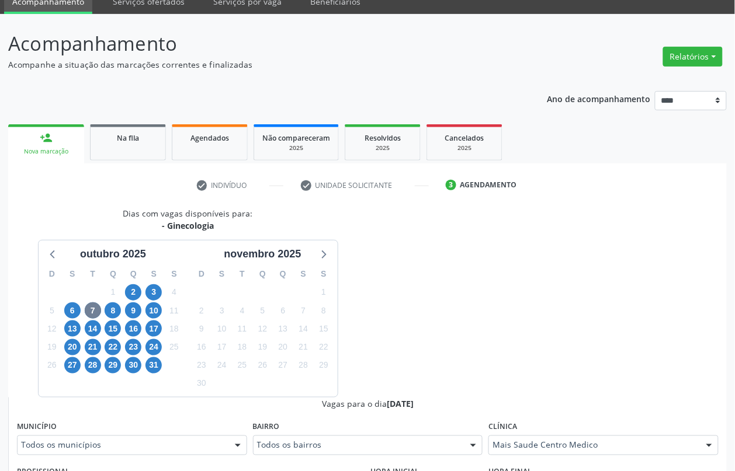
scroll to position [269, 0]
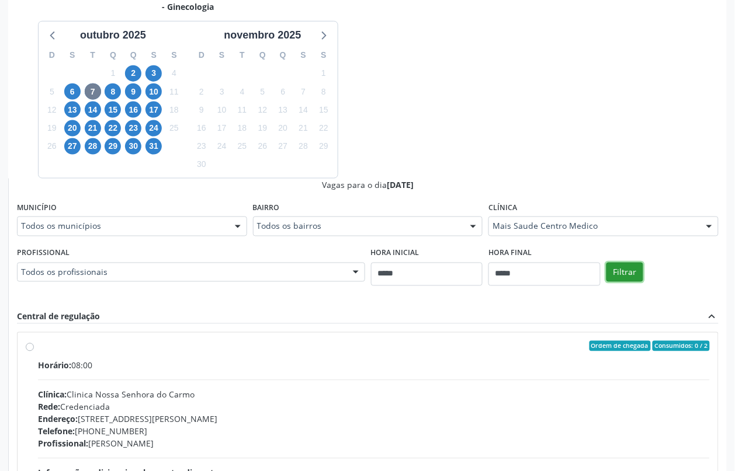
click at [611, 267] on button "Filtrar" at bounding box center [624, 273] width 37 height 20
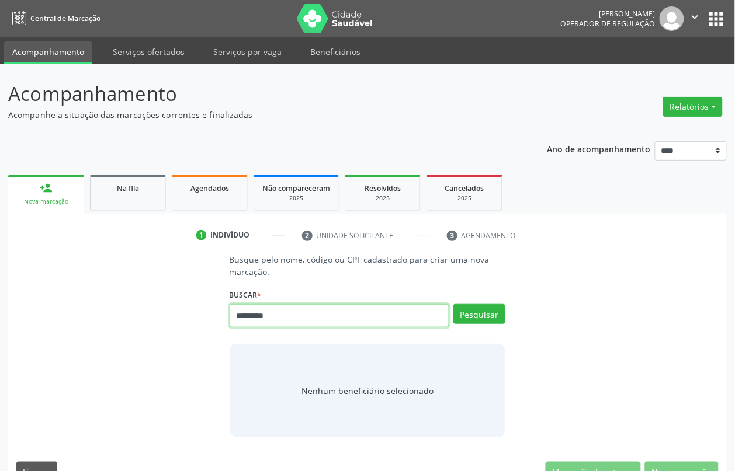
type input "*********"
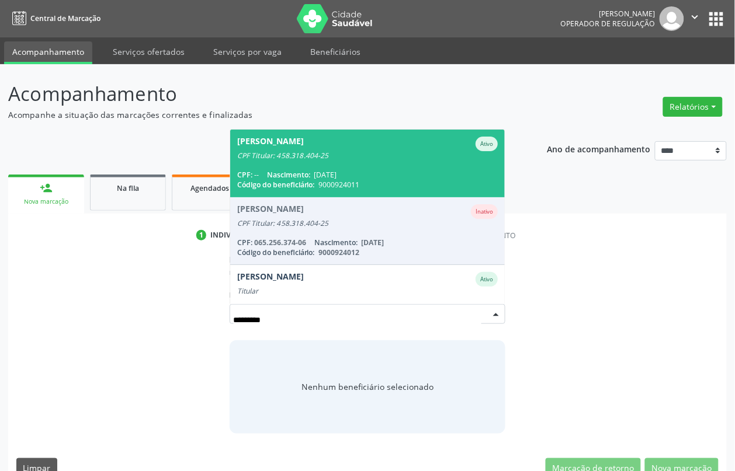
scroll to position [26, 0]
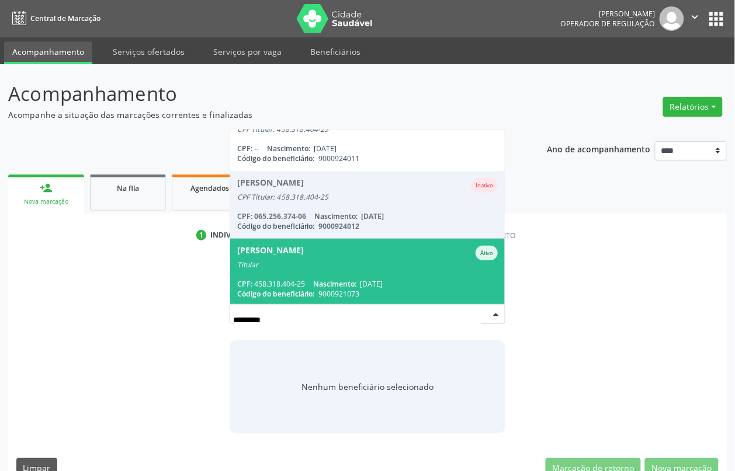
click at [304, 256] on div "[PERSON_NAME]" at bounding box center [270, 253] width 67 height 15
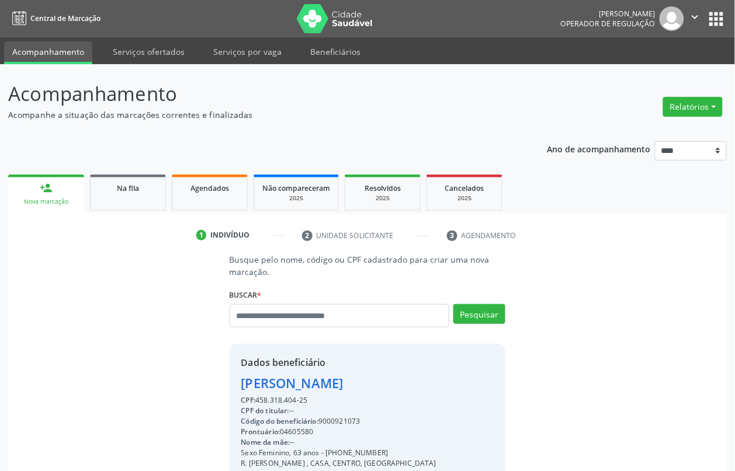
scroll to position [168, 0]
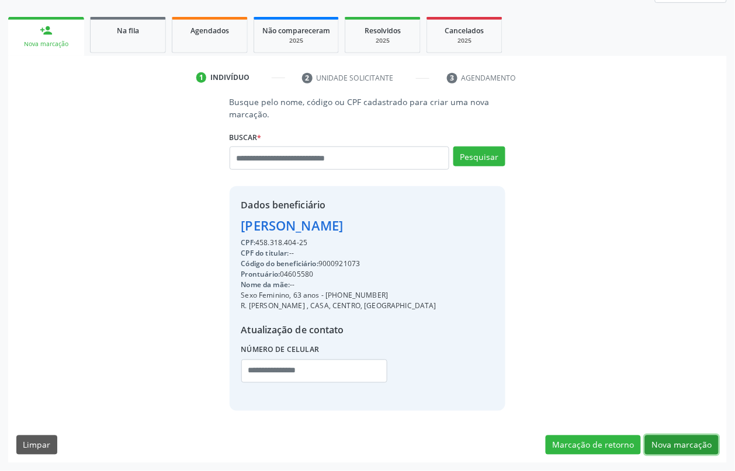
click at [660, 441] on button "Nova marcação" at bounding box center [682, 446] width 74 height 20
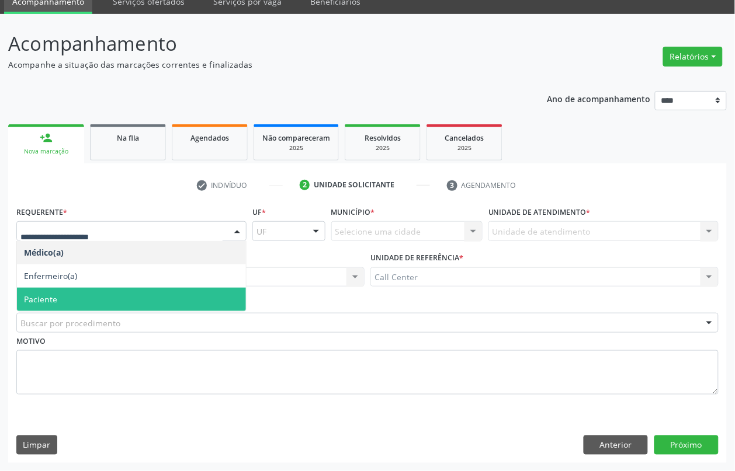
click at [60, 300] on span "Paciente" at bounding box center [131, 299] width 229 height 23
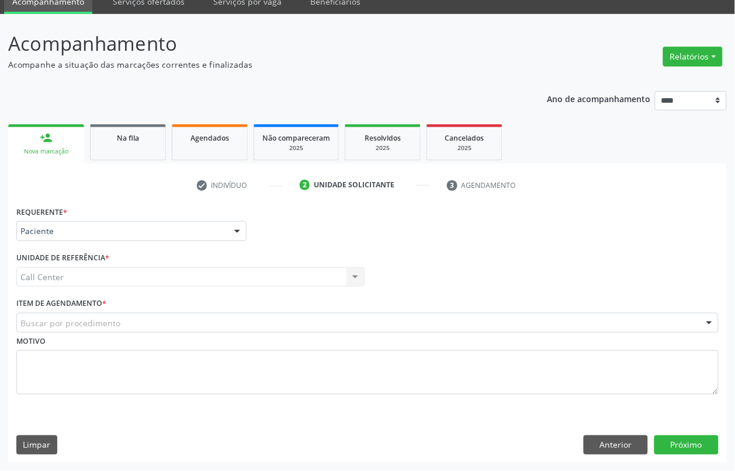
click at [78, 310] on label "Item de agendamento *" at bounding box center [61, 304] width 90 height 18
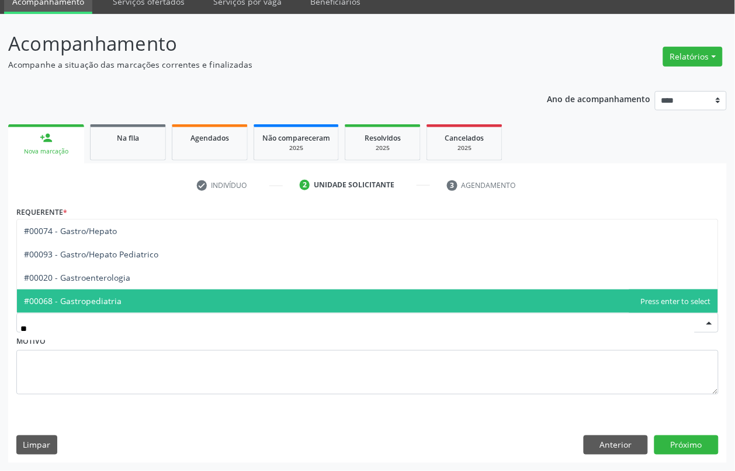
type input "***"
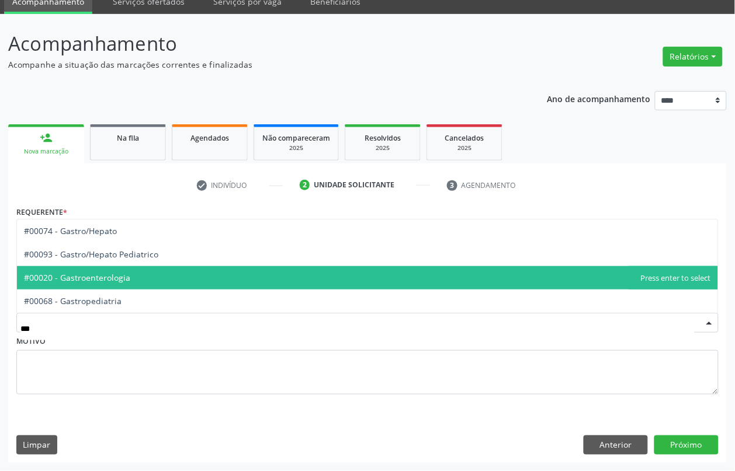
click at [98, 273] on span "#00020 - Gastroenterologia" at bounding box center [77, 277] width 106 height 11
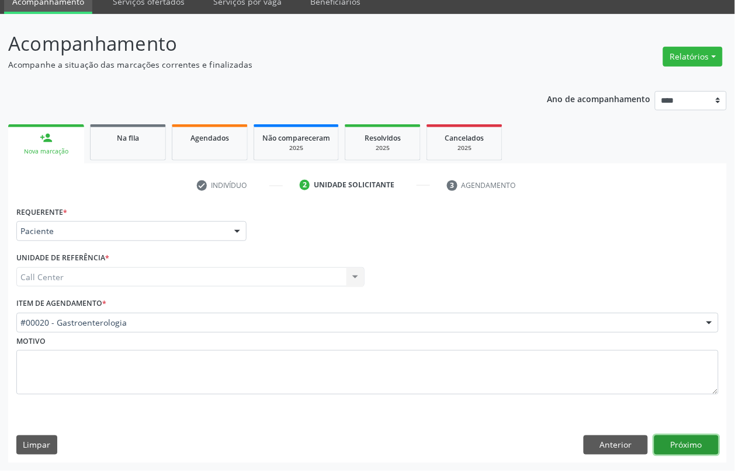
click at [681, 442] on button "Próximo" at bounding box center [686, 446] width 64 height 20
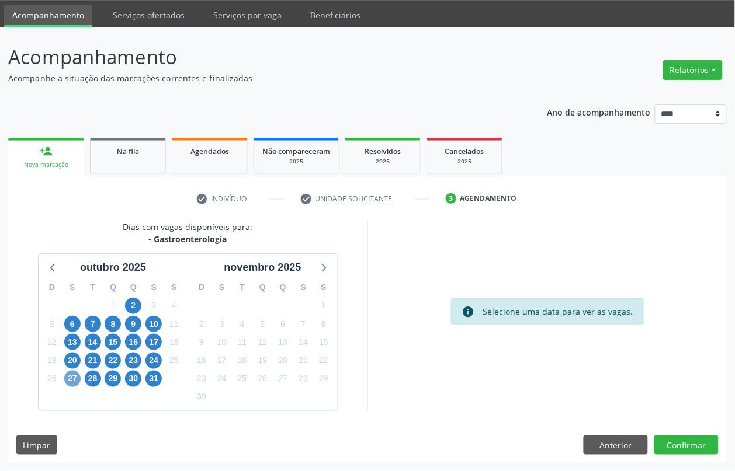
click at [74, 378] on span "27" at bounding box center [72, 379] width 16 height 16
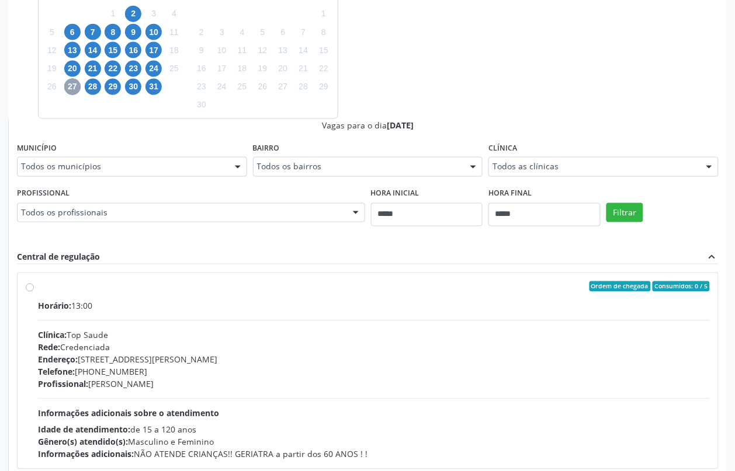
scroll to position [73, 0]
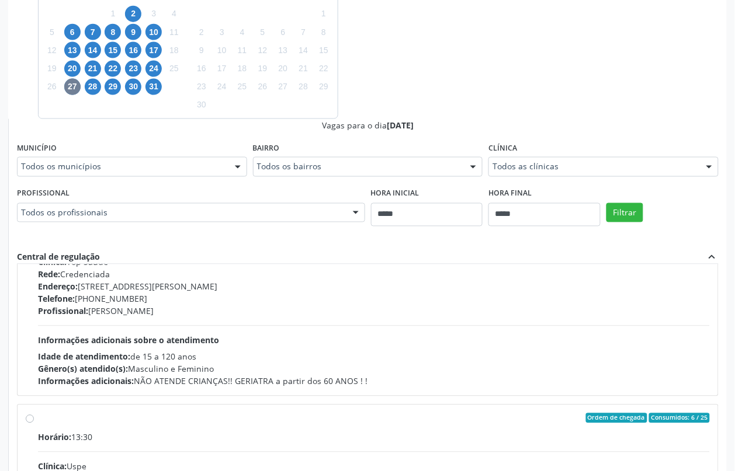
click at [109, 206] on div "Todos os profissionais" at bounding box center [191, 213] width 348 height 20
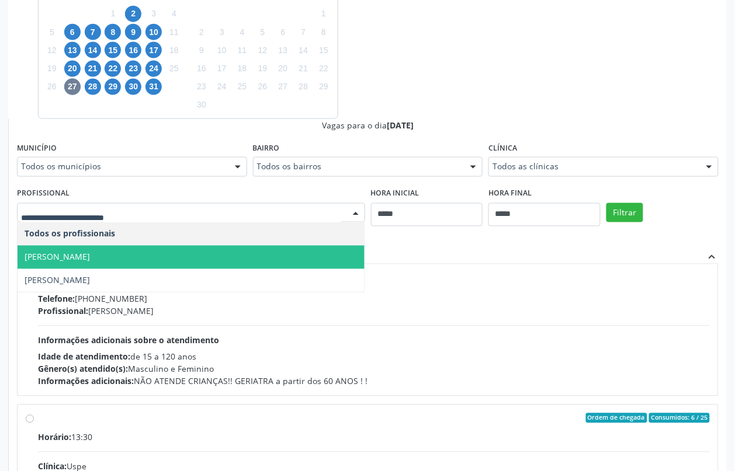
click at [90, 256] on span "[PERSON_NAME]" at bounding box center [57, 257] width 65 height 11
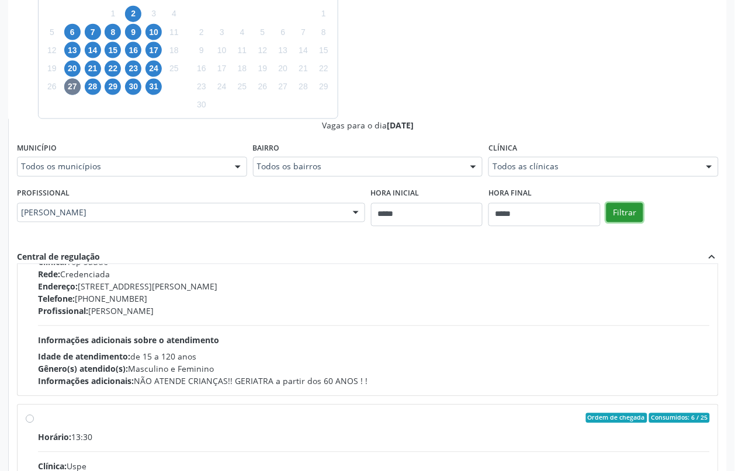
drag, startPoint x: 622, startPoint y: 215, endPoint x: 620, endPoint y: 222, distance: 7.6
click at [622, 216] on button "Filtrar" at bounding box center [624, 213] width 37 height 20
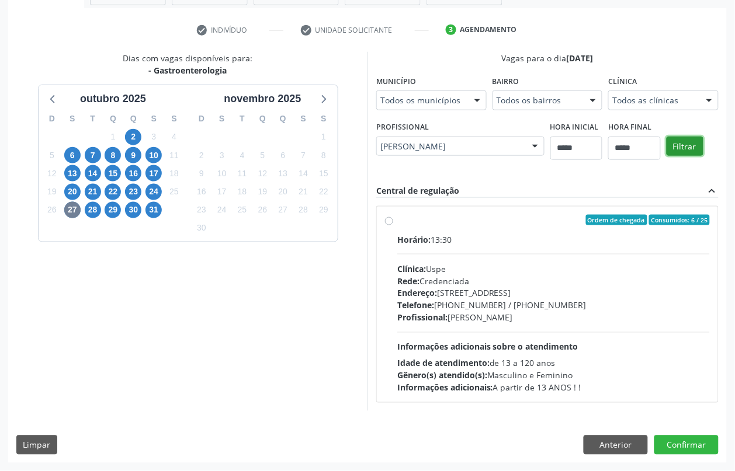
scroll to position [0, 0]
click at [485, 286] on div "Rede: Credenciada" at bounding box center [553, 281] width 312 height 12
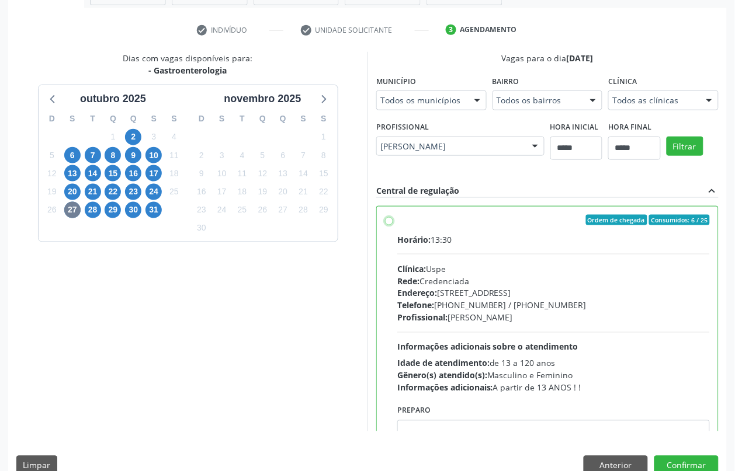
scroll to position [58, 0]
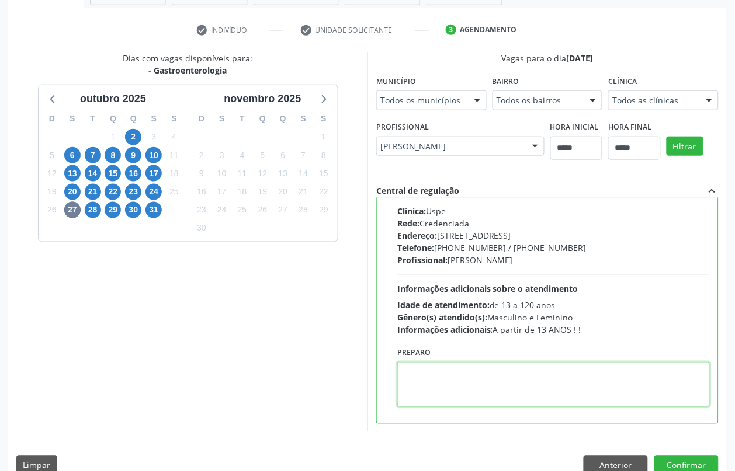
paste textarea "**********"
type textarea "**********"
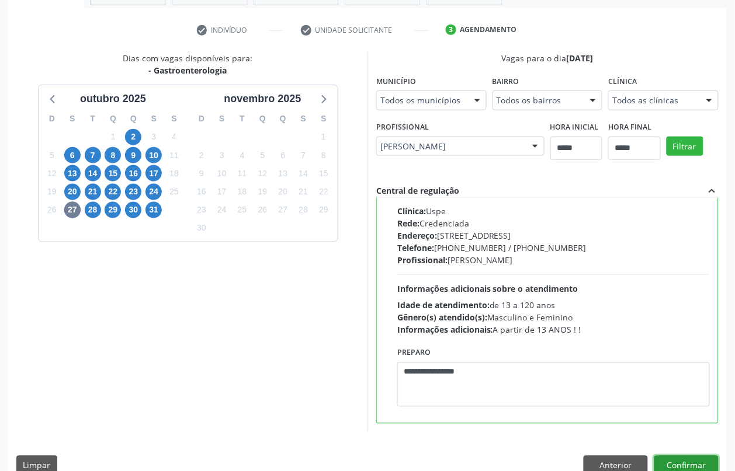
click at [693, 460] on button "Confirmar" at bounding box center [686, 466] width 64 height 20
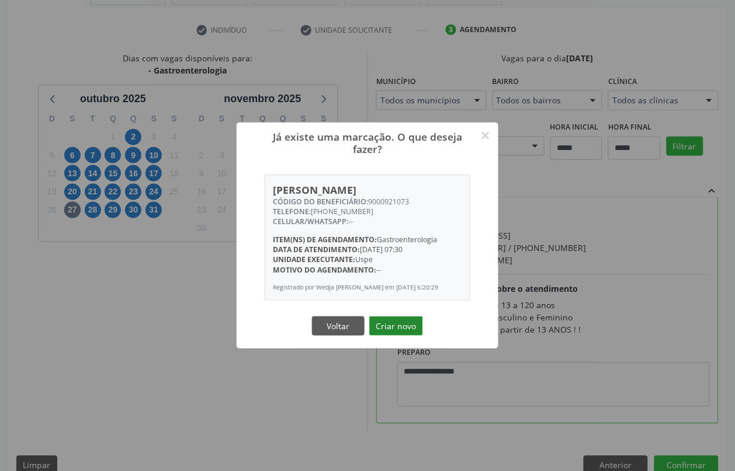
click at [398, 332] on button "Criar novo" at bounding box center [396, 326] width 54 height 20
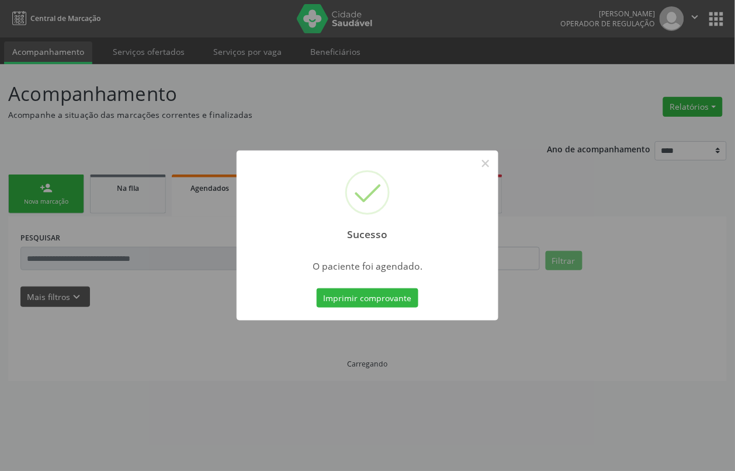
scroll to position [0, 0]
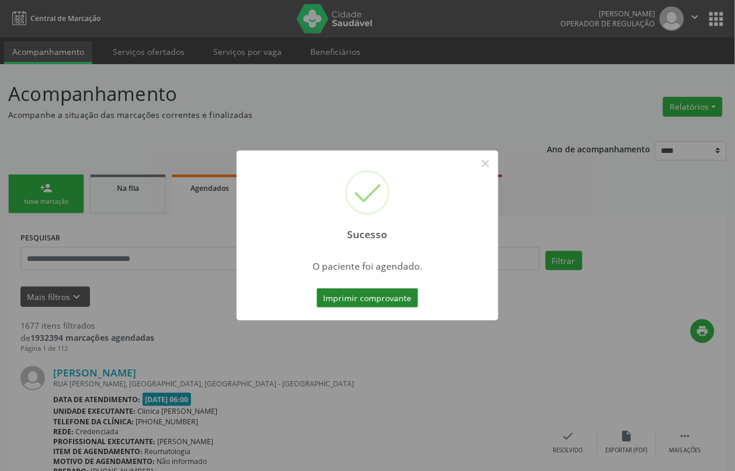
click at [363, 300] on button "Imprimir comprovante" at bounding box center [367, 298] width 102 height 20
